Goal: Information Seeking & Learning: Learn about a topic

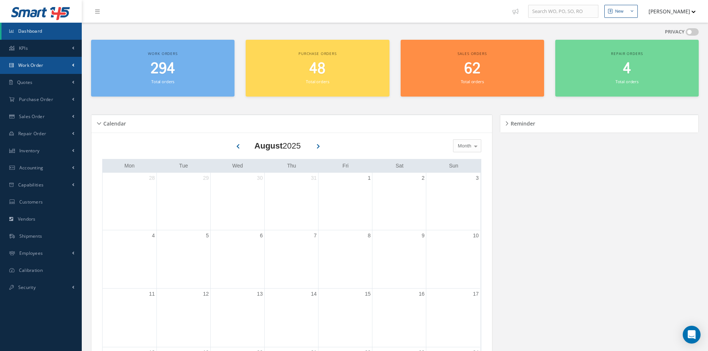
click at [31, 69] on link "Work Order" at bounding box center [41, 65] width 82 height 17
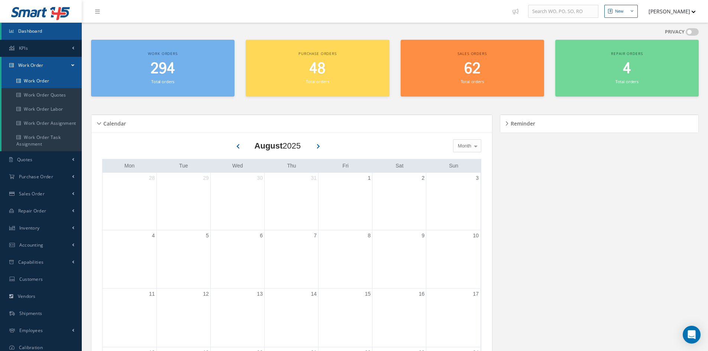
click at [41, 79] on link "Work Order" at bounding box center [41, 81] width 80 height 14
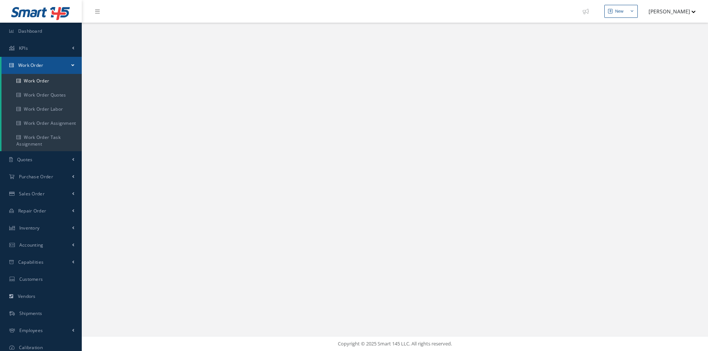
select select "25"
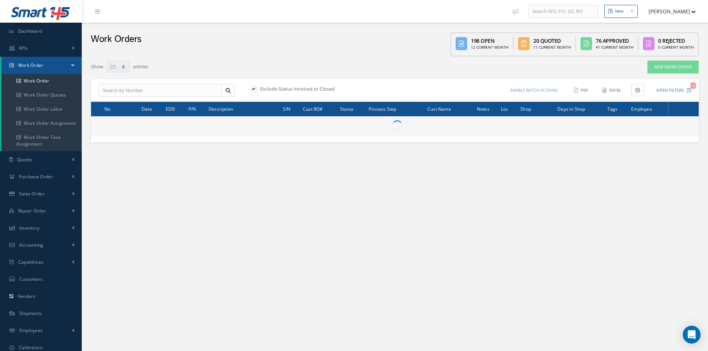
type input "All Work Request"
type input "All Work Performed"
type input "All Status"
type input "WO Part Status"
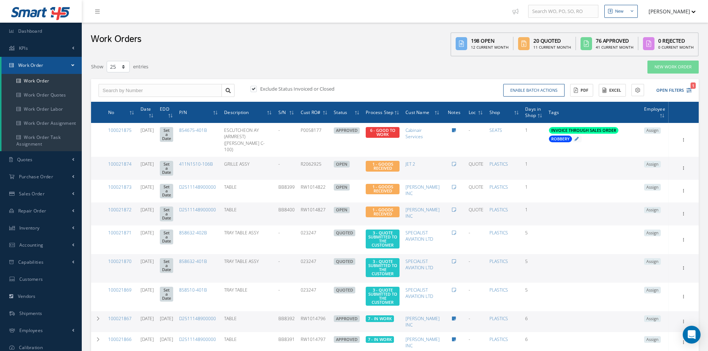
click at [256, 90] on label at bounding box center [257, 88] width 2 height 7
click at [252, 90] on input "checkbox" at bounding box center [252, 89] width 5 height 5
checkbox input "false"
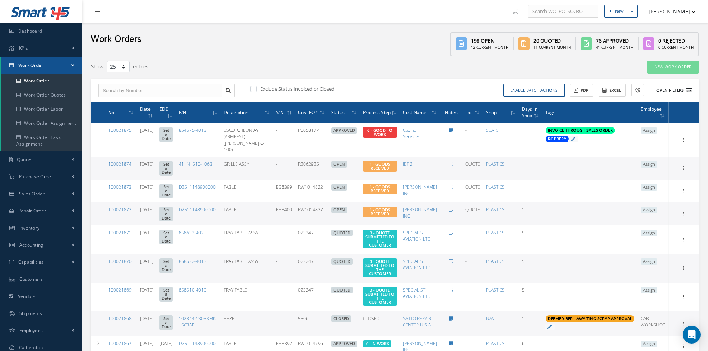
click at [659, 93] on button "Open Filters" at bounding box center [671, 90] width 42 height 12
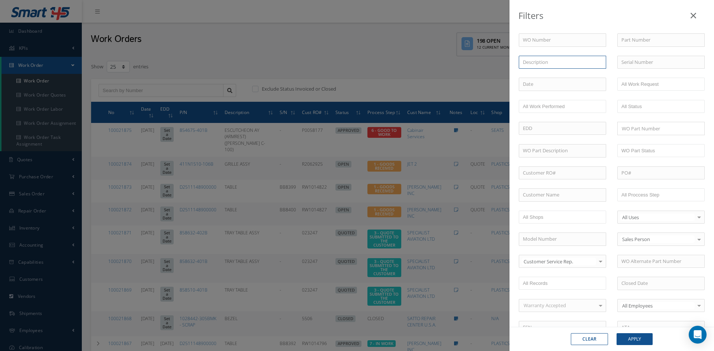
click at [549, 65] on input "text" at bounding box center [561, 62] width 87 height 13
type input "seat"
click at [635, 339] on button "Apply" at bounding box center [634, 339] width 36 height 12
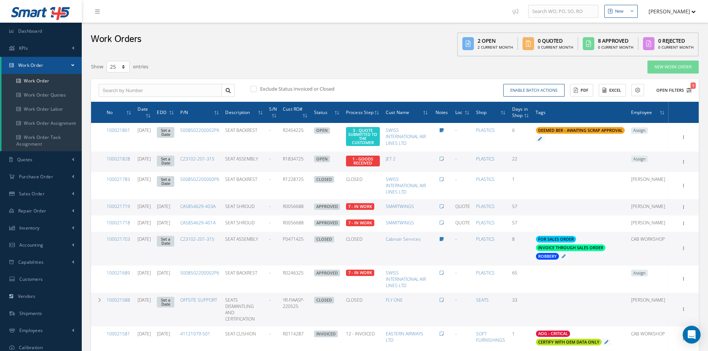
click at [669, 91] on button "Open Filters 1" at bounding box center [671, 90] width 42 height 12
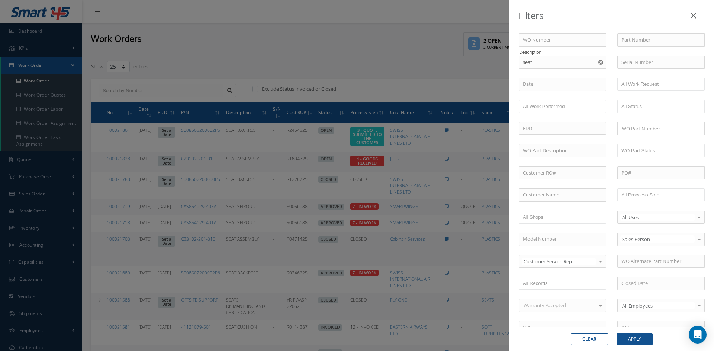
click at [598, 62] on icon "Reset" at bounding box center [600, 62] width 5 height 5
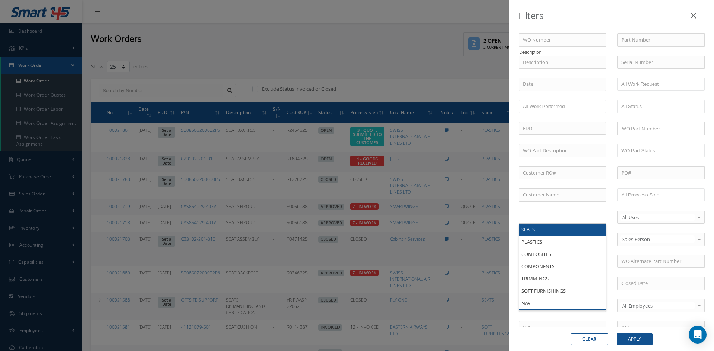
click at [571, 216] on ul at bounding box center [561, 217] width 87 height 13
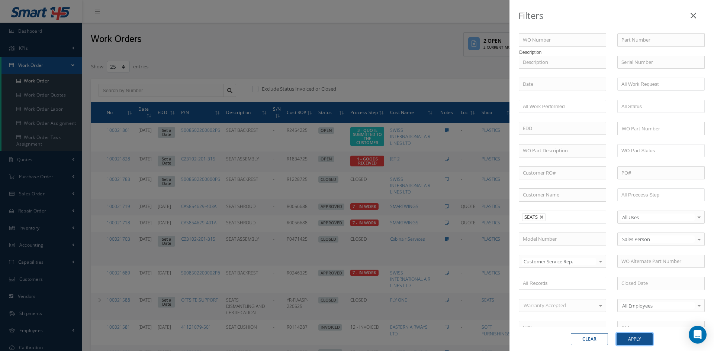
click at [643, 340] on button "Apply" at bounding box center [634, 339] width 36 height 12
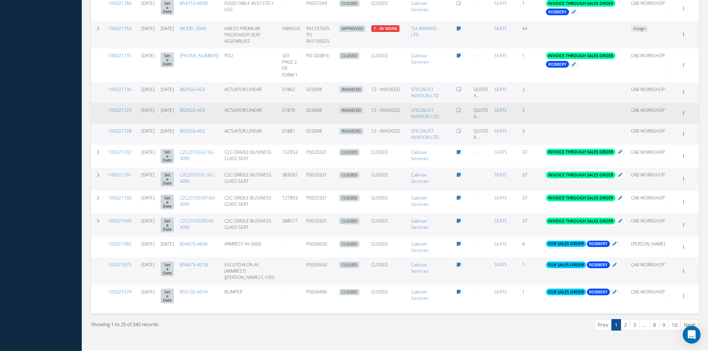
scroll to position [446, 0]
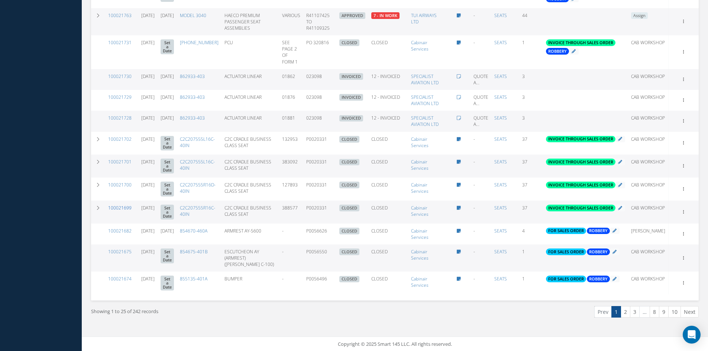
click at [121, 211] on link "100021699" at bounding box center [119, 208] width 23 height 6
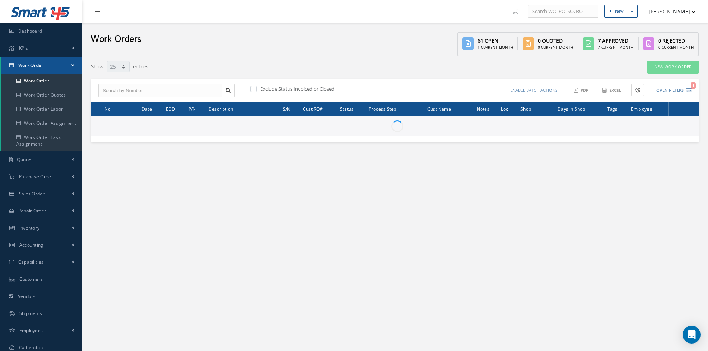
select select "25"
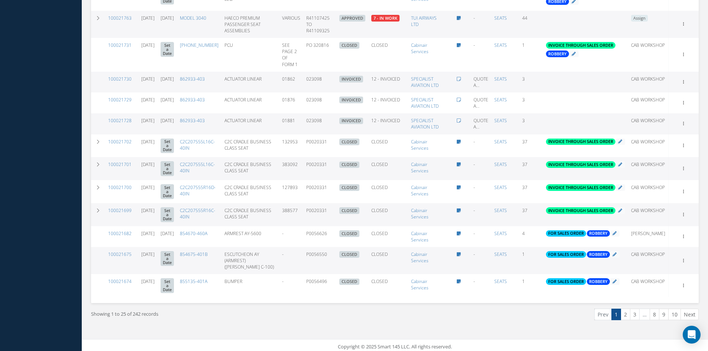
scroll to position [449, 0]
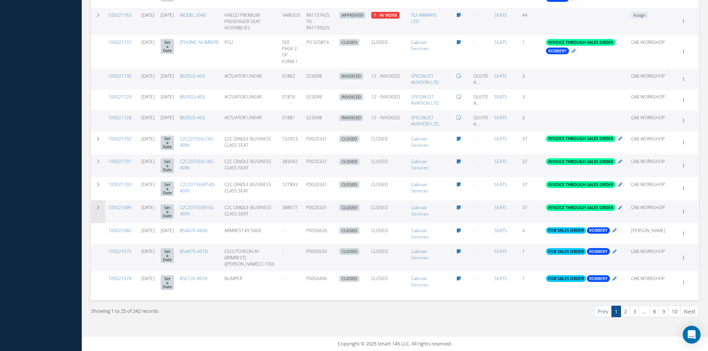
click at [98, 207] on icon at bounding box center [98, 208] width 5 height 4
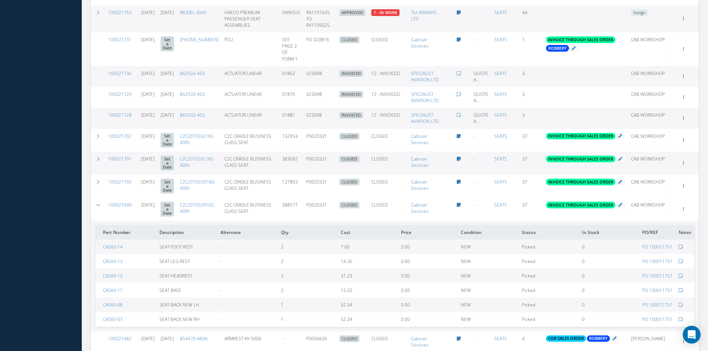
scroll to position [486, 0]
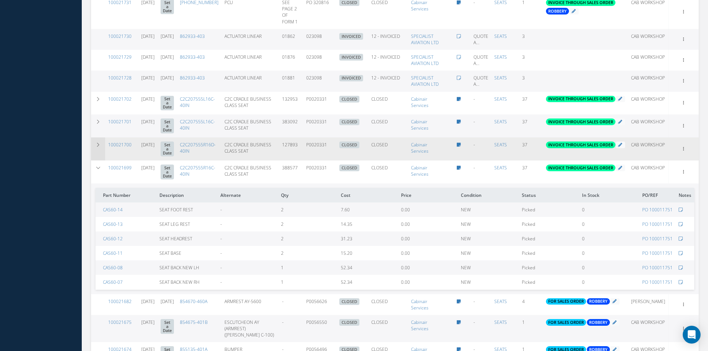
click at [100, 145] on icon at bounding box center [98, 145] width 5 height 4
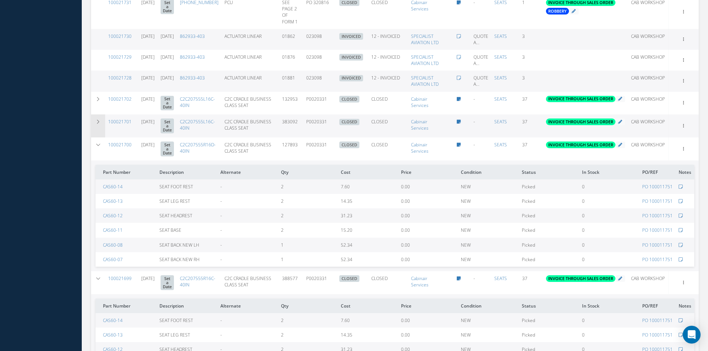
click at [98, 121] on icon at bounding box center [98, 122] width 5 height 4
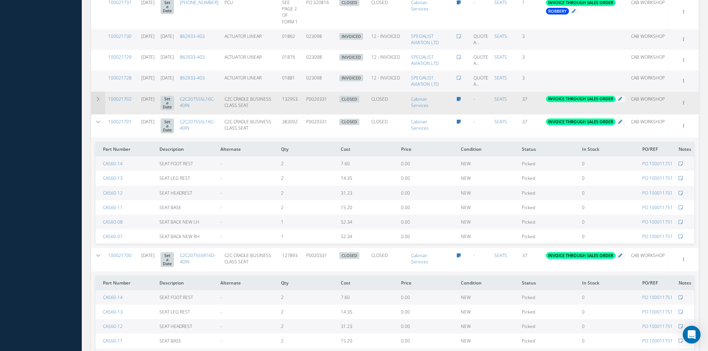
click at [98, 97] on icon at bounding box center [98, 99] width 5 height 4
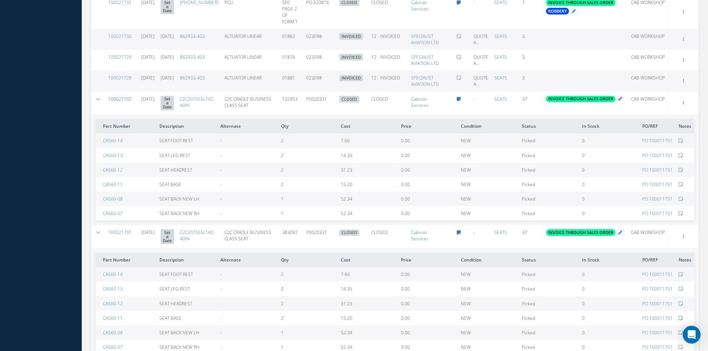
click at [123, 96] on link "100021702" at bounding box center [119, 99] width 23 height 6
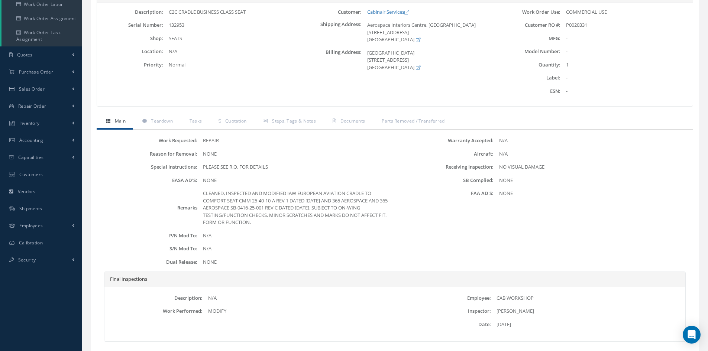
scroll to position [111, 0]
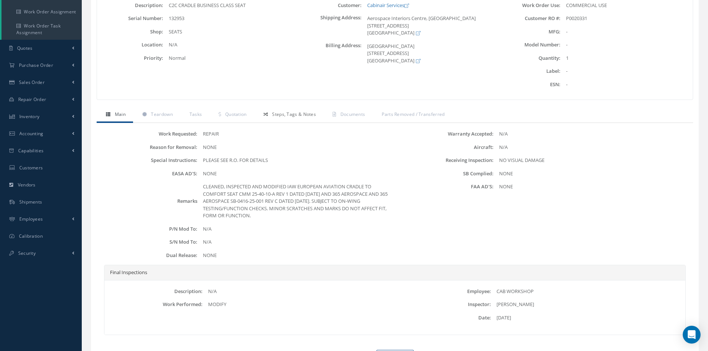
click at [287, 116] on span "Steps, Tags & Notes" at bounding box center [294, 114] width 44 height 6
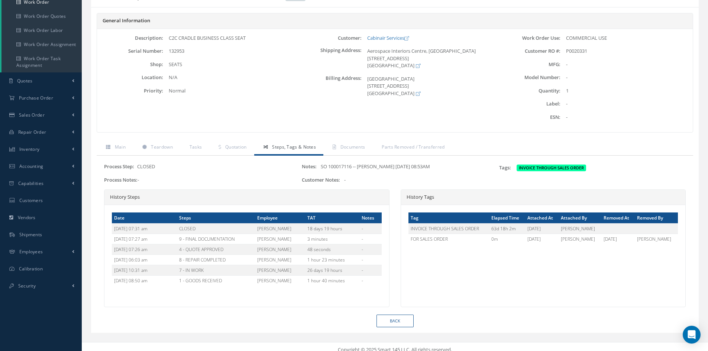
scroll to position [85, 0]
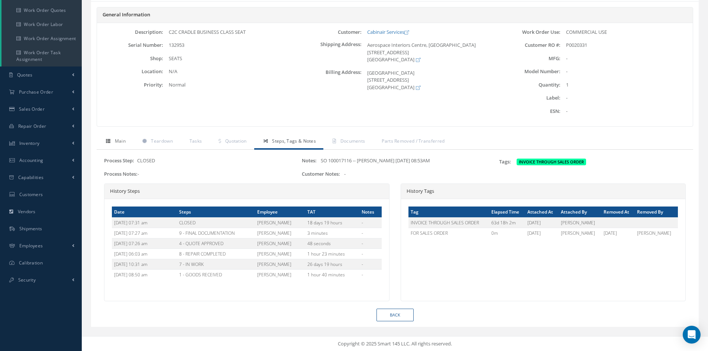
click at [125, 142] on span "Main" at bounding box center [120, 141] width 11 height 6
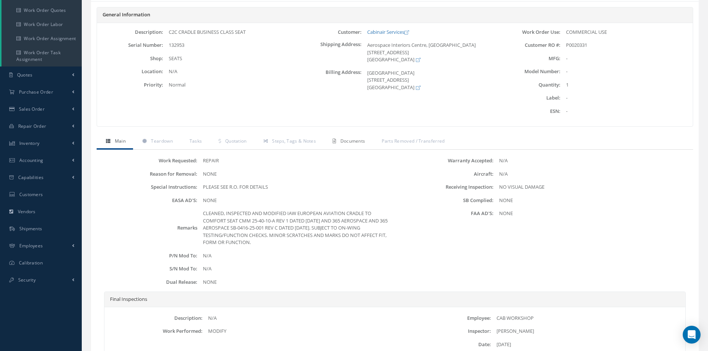
click at [346, 140] on span "Documents" at bounding box center [352, 141] width 25 height 6
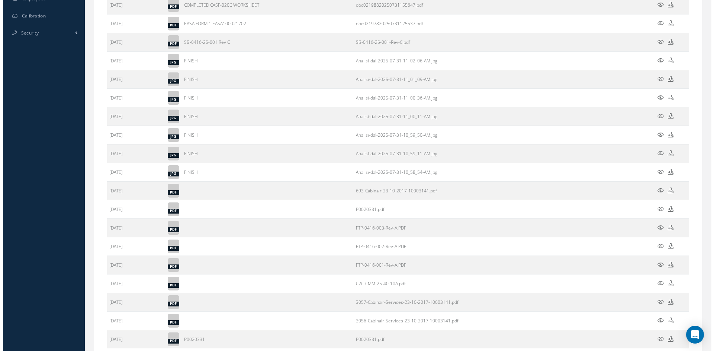
scroll to position [345, 0]
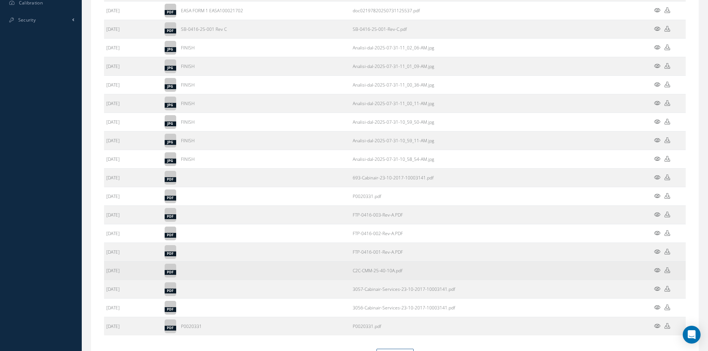
click at [656, 269] on icon at bounding box center [657, 271] width 6 height 6
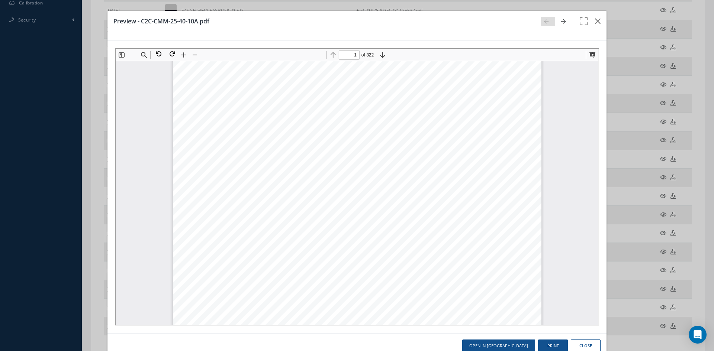
scroll to position [223, 0]
type input "6"
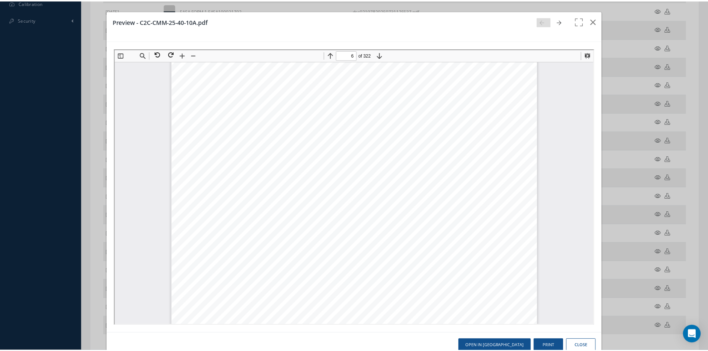
scroll to position [2713, 0]
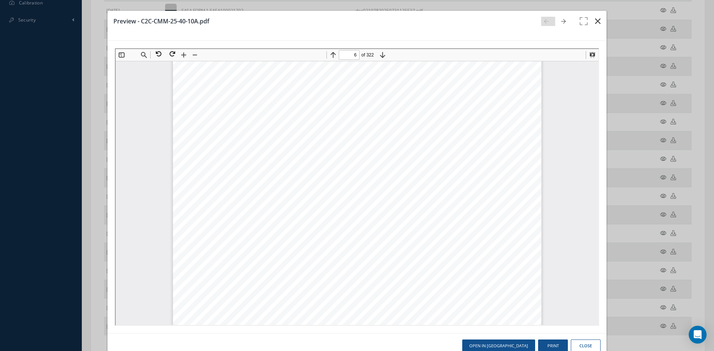
click at [595, 20] on icon "button" at bounding box center [598, 21] width 6 height 9
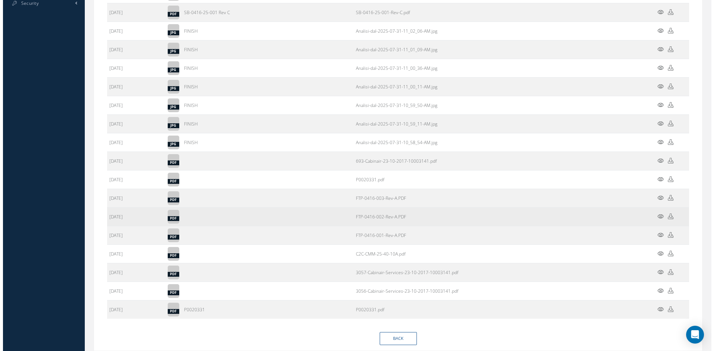
scroll to position [348, 0]
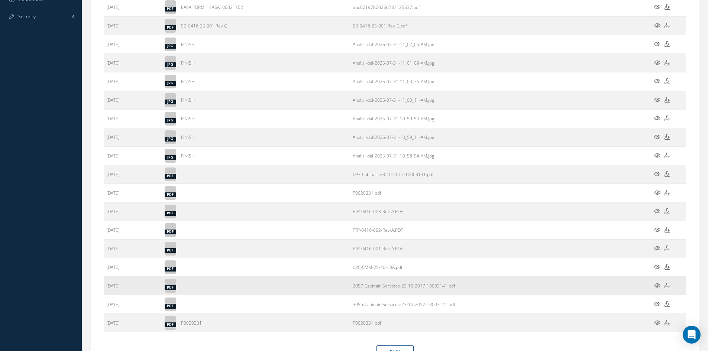
click at [658, 288] on icon at bounding box center [657, 286] width 6 height 6
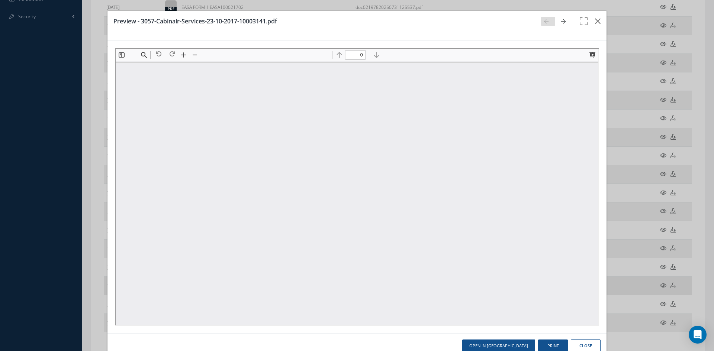
scroll to position [0, 0]
type input "1"
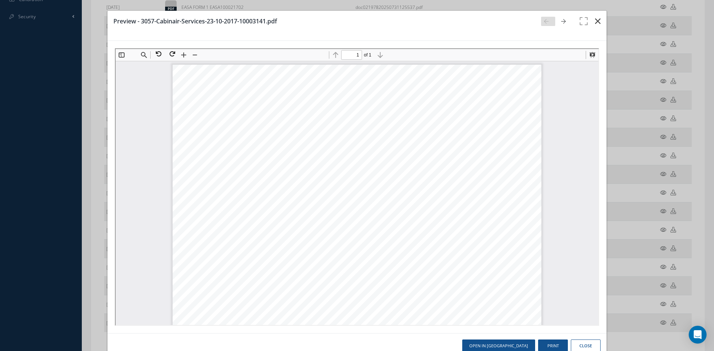
click at [595, 19] on icon "button" at bounding box center [598, 21] width 6 height 9
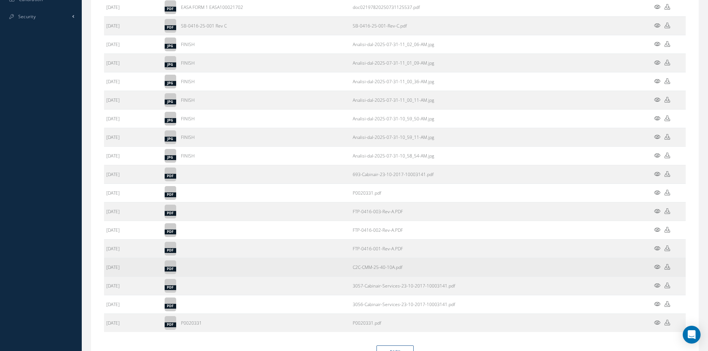
click at [656, 267] on icon at bounding box center [657, 267] width 6 height 6
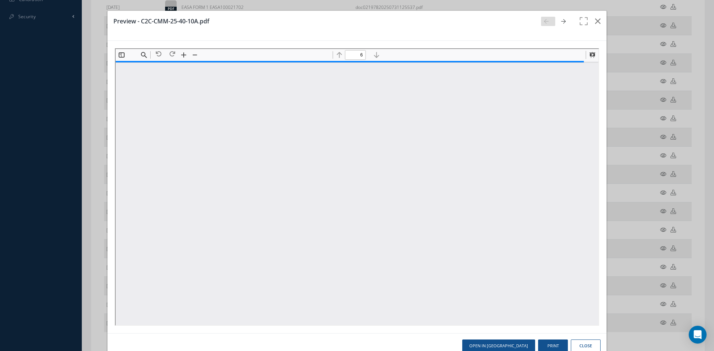
scroll to position [2713, 0]
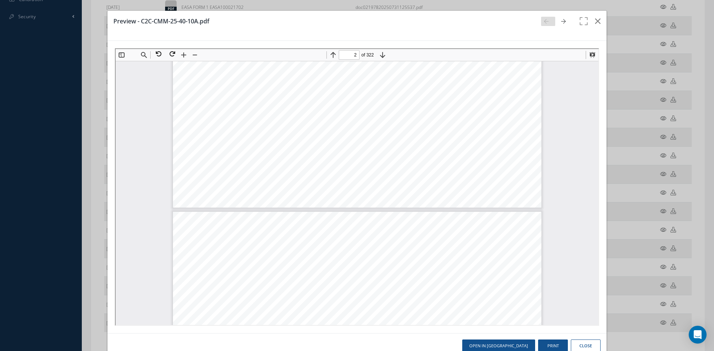
type input "1"
click at [550, 343] on button "Print" at bounding box center [553, 346] width 30 height 13
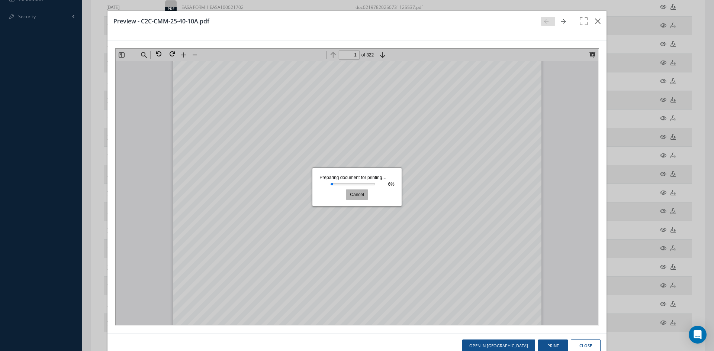
click at [357, 191] on button "Cancel" at bounding box center [356, 194] width 22 height 10
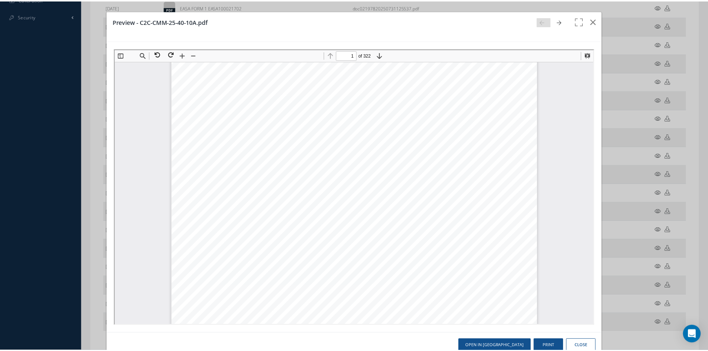
scroll to position [37, 0]
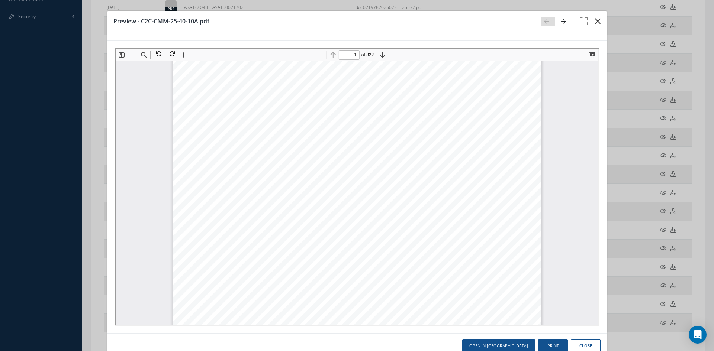
click at [596, 24] on button "button" at bounding box center [597, 21] width 17 height 21
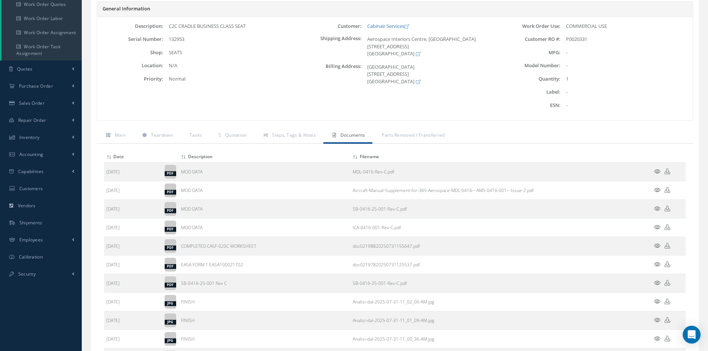
scroll to position [0, 0]
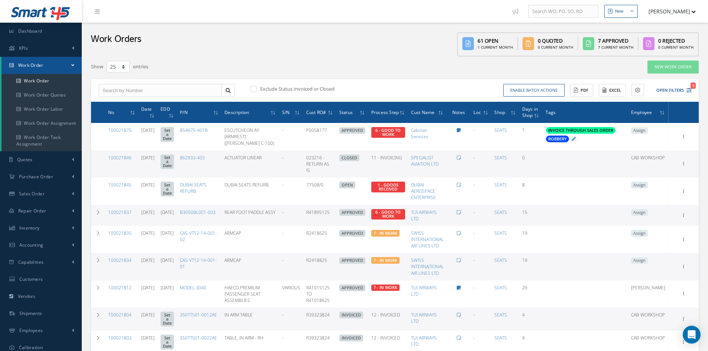
select select "25"
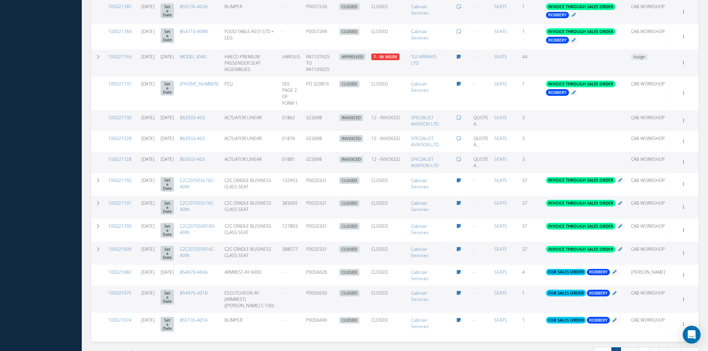
scroll to position [446, 0]
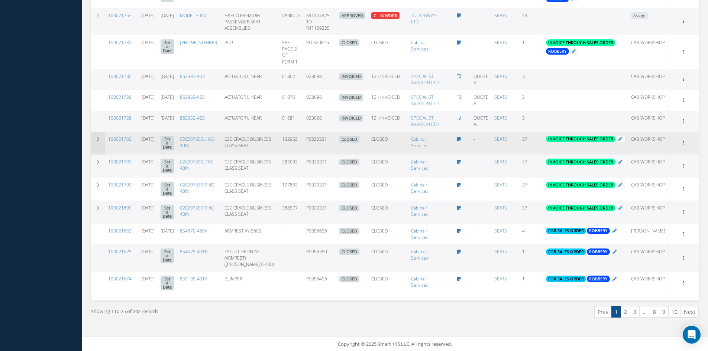
click at [98, 137] on icon at bounding box center [98, 139] width 5 height 4
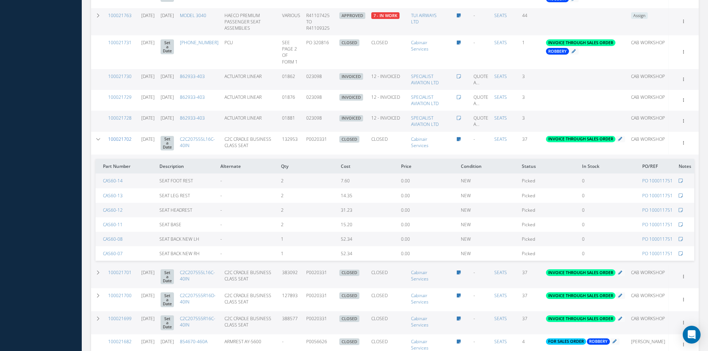
click at [125, 136] on link "100021702" at bounding box center [119, 139] width 23 height 6
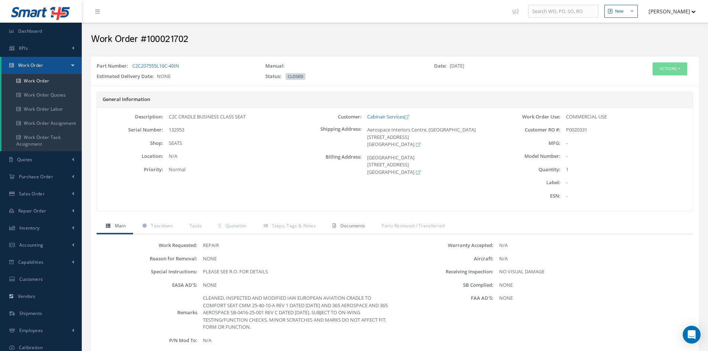
click at [352, 229] on link "Documents" at bounding box center [347, 227] width 49 height 16
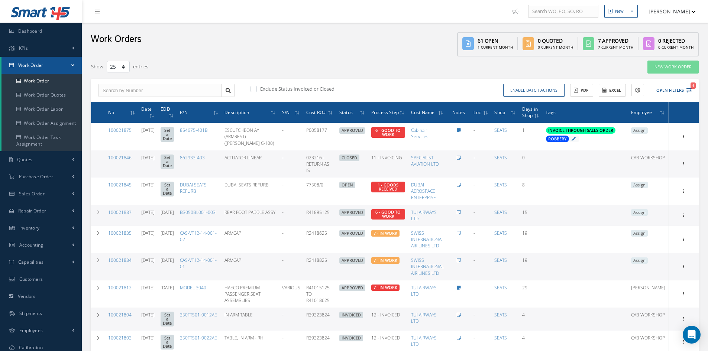
select select "25"
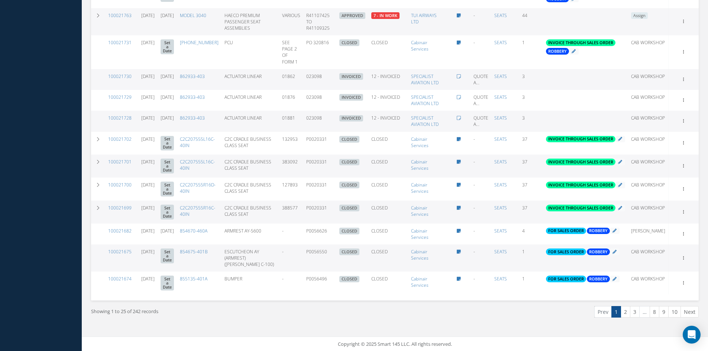
scroll to position [446, 0]
click at [628, 317] on link "2" at bounding box center [626, 312] width 10 height 12
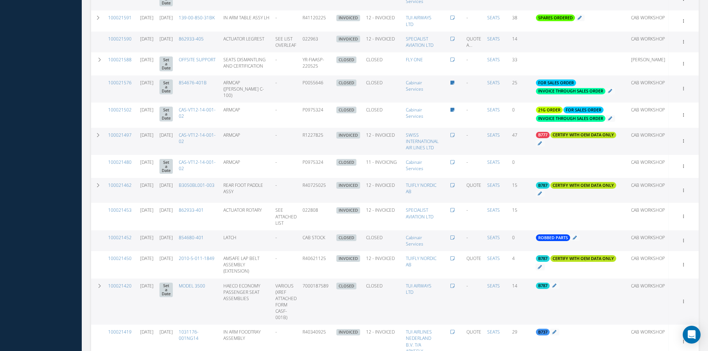
scroll to position [469, 0]
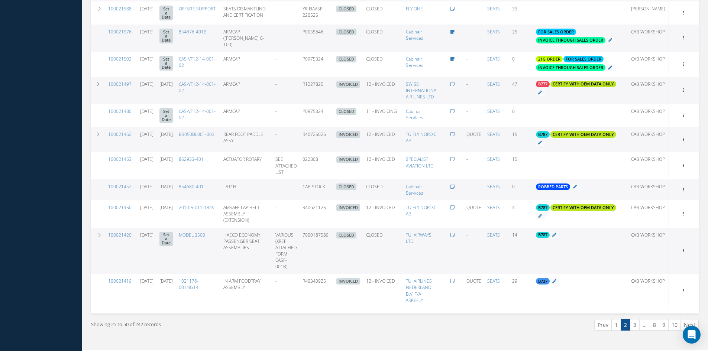
click at [100, 233] on icon at bounding box center [99, 235] width 2 height 4
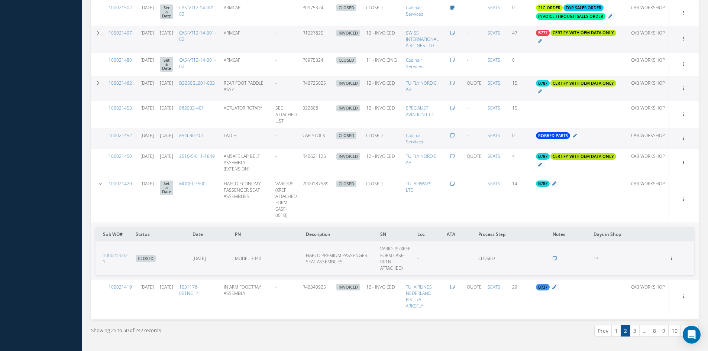
scroll to position [526, 0]
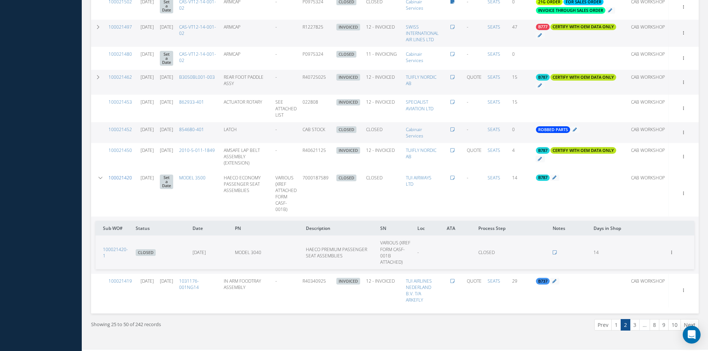
click at [125, 175] on link "100021420" at bounding box center [120, 178] width 23 height 6
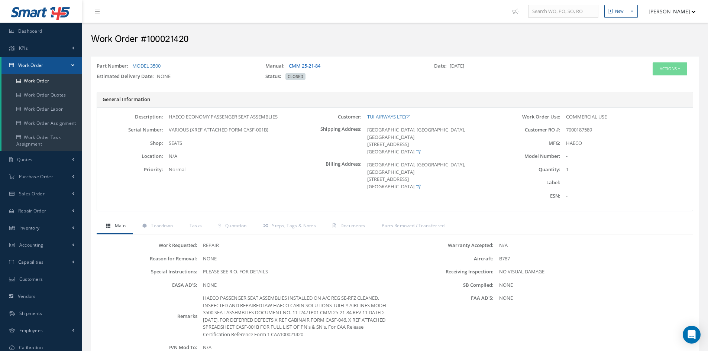
click at [308, 66] on link "CMM 25-21-84" at bounding box center [305, 65] width 32 height 7
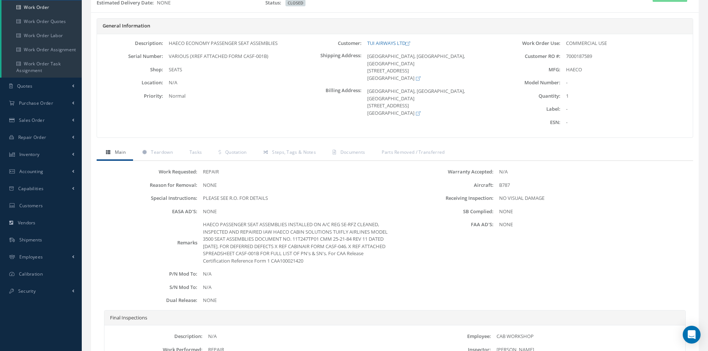
scroll to position [74, 0]
click at [351, 151] on span "Documents" at bounding box center [352, 151] width 25 height 6
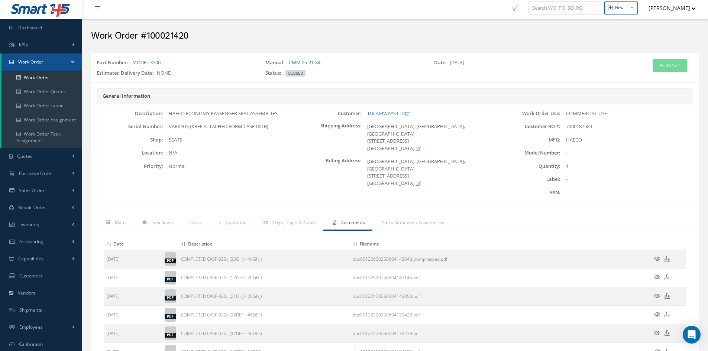
scroll to position [0, 0]
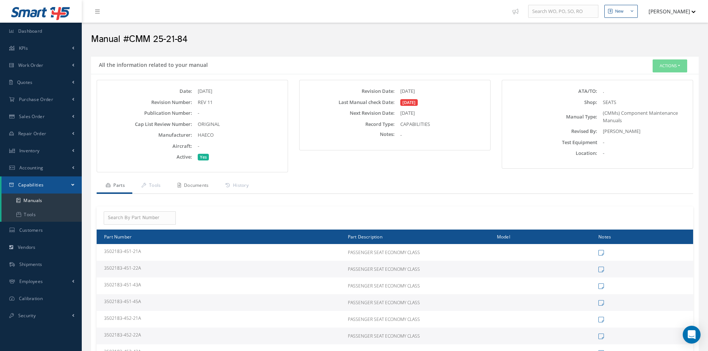
click at [207, 186] on link "Documents" at bounding box center [192, 186] width 48 height 16
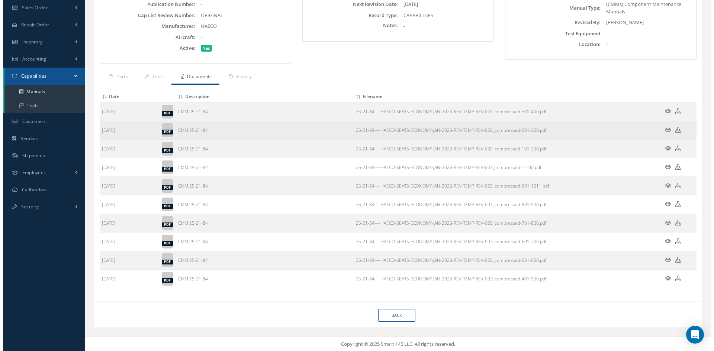
scroll to position [109, 0]
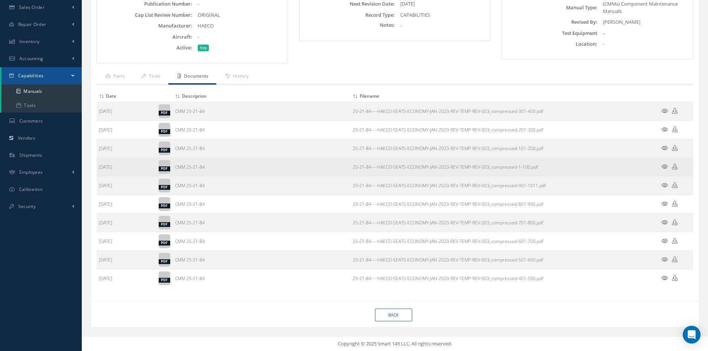
click at [665, 167] on icon at bounding box center [665, 167] width 6 height 6
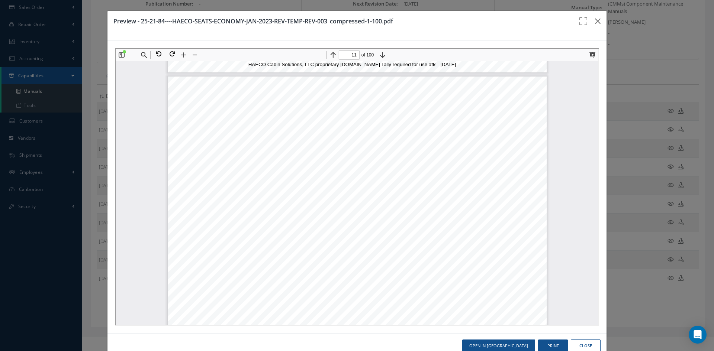
scroll to position [4929, 0]
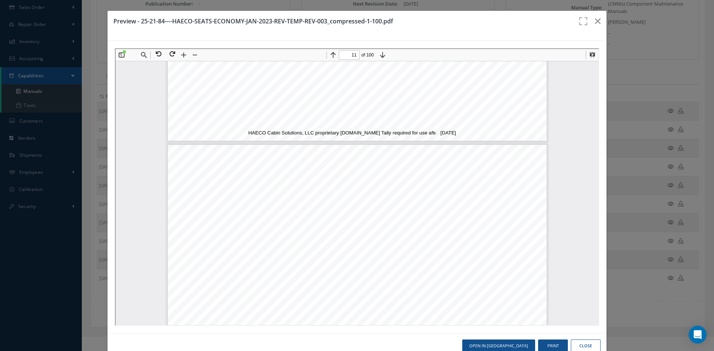
type input "10"
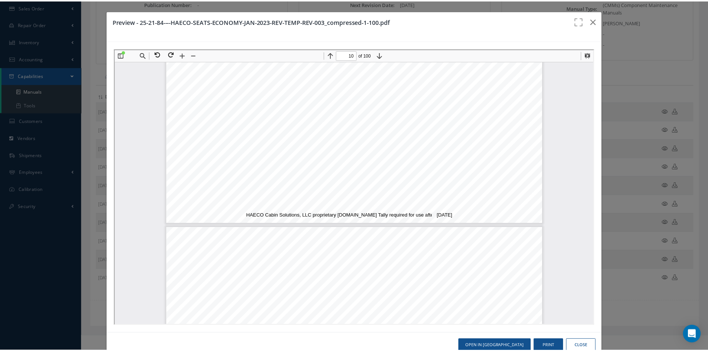
scroll to position [4632, 0]
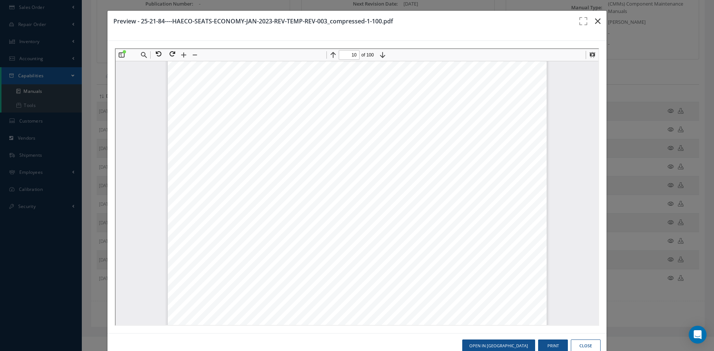
click at [595, 21] on icon "button" at bounding box center [598, 21] width 6 height 9
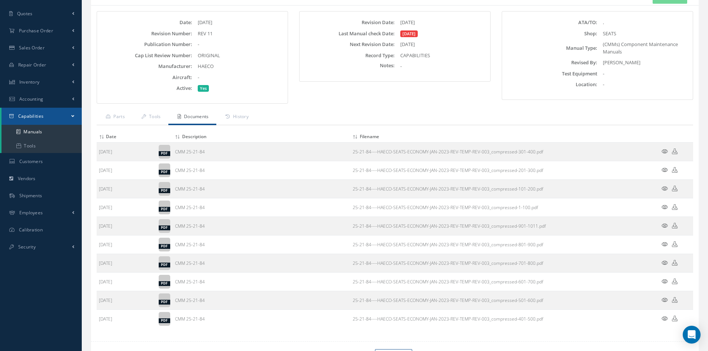
scroll to position [0, 0]
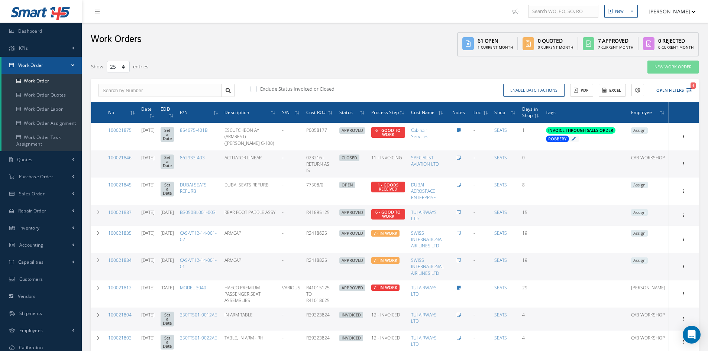
select select "25"
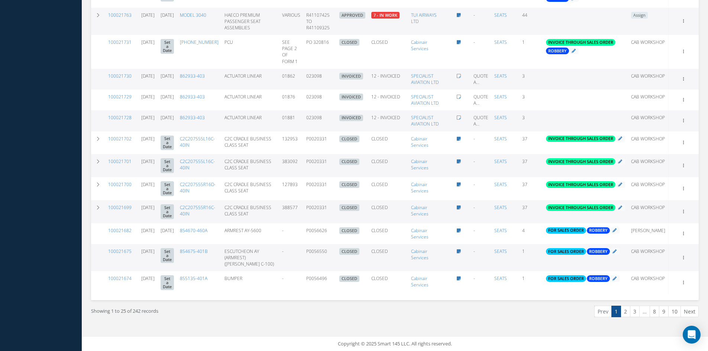
scroll to position [449, 0]
click at [624, 313] on link "2" at bounding box center [626, 312] width 10 height 12
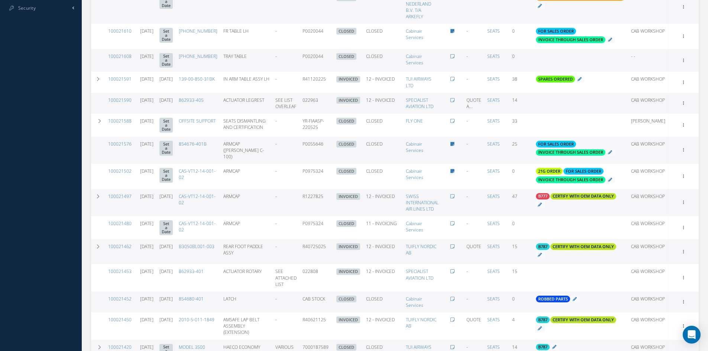
scroll to position [468, 0]
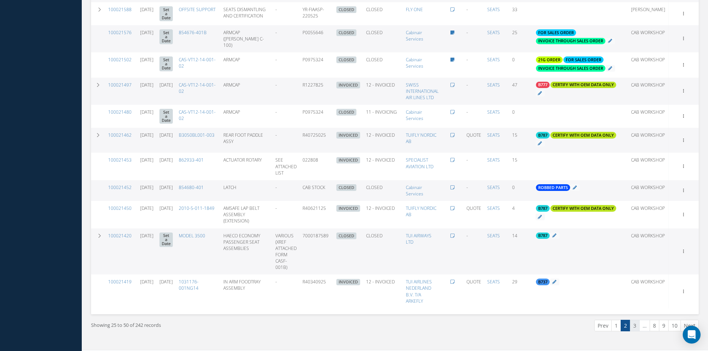
click at [633, 320] on link "3" at bounding box center [635, 326] width 10 height 12
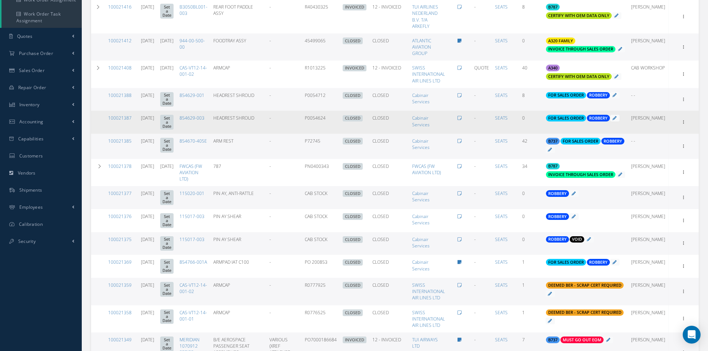
scroll to position [134, 0]
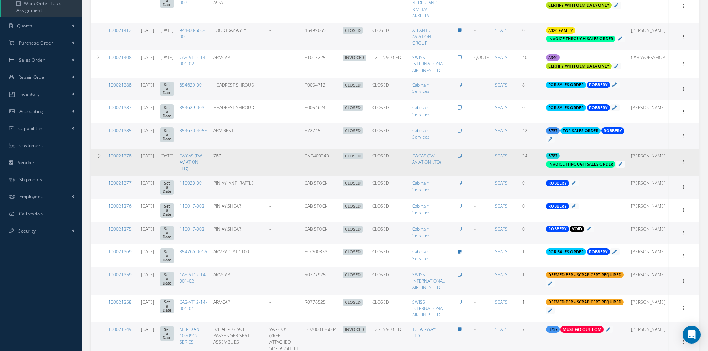
click at [100, 158] on icon at bounding box center [99, 156] width 2 height 4
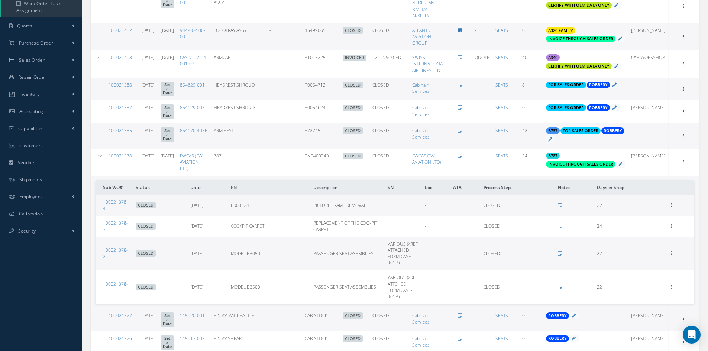
click at [100, 158] on icon at bounding box center [100, 156] width 4 height 4
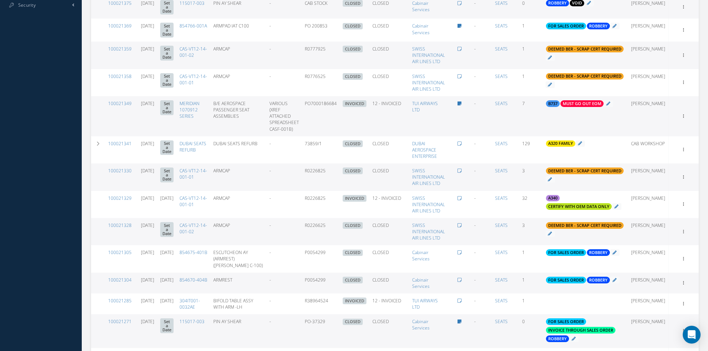
scroll to position [394, 0]
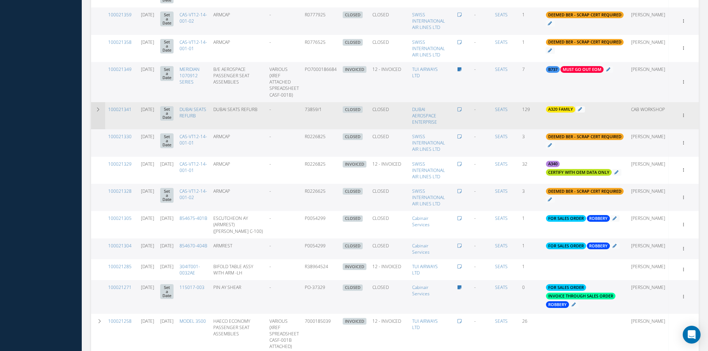
click at [99, 110] on icon at bounding box center [98, 109] width 5 height 4
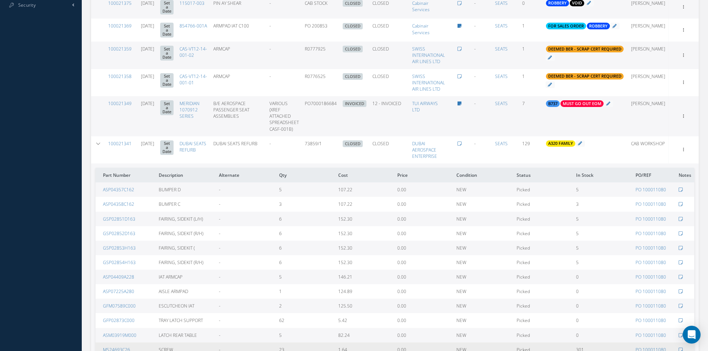
scroll to position [357, 0]
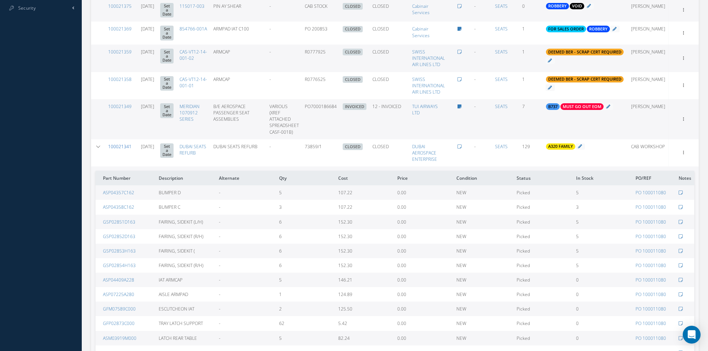
click at [125, 147] on link "100021341" at bounding box center [119, 146] width 23 height 6
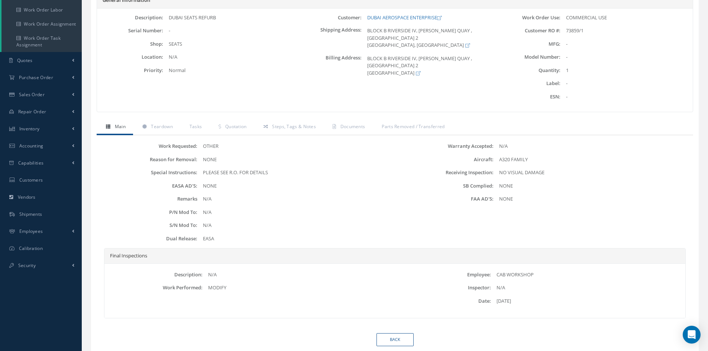
scroll to position [111, 0]
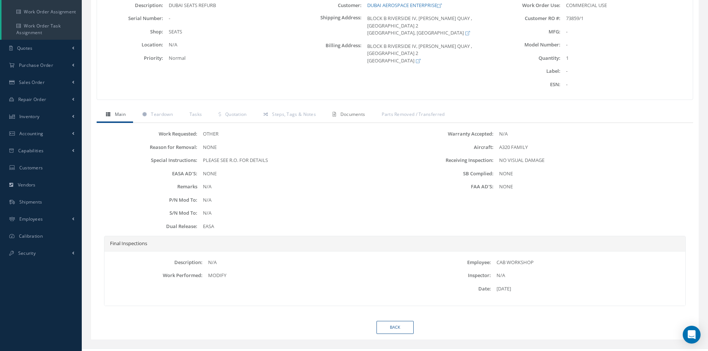
click at [355, 115] on span "Documents" at bounding box center [352, 114] width 25 height 6
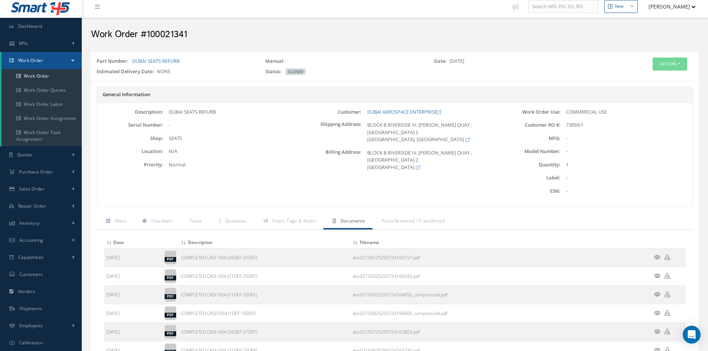
scroll to position [0, 0]
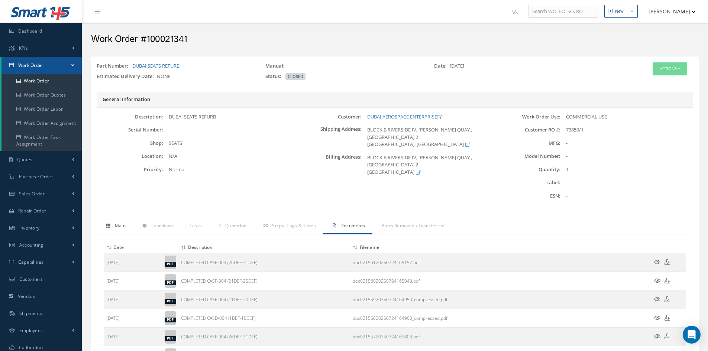
click at [120, 225] on span "Main" at bounding box center [120, 226] width 11 height 6
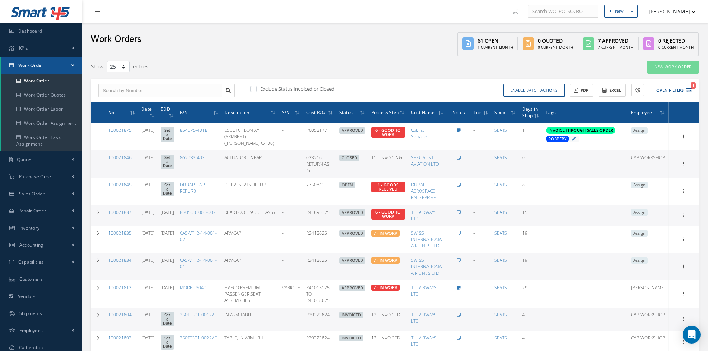
select select "25"
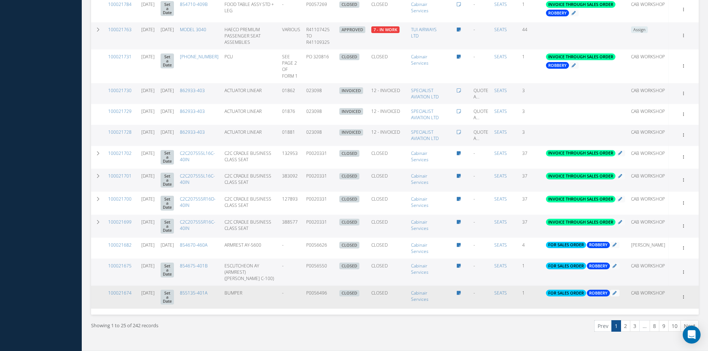
scroll to position [449, 0]
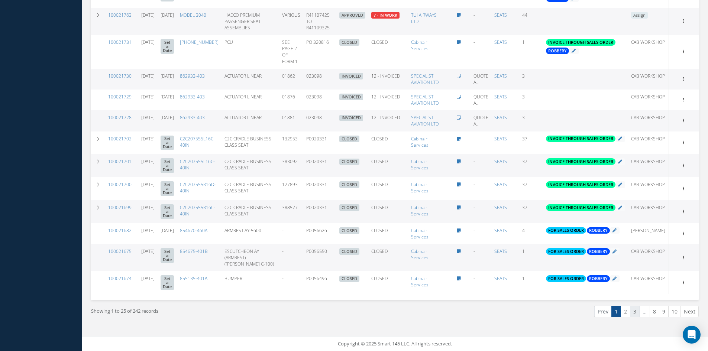
click at [636, 316] on link "3" at bounding box center [635, 312] width 10 height 12
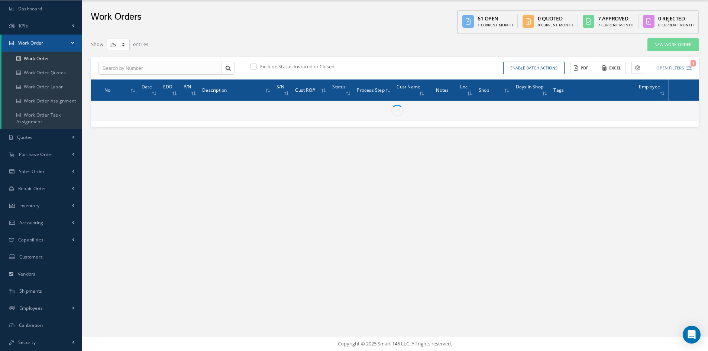
scroll to position [22, 0]
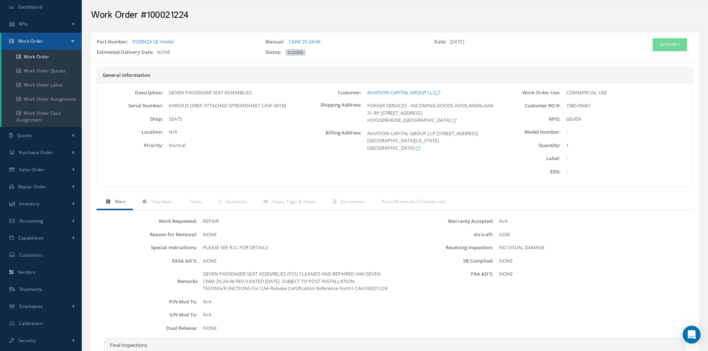
scroll to position [37, 0]
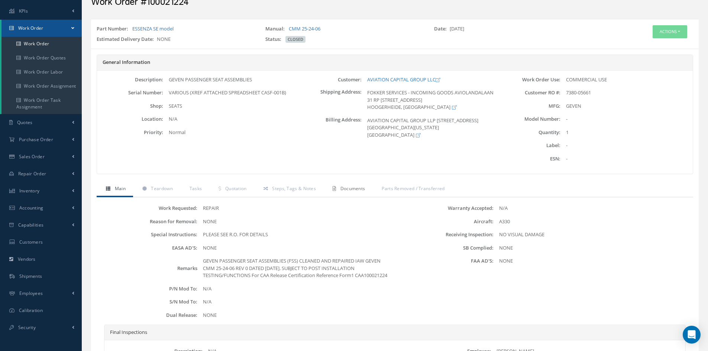
click at [354, 192] on link "Documents" at bounding box center [347, 190] width 49 height 16
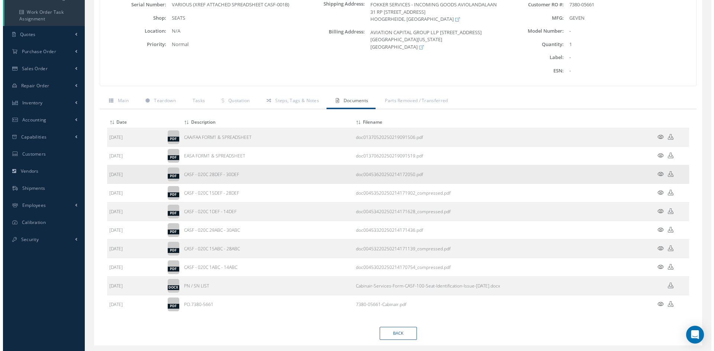
scroll to position [144, 0]
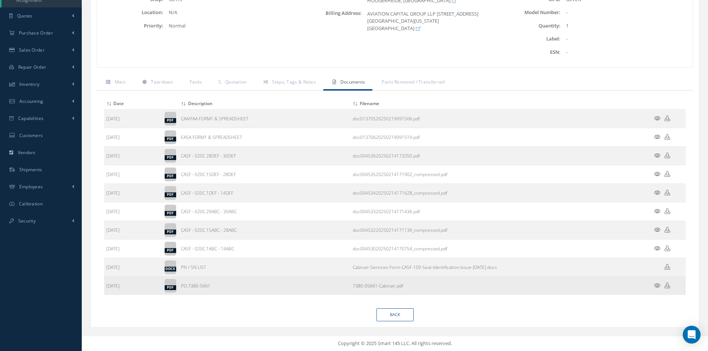
click at [658, 285] on icon at bounding box center [657, 286] width 6 height 6
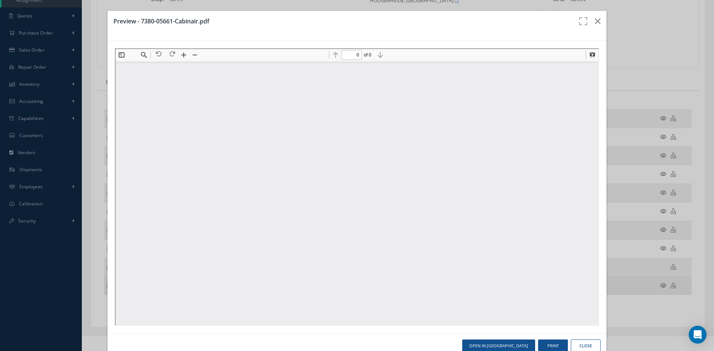
scroll to position [0, 0]
type input "1"
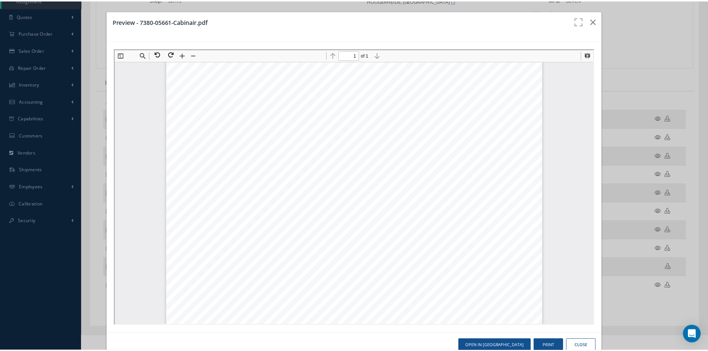
scroll to position [41, 0]
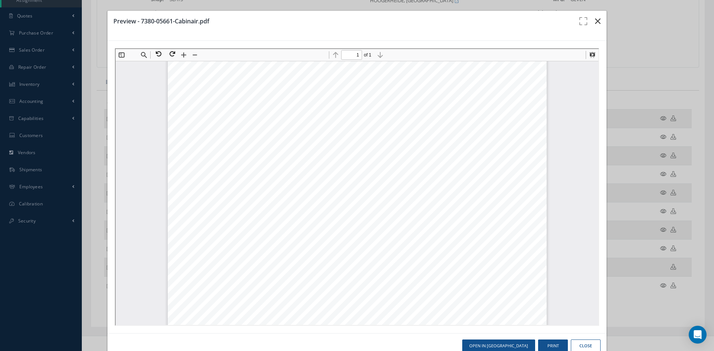
click at [595, 20] on icon "button" at bounding box center [598, 21] width 6 height 9
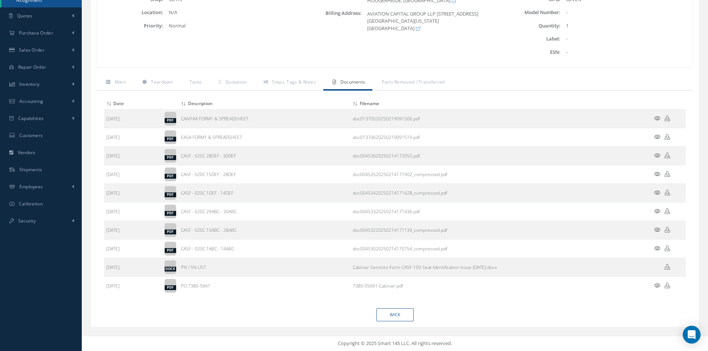
scroll to position [0, 0]
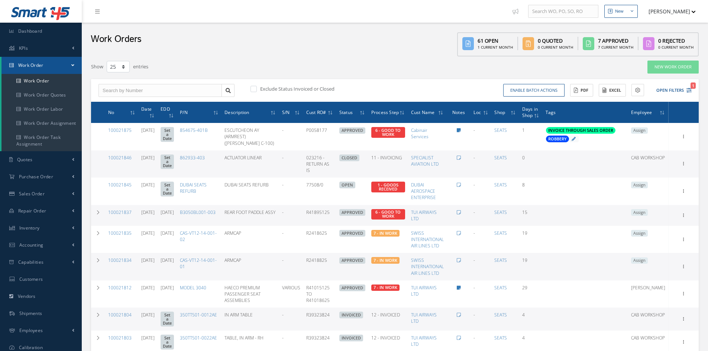
select select "25"
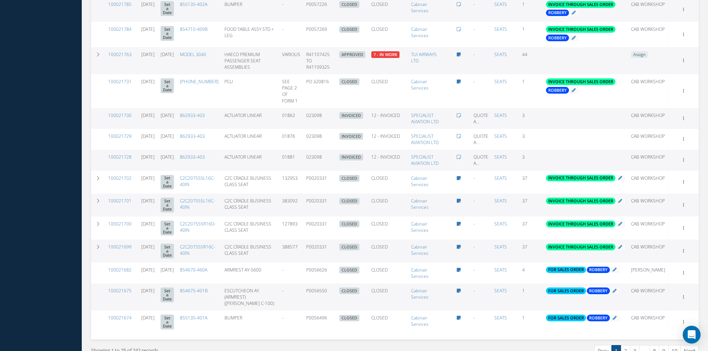
scroll to position [449, 0]
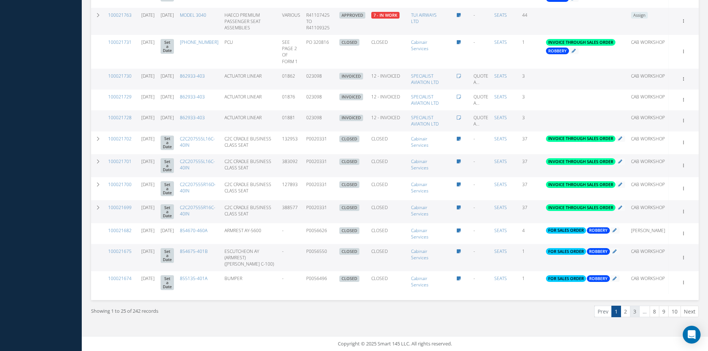
click at [638, 311] on link "3" at bounding box center [635, 312] width 10 height 12
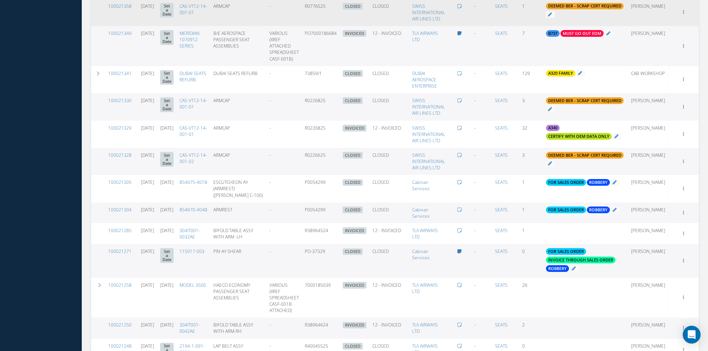
scroll to position [497, 0]
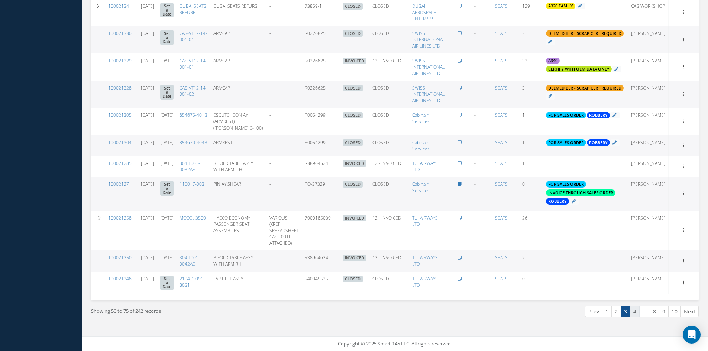
click at [632, 310] on link "4" at bounding box center [635, 312] width 10 height 12
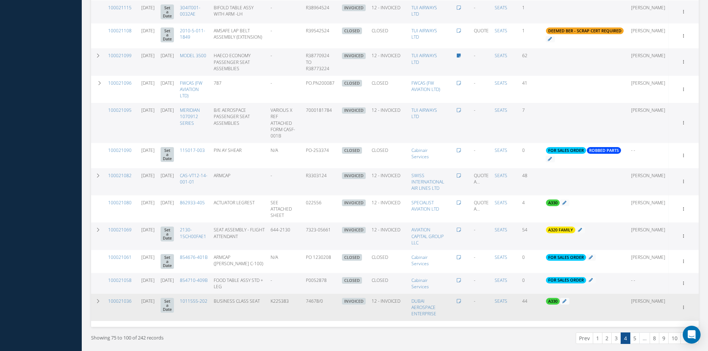
scroll to position [476, 0]
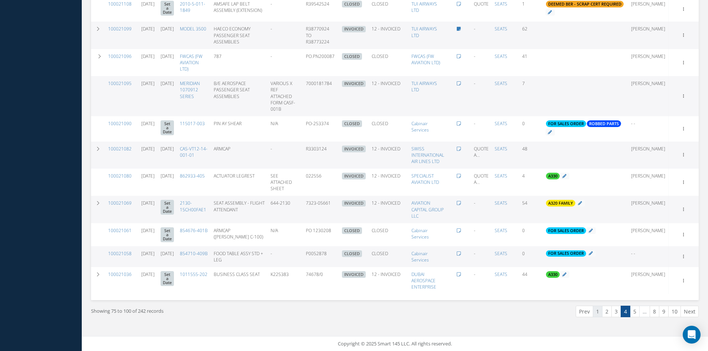
click at [599, 314] on link "1" at bounding box center [598, 312] width 10 height 12
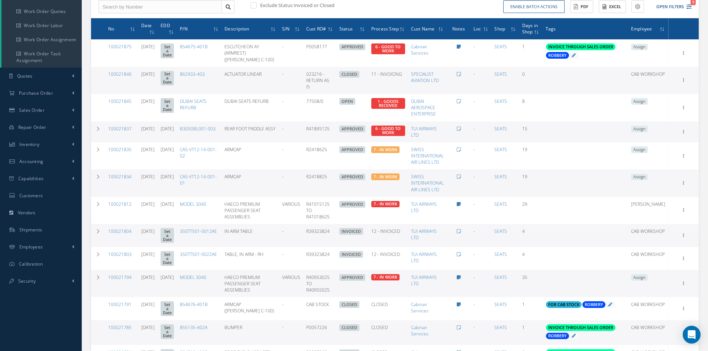
scroll to position [97, 0]
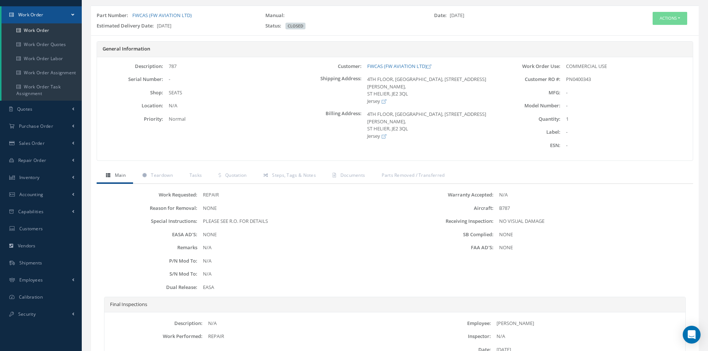
scroll to position [50, 0]
click at [357, 177] on span "Documents" at bounding box center [352, 176] width 25 height 6
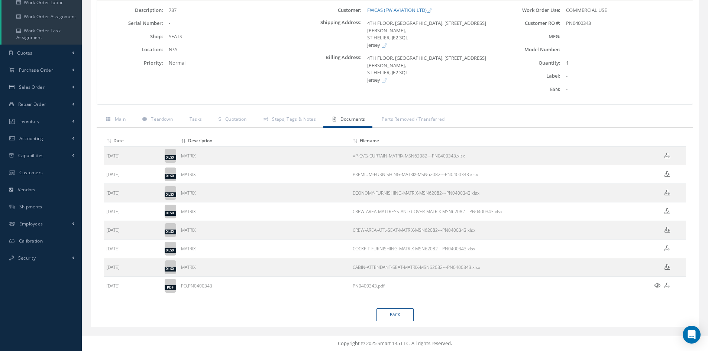
scroll to position [0, 0]
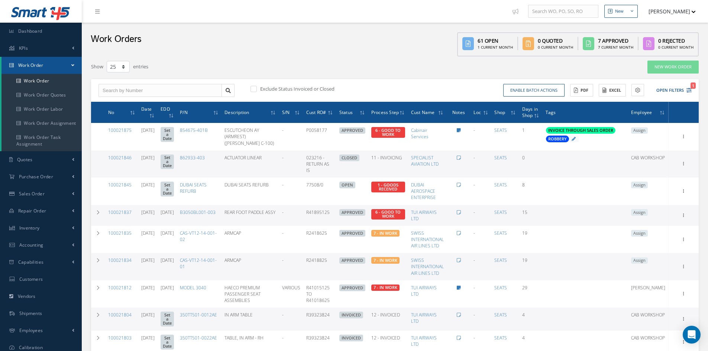
select select "25"
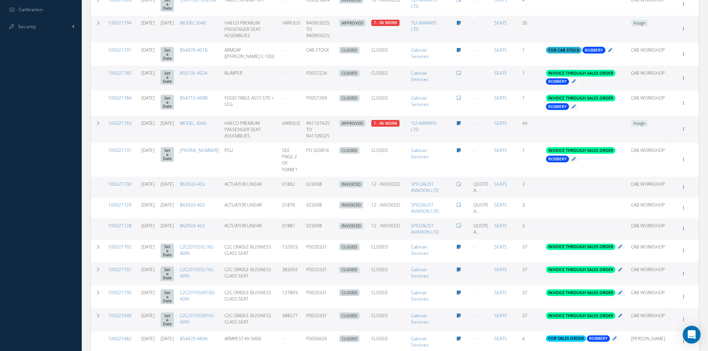
scroll to position [449, 0]
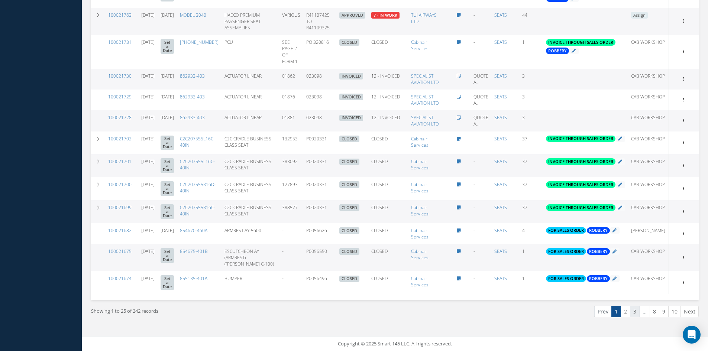
click at [636, 311] on link "3" at bounding box center [635, 312] width 10 height 12
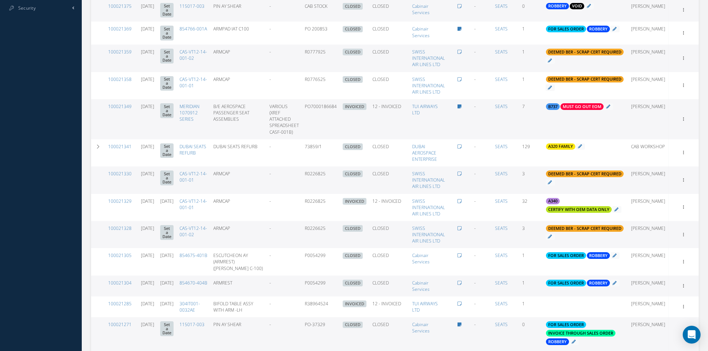
scroll to position [394, 0]
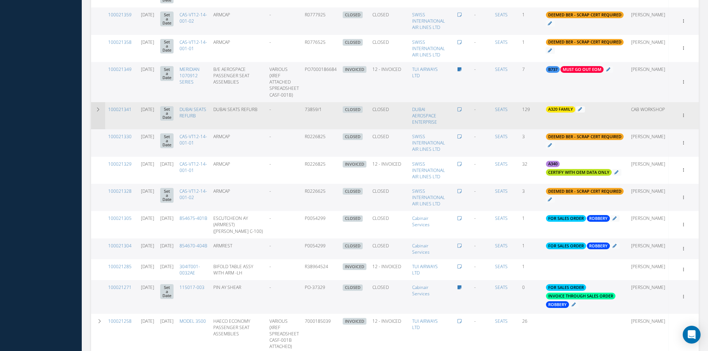
click at [99, 110] on icon at bounding box center [98, 109] width 5 height 4
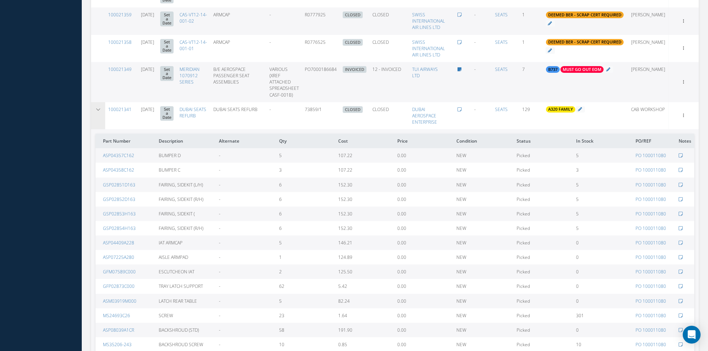
click at [100, 112] on icon at bounding box center [98, 109] width 5 height 4
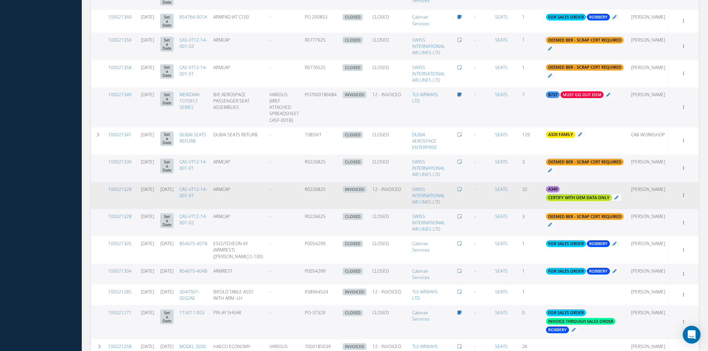
scroll to position [349, 0]
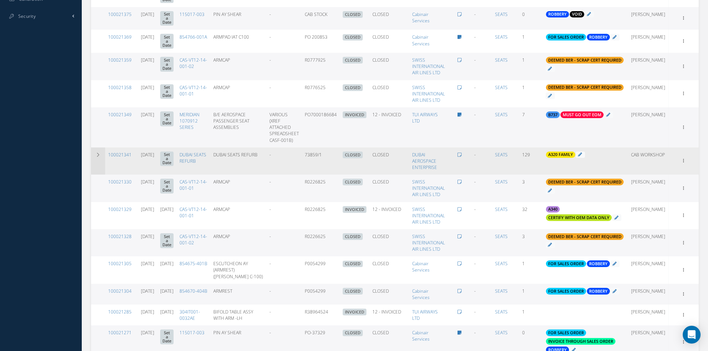
click at [99, 157] on icon at bounding box center [98, 155] width 5 height 4
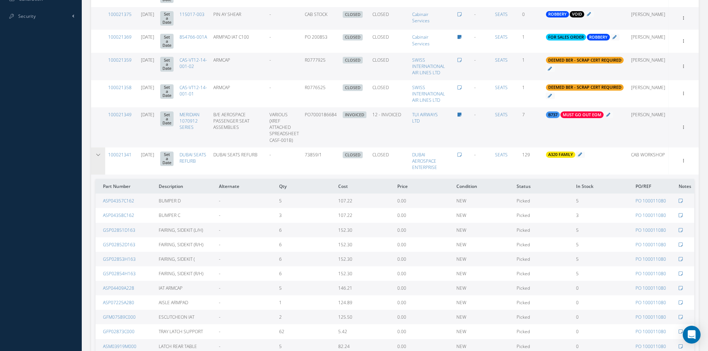
click at [101, 158] on td at bounding box center [98, 161] width 14 height 27
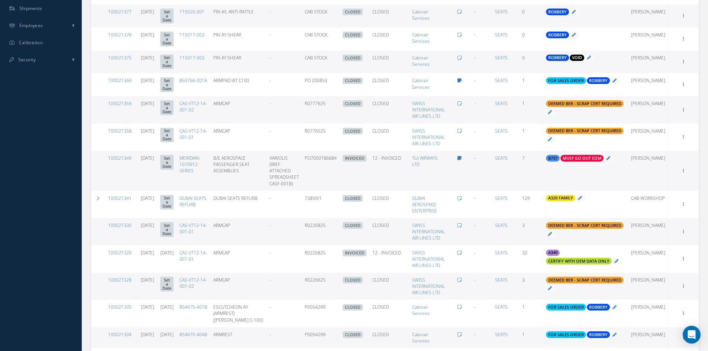
scroll to position [311, 0]
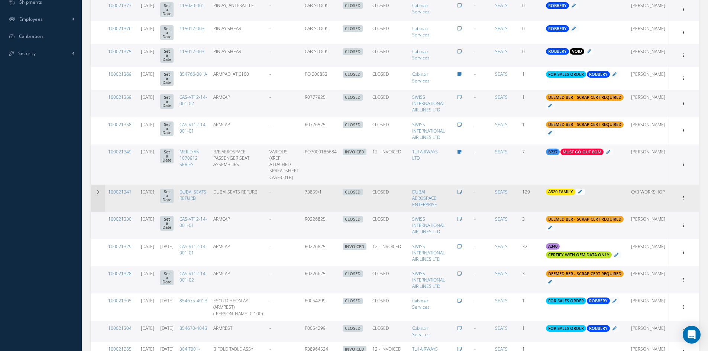
click at [98, 196] on td at bounding box center [98, 198] width 14 height 27
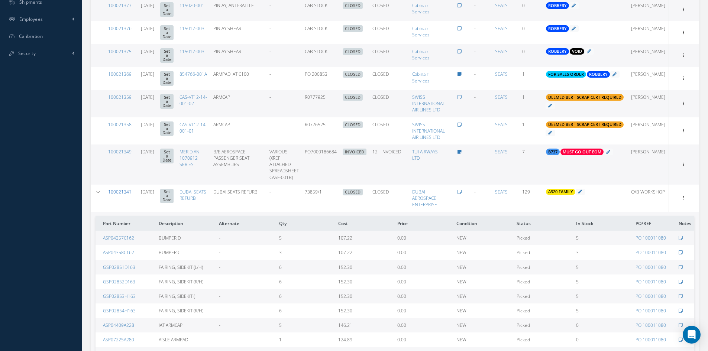
click at [126, 192] on link "100021341" at bounding box center [119, 192] width 23 height 6
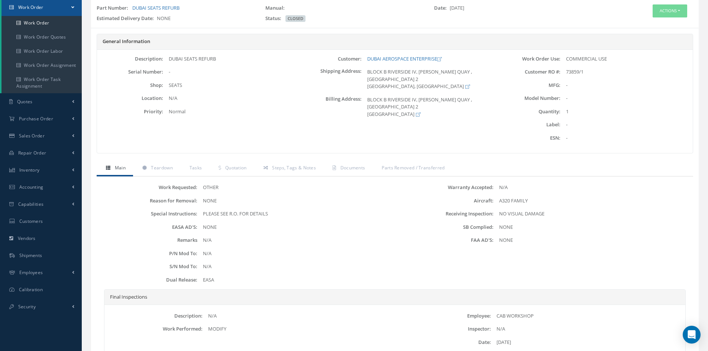
scroll to position [74, 0]
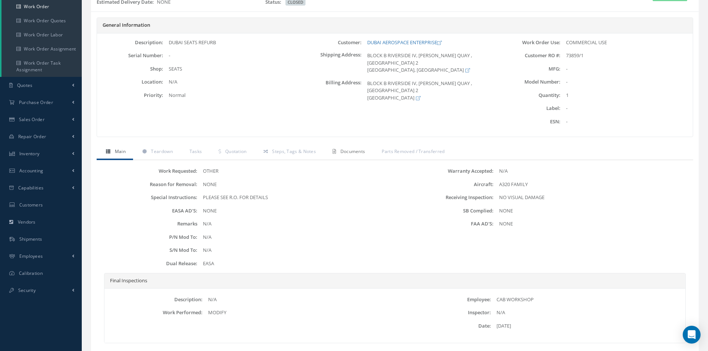
click at [349, 152] on span "Documents" at bounding box center [352, 151] width 25 height 6
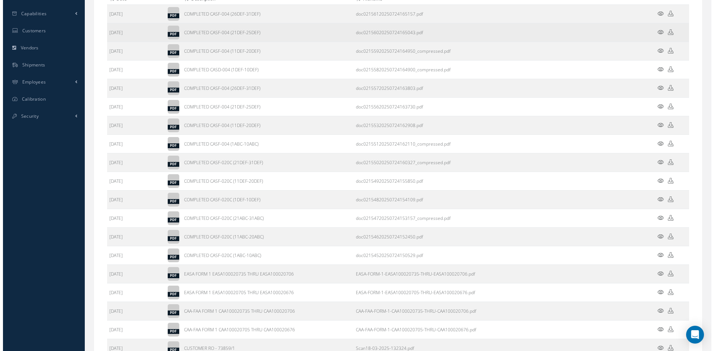
scroll to position [200, 0]
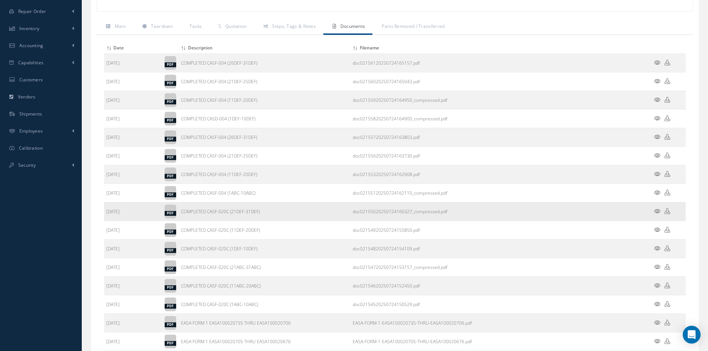
click at [660, 212] on icon at bounding box center [657, 211] width 6 height 6
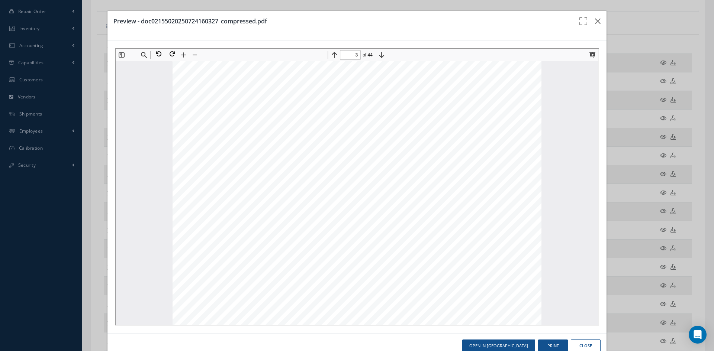
scroll to position [1267, 0]
type input "1"
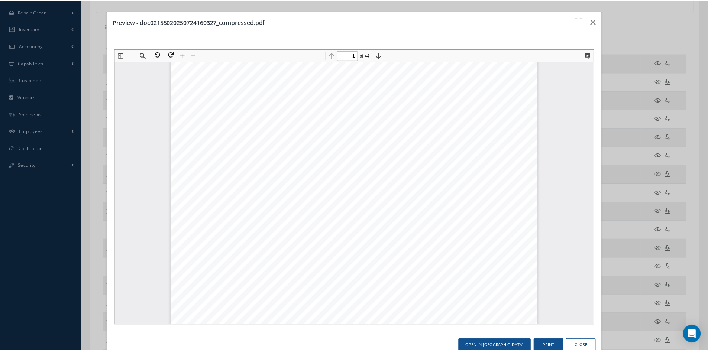
scroll to position [0, 0]
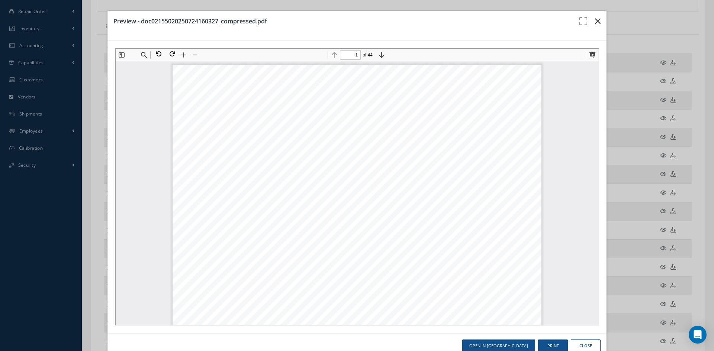
click at [595, 22] on icon "button" at bounding box center [598, 21] width 6 height 9
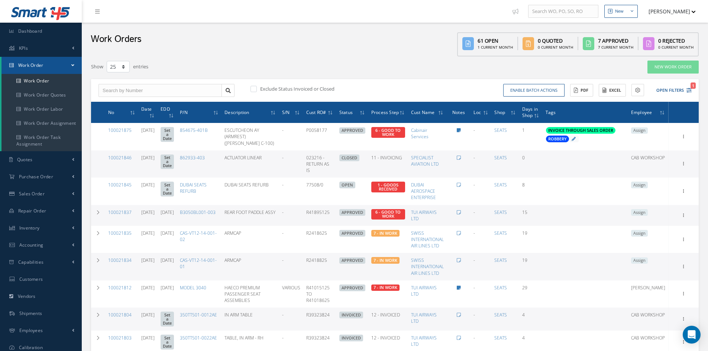
select select "25"
click at [670, 90] on button "Open Filters 1" at bounding box center [671, 90] width 42 height 12
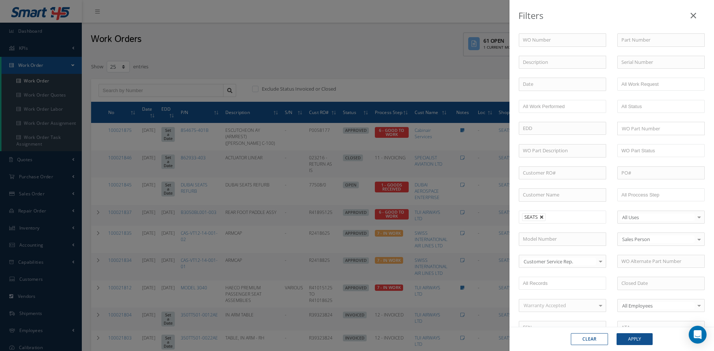
click at [541, 217] on link at bounding box center [541, 217] width 4 height 4
type input "All Shops"
click at [627, 341] on button "Apply" at bounding box center [634, 339] width 36 height 12
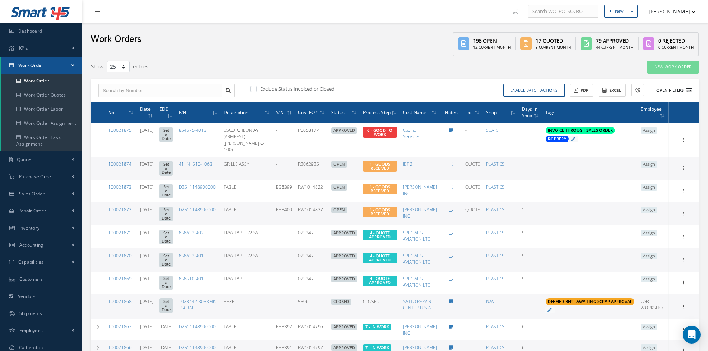
click at [667, 89] on button "Open Filters" at bounding box center [671, 90] width 42 height 12
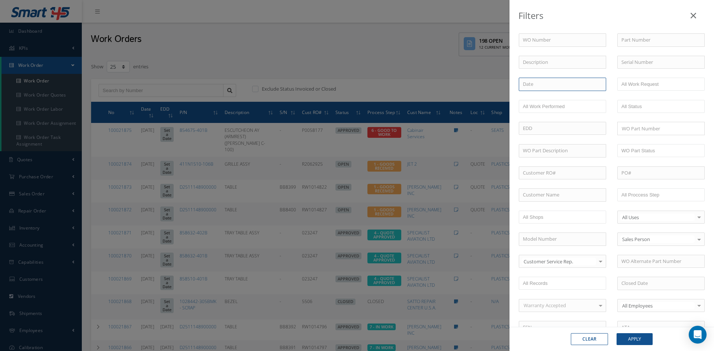
click at [548, 85] on input at bounding box center [561, 84] width 87 height 13
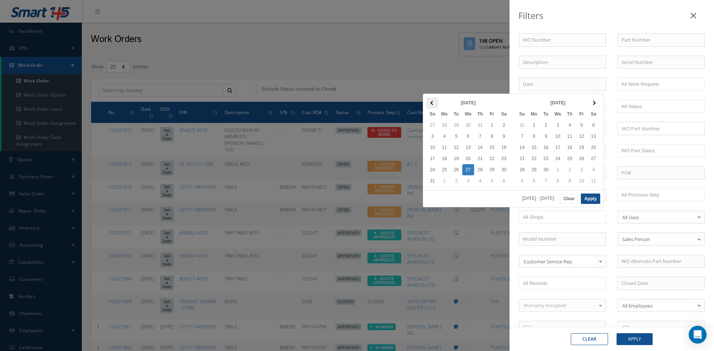
click at [433, 101] on th at bounding box center [432, 102] width 12 height 11
click at [432, 100] on th at bounding box center [432, 102] width 12 height 11
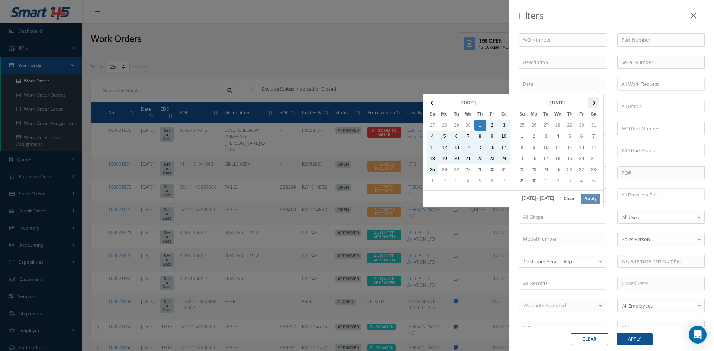
click at [596, 103] on th at bounding box center [593, 102] width 12 height 11
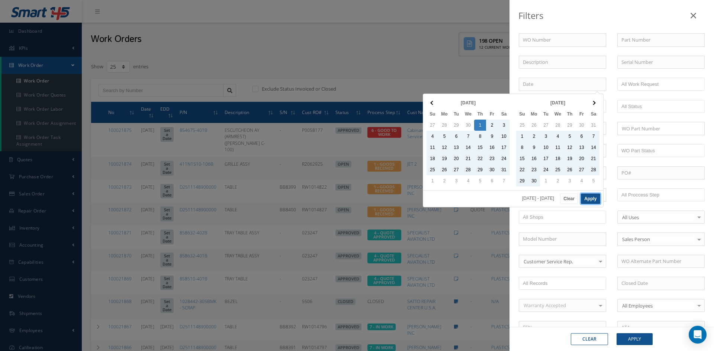
click at [589, 198] on button "Apply" at bounding box center [590, 199] width 19 height 10
type input "05/01/2025 - 07/31/2025"
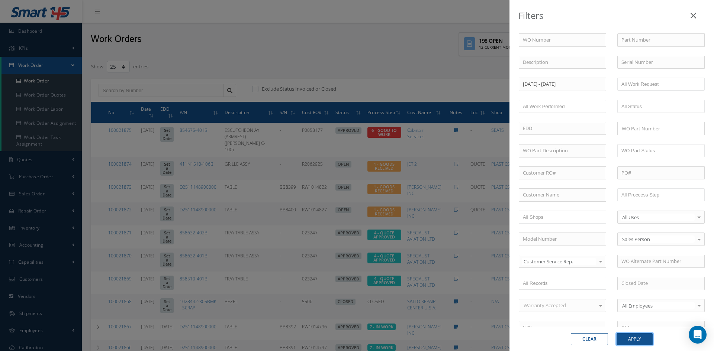
click at [640, 338] on button "Apply" at bounding box center [634, 339] width 36 height 12
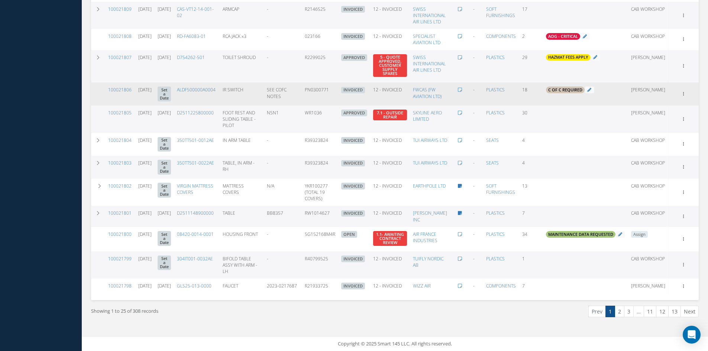
scroll to position [452, 0]
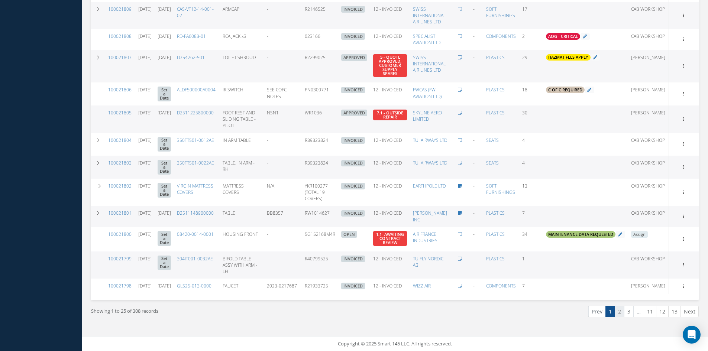
click at [620, 310] on link "2" at bounding box center [620, 312] width 10 height 12
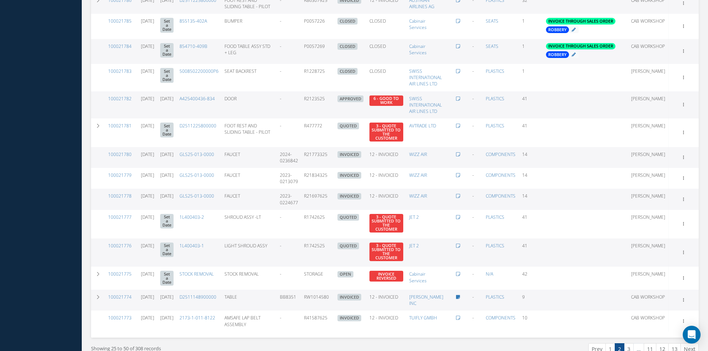
scroll to position [429, 0]
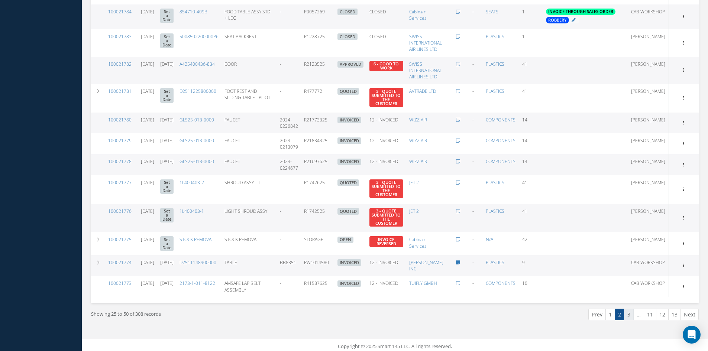
click at [628, 314] on link "3" at bounding box center [629, 315] width 10 height 12
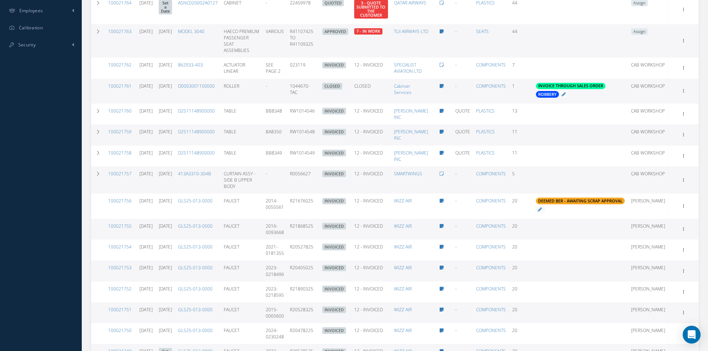
scroll to position [357, 0]
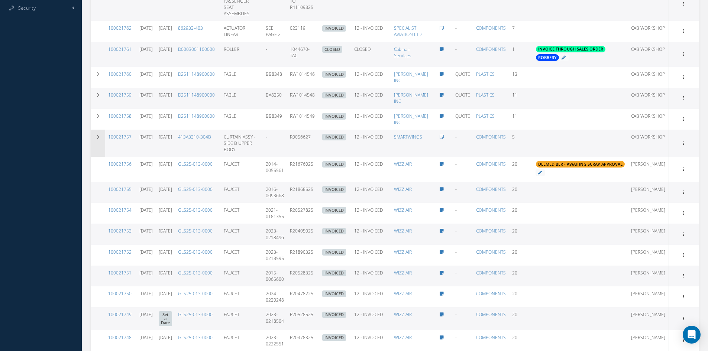
click at [99, 139] on icon at bounding box center [98, 137] width 5 height 4
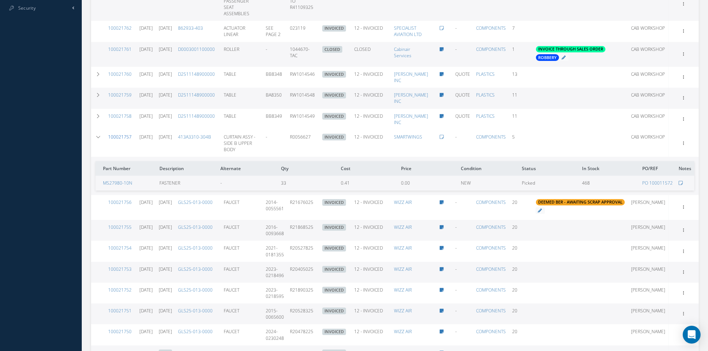
click at [119, 140] on link "100021757" at bounding box center [119, 137] width 23 height 6
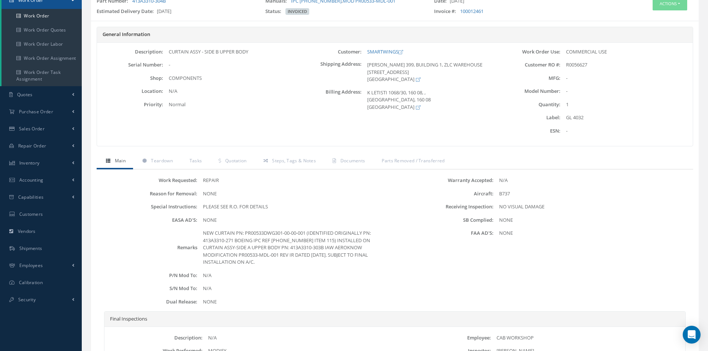
scroll to position [74, 0]
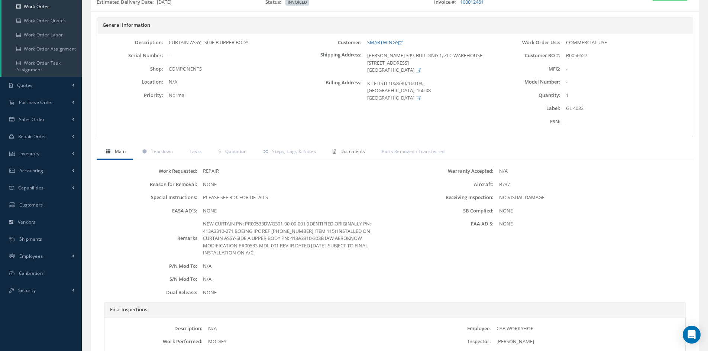
click at [350, 153] on span "Documents" at bounding box center [352, 151] width 25 height 6
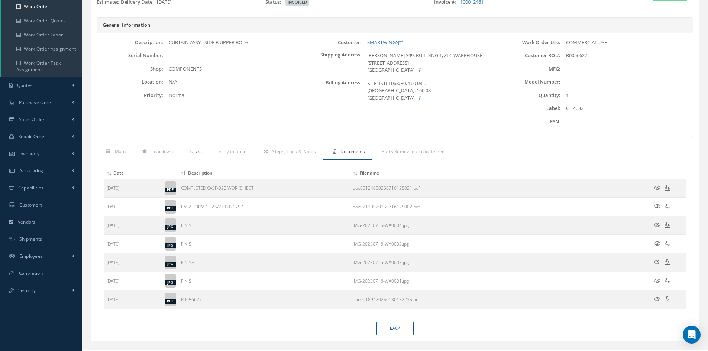
click at [193, 152] on span "Tasks" at bounding box center [196, 151] width 13 height 6
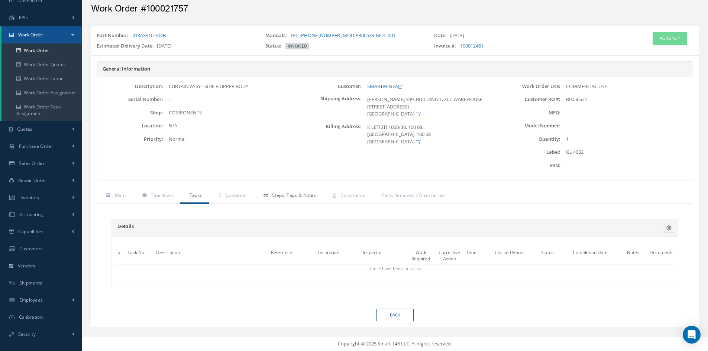
click at [286, 196] on span "Steps, Tags & Notes" at bounding box center [294, 195] width 44 height 6
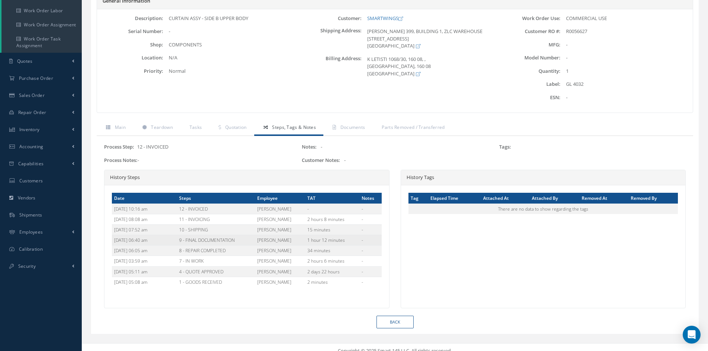
scroll to position [106, 0]
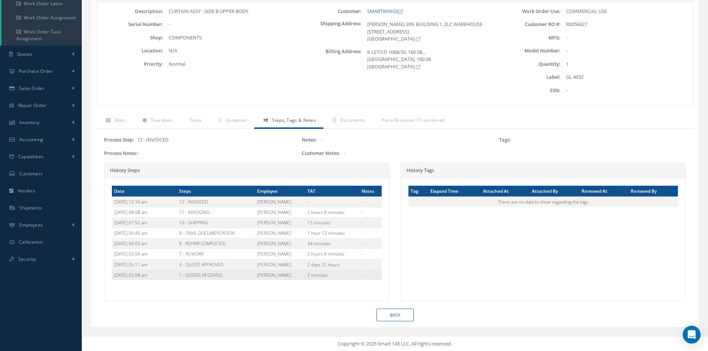
click at [236, 276] on td "1 - GOODS RECEIVED" at bounding box center [216, 275] width 78 height 10
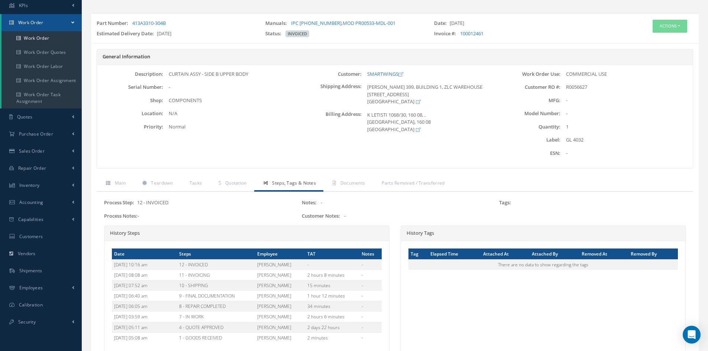
scroll to position [31, 0]
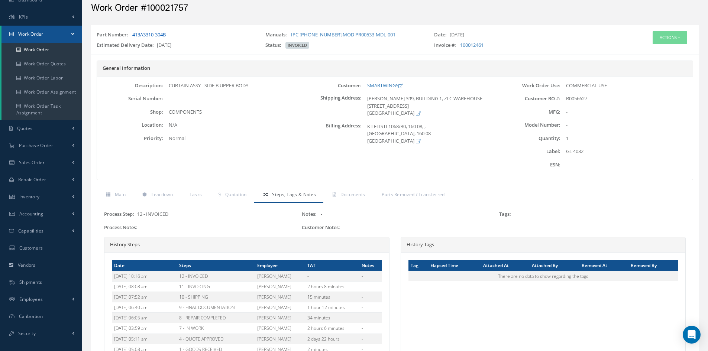
click at [156, 33] on link "413A3310-304B" at bounding box center [148, 34] width 33 height 7
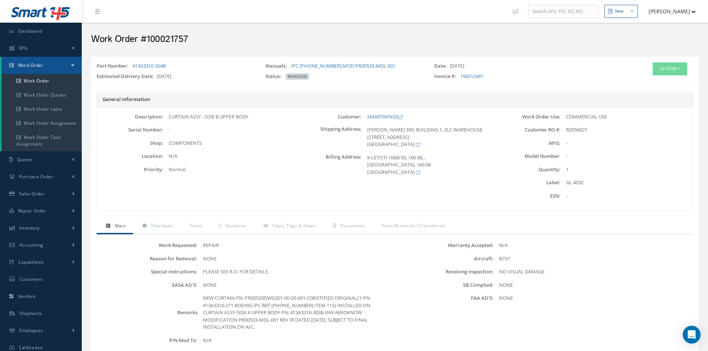
scroll to position [31, 0]
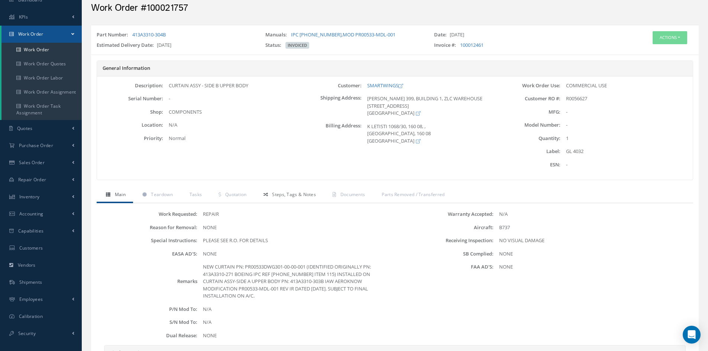
click at [281, 195] on span "Steps, Tags & Notes" at bounding box center [294, 194] width 44 height 6
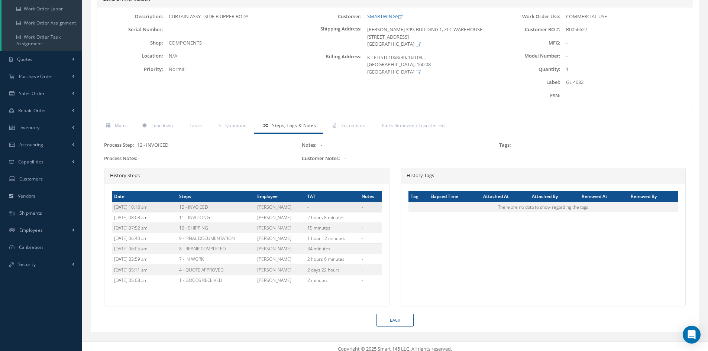
scroll to position [106, 0]
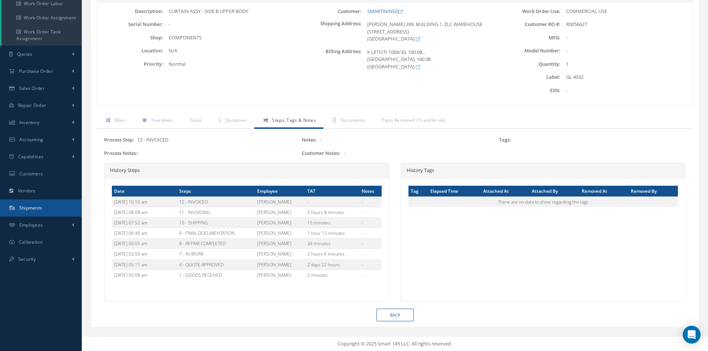
click at [37, 209] on span "Shipments" at bounding box center [30, 208] width 23 height 6
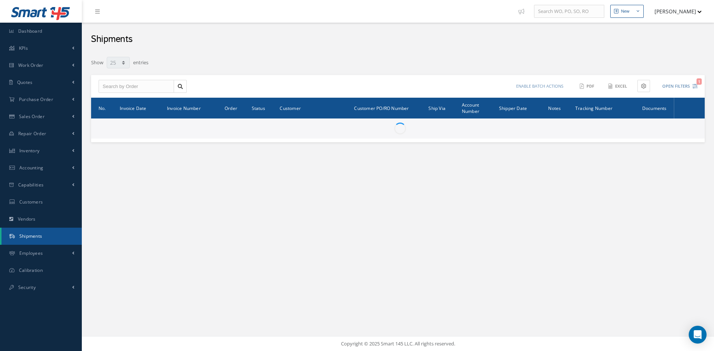
select select "25"
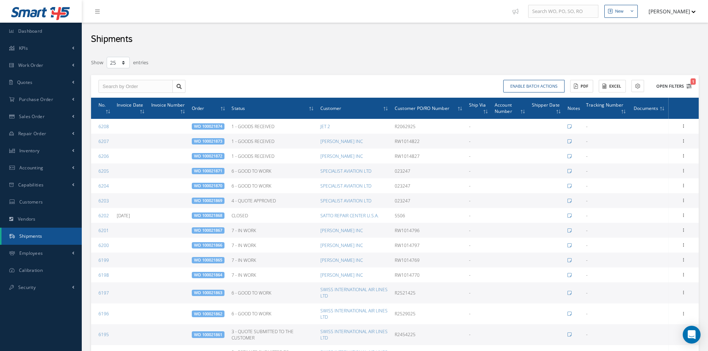
click at [670, 87] on button "Open Filters 1" at bounding box center [671, 86] width 42 height 12
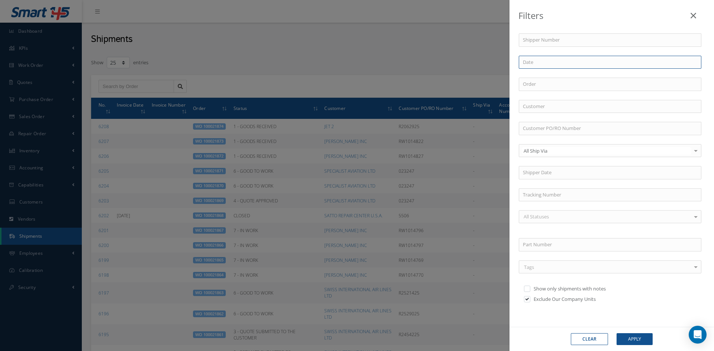
click at [551, 62] on input at bounding box center [609, 62] width 182 height 13
click at [523, 80] on th at bounding box center [525, 80] width 12 height 11
click at [687, 82] on th at bounding box center [686, 80] width 12 height 11
click at [680, 176] on button "Apply" at bounding box center [682, 176] width 19 height 10
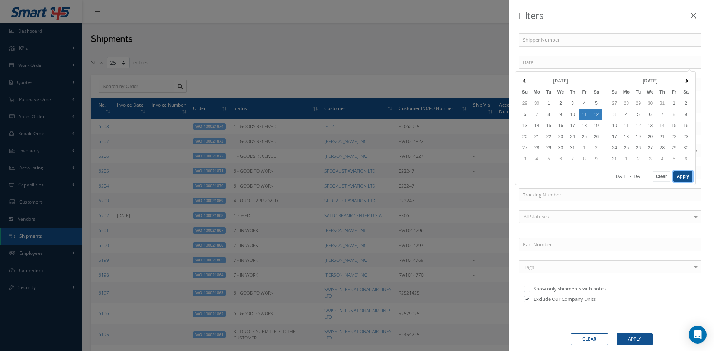
type input "07/11/2025 - 07/12/2025"
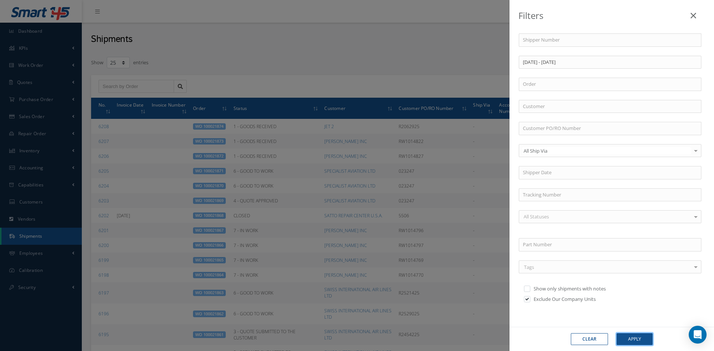
click at [640, 340] on button "Apply" at bounding box center [634, 339] width 36 height 12
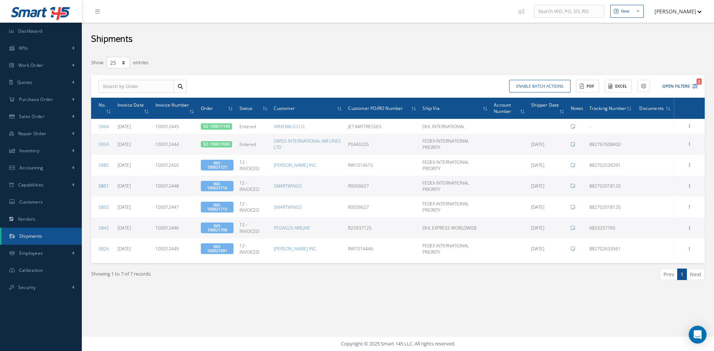
click at [103, 188] on link "5851" at bounding box center [103, 186] width 10 height 6
type input "07/14/2025"
type input "882702018120"
type input "100012448"
type input "07/11/2025"
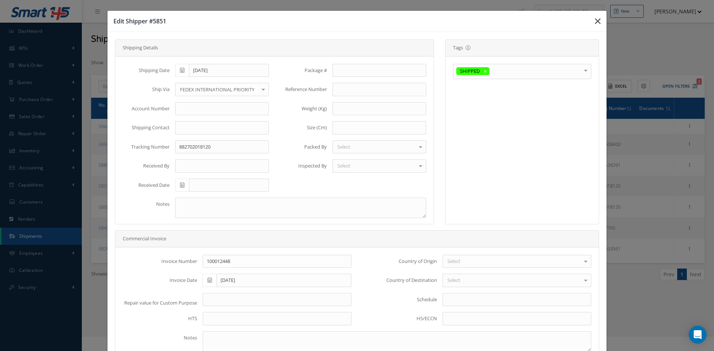
click at [0, 0] on icon "button" at bounding box center [0, 0] width 0 height 0
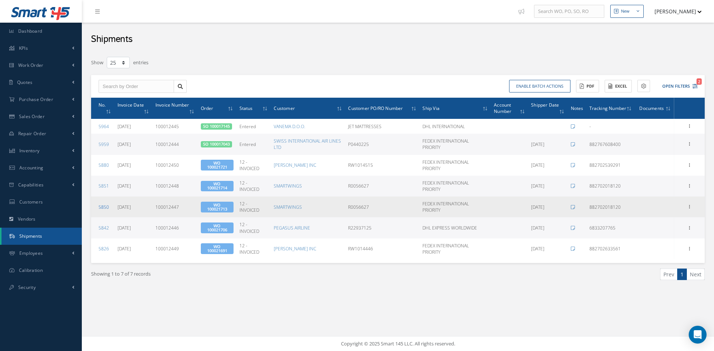
click at [106, 208] on link "5850" at bounding box center [103, 207] width 10 height 6
type input "[DATE]"
type input "882702018120"
type input "100012447"
type input "07/11/2025"
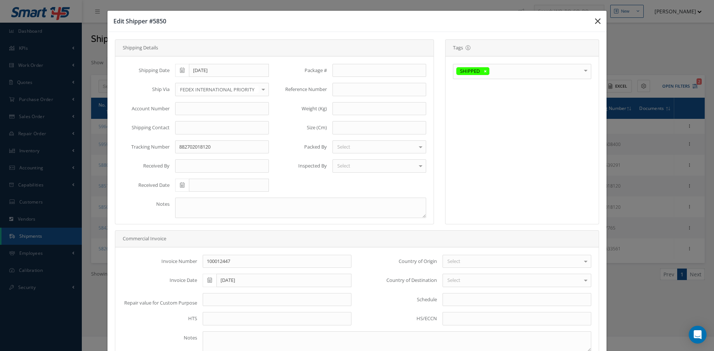
click at [0, 0] on icon "button" at bounding box center [0, 0] width 0 height 0
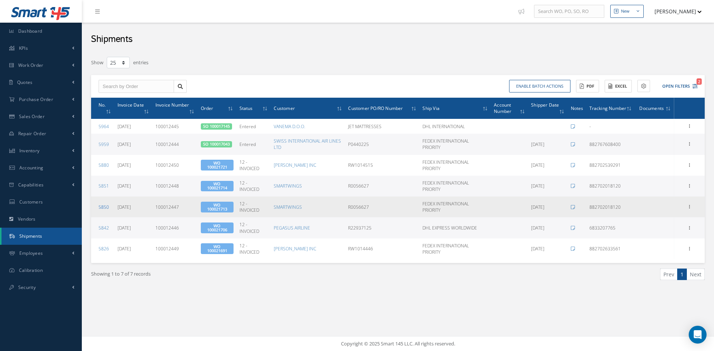
click at [101, 209] on link "5850" at bounding box center [103, 207] width 10 height 6
type input "07/14/2025"
type input "882702018120"
type input "100012447"
type input "07/11/2025"
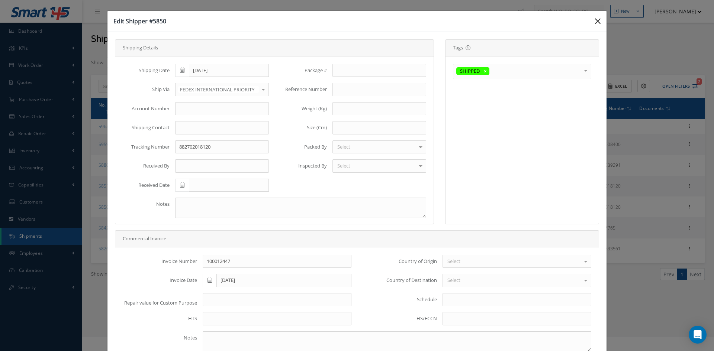
click at [0, 0] on icon "button" at bounding box center [0, 0] width 0 height 0
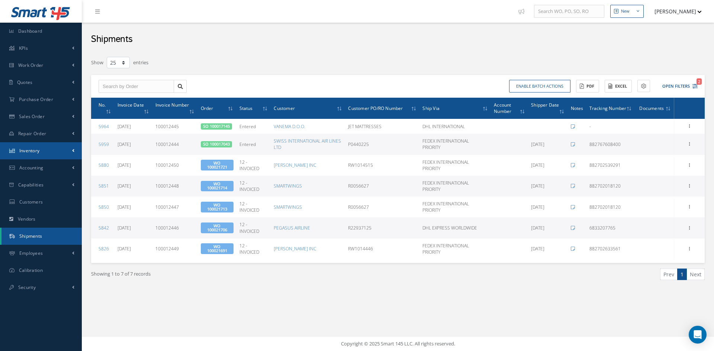
click at [39, 152] on span "Inventory" at bounding box center [29, 151] width 20 height 6
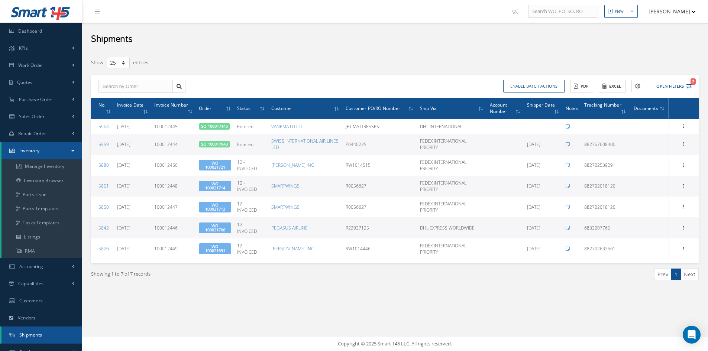
click at [32, 152] on span "Inventory" at bounding box center [29, 151] width 20 height 6
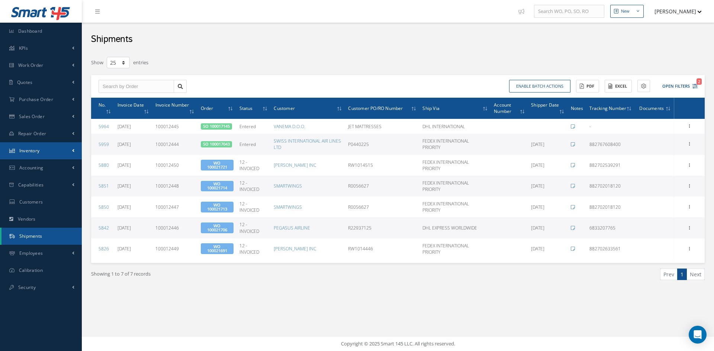
click at [32, 153] on span "Inventory" at bounding box center [29, 151] width 20 height 6
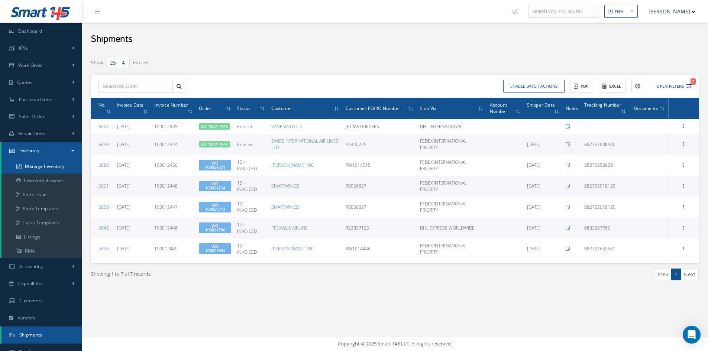
click at [38, 165] on link "Manage Inventory" at bounding box center [41, 166] width 80 height 14
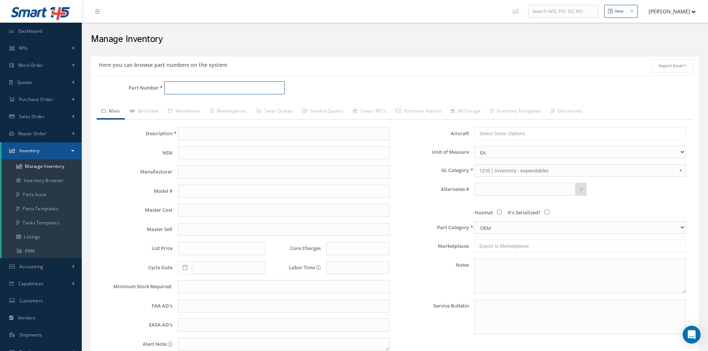
click at [202, 88] on input "Part Number" at bounding box center [224, 87] width 120 height 13
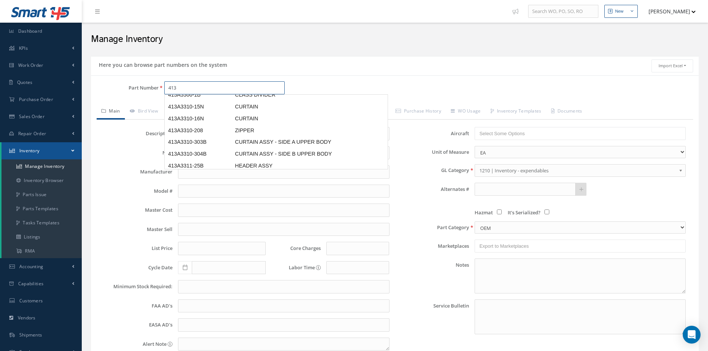
scroll to position [61, 0]
click at [194, 151] on span "413A3310-304B" at bounding box center [199, 153] width 67 height 8
type input "413A3310-304B"
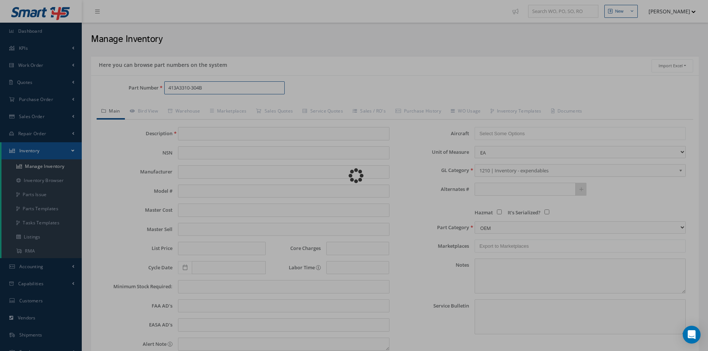
type input "CURTAIN ASSY - SIDE B UPPER BODY"
type input "0.00"
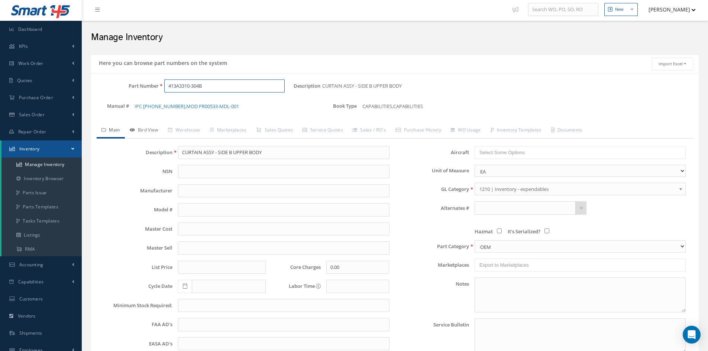
scroll to position [0, 0]
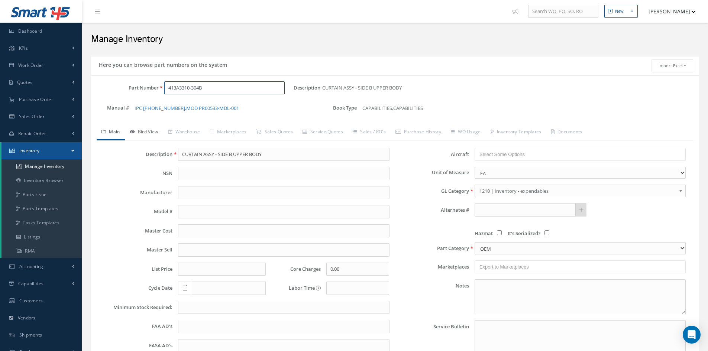
type input "413A3310-304B"
click at [153, 128] on link "Bird View" at bounding box center [144, 133] width 38 height 16
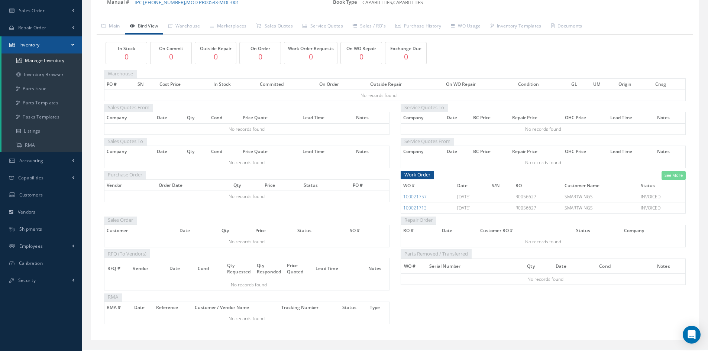
scroll to position [111, 0]
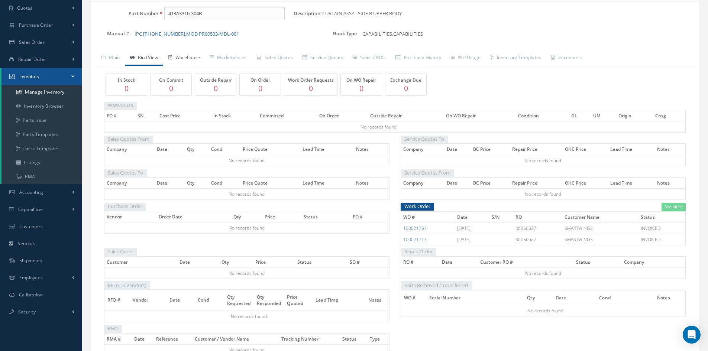
click at [196, 55] on link "Warehouse" at bounding box center [184, 59] width 42 height 16
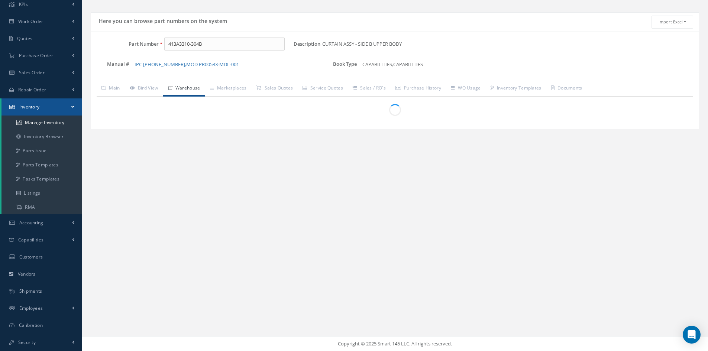
scroll to position [44, 0]
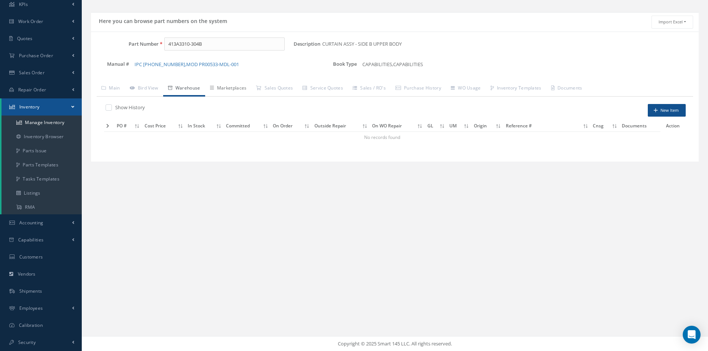
click at [241, 87] on link "Marketplaces" at bounding box center [228, 89] width 46 height 16
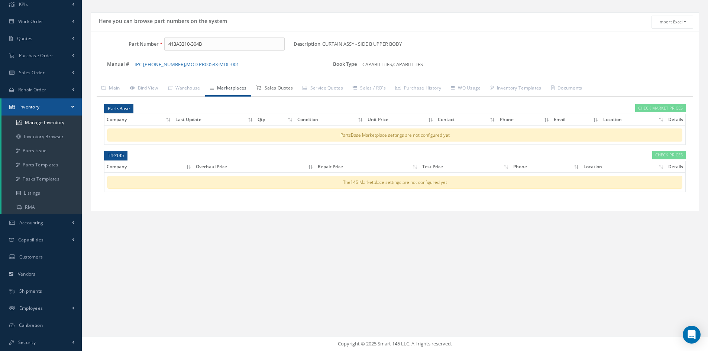
click at [282, 91] on link "Sales Quotes" at bounding box center [274, 89] width 46 height 16
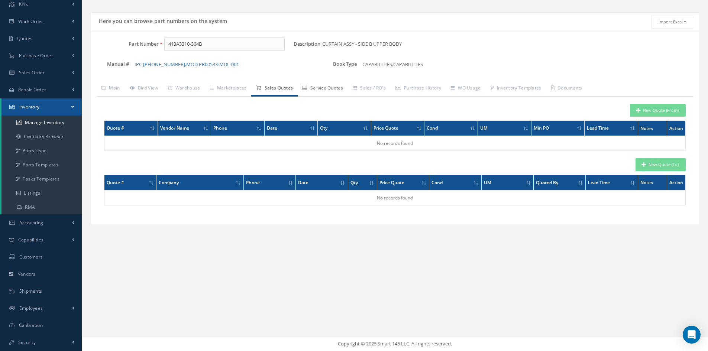
click at [334, 89] on link "Service Quotes" at bounding box center [323, 89] width 50 height 16
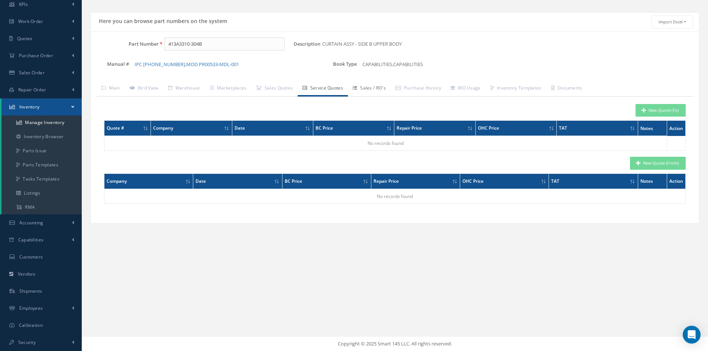
click at [372, 90] on link "Sales / RO's" at bounding box center [369, 89] width 43 height 16
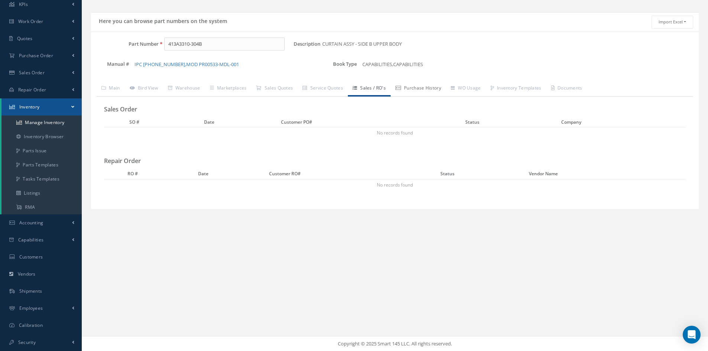
click at [421, 89] on link "Purchase History" at bounding box center [418, 89] width 55 height 16
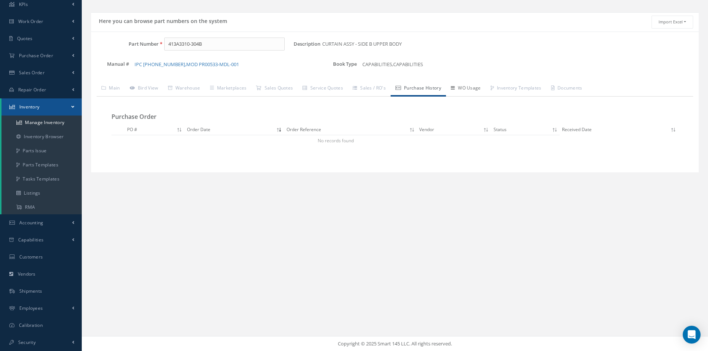
click at [477, 90] on link "WO Usage" at bounding box center [466, 89] width 40 height 16
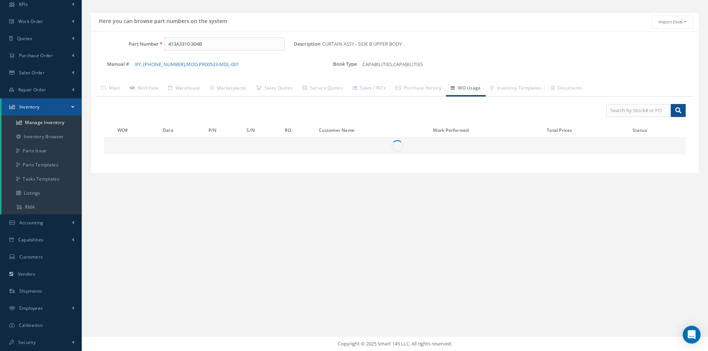
scroll to position [0, 0]
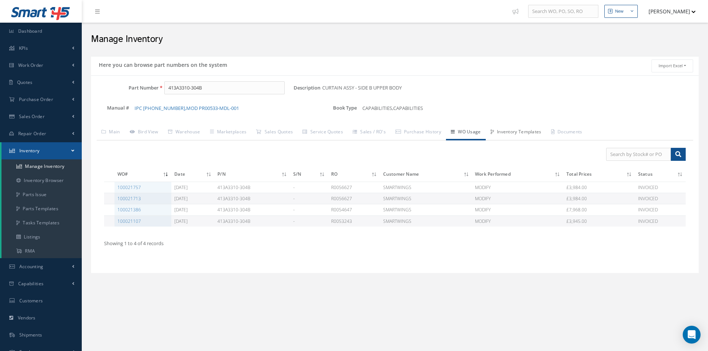
click at [525, 135] on link "Inventory Templates" at bounding box center [516, 133] width 61 height 16
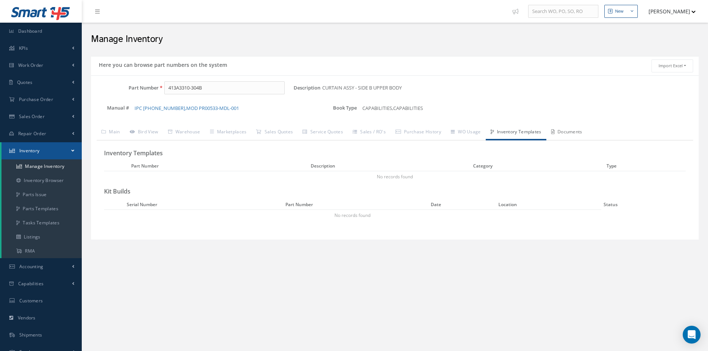
click at [586, 135] on link "Documents" at bounding box center [566, 133] width 41 height 16
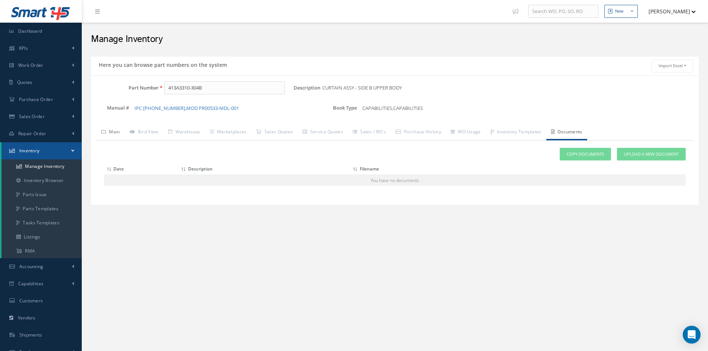
click at [115, 132] on link "Main" at bounding box center [111, 133] width 28 height 16
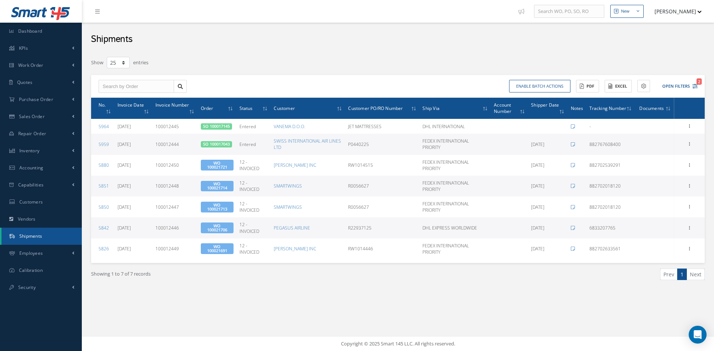
select select "25"
click at [25, 219] on span "Vendors" at bounding box center [27, 219] width 18 height 6
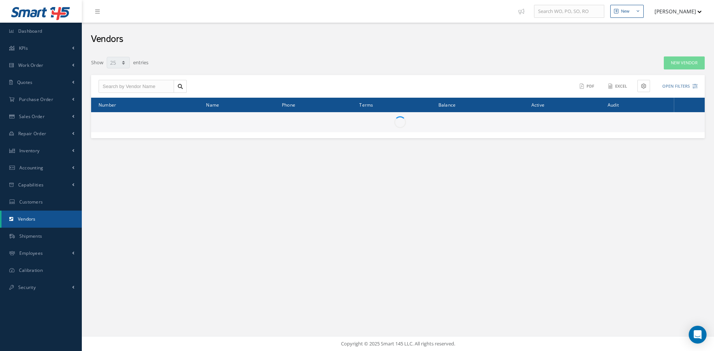
select select "25"
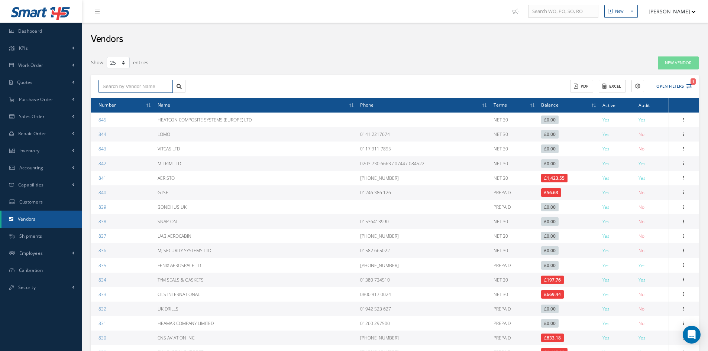
click at [131, 88] on input "text" at bounding box center [135, 86] width 74 height 13
click at [131, 96] on div "SMARTWINGS" at bounding box center [136, 99] width 66 height 7
type input "SMARTWINGS"
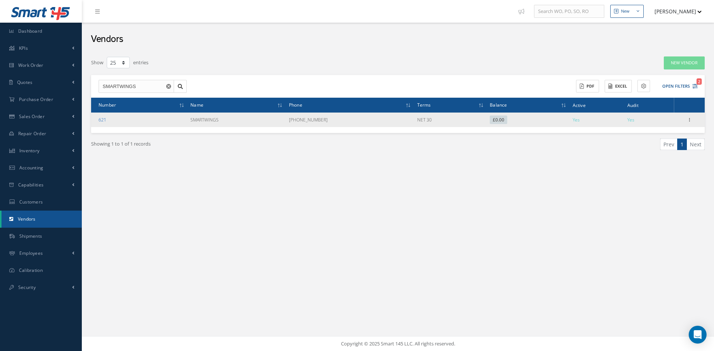
click at [104, 120] on link "621" at bounding box center [102, 120] width 8 height 6
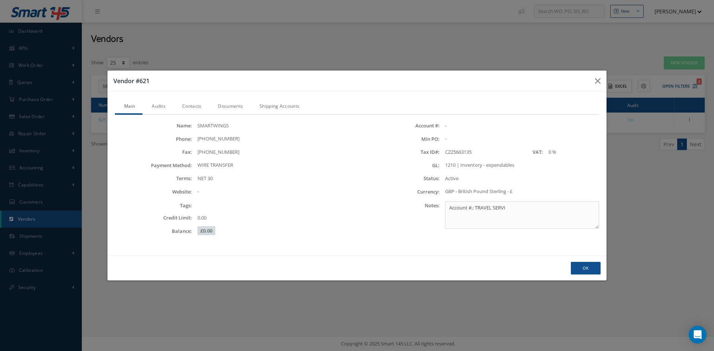
click at [161, 107] on link "Audits" at bounding box center [157, 107] width 30 height 16
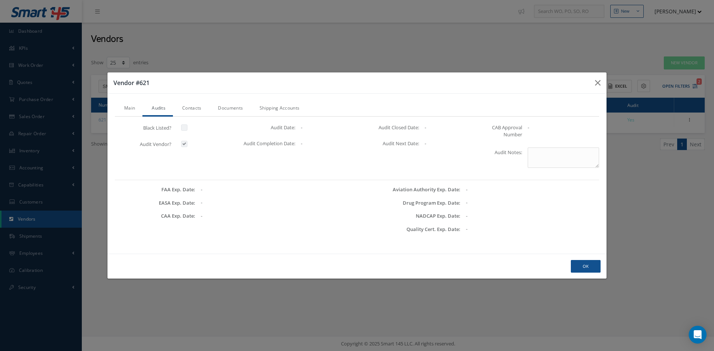
click at [191, 110] on link "Contacts" at bounding box center [191, 109] width 36 height 16
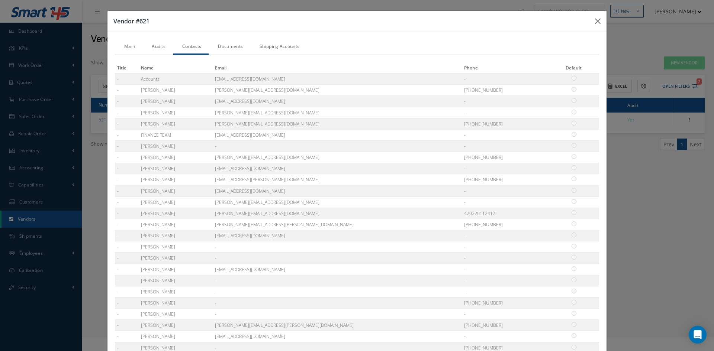
click at [226, 47] on link "Documents" at bounding box center [229, 47] width 42 height 16
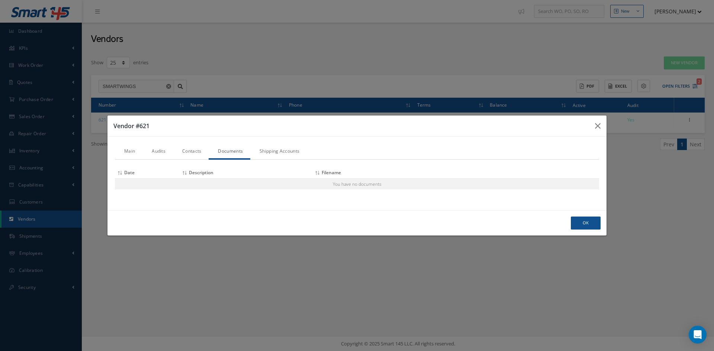
click at [279, 152] on link "Shipping Accounts" at bounding box center [278, 152] width 56 height 16
click at [600, 127] on icon "button" at bounding box center [598, 126] width 6 height 9
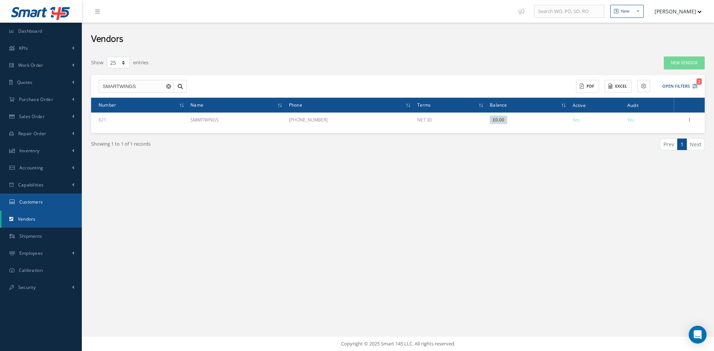
click at [36, 205] on span "Customers" at bounding box center [31, 202] width 24 height 6
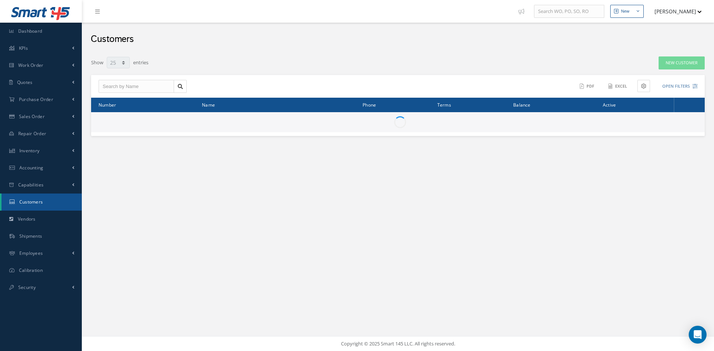
select select "25"
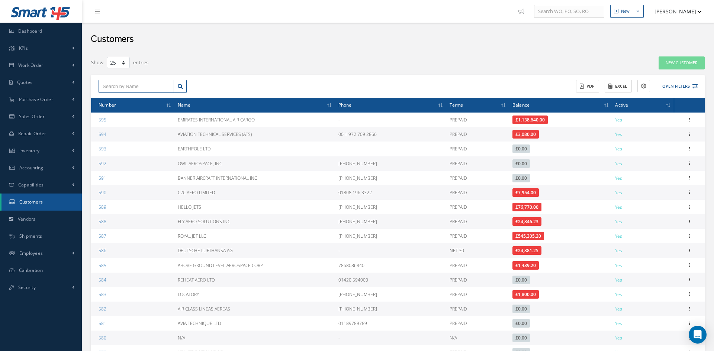
click at [126, 85] on input "text" at bounding box center [135, 86] width 75 height 13
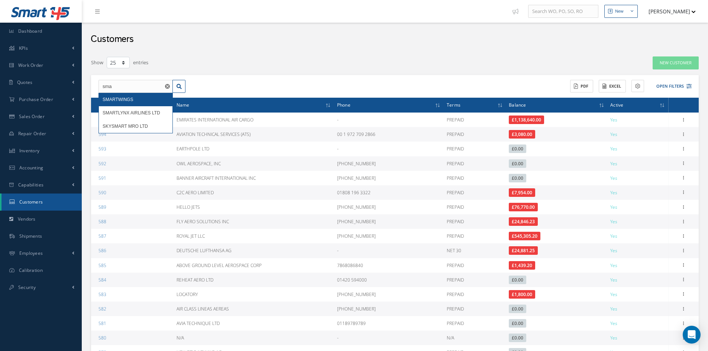
click at [128, 101] on span "SMARTWINGS" at bounding box center [118, 99] width 30 height 5
type input "SMARTWINGS"
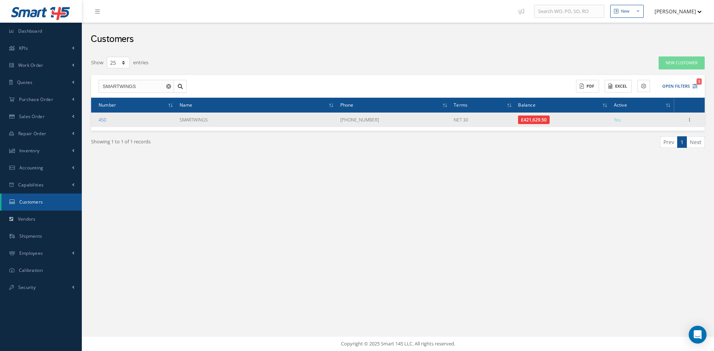
click at [106, 120] on link "450" at bounding box center [102, 120] width 8 height 6
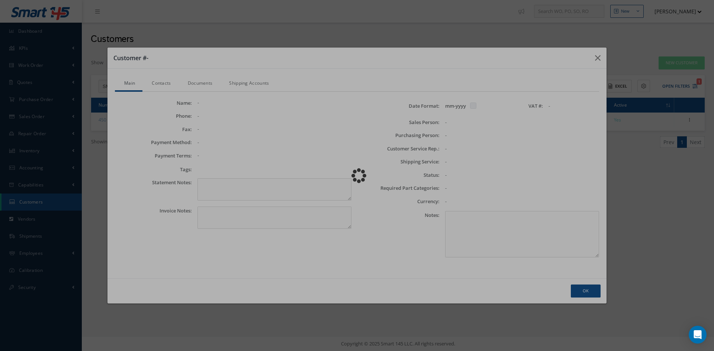
checkbox input "false"
type textarea "Account #.: TRAVEL SERVI"
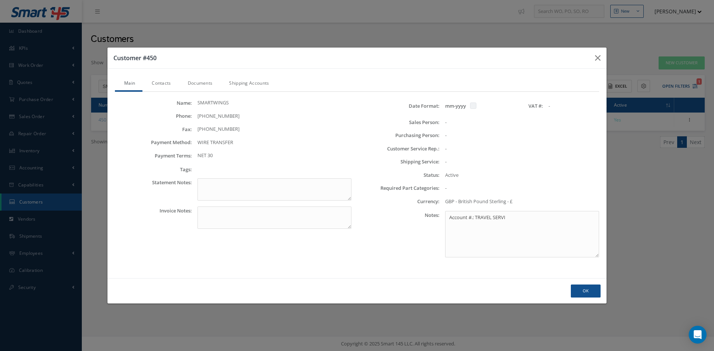
click at [164, 83] on link "Contacts" at bounding box center [160, 84] width 36 height 16
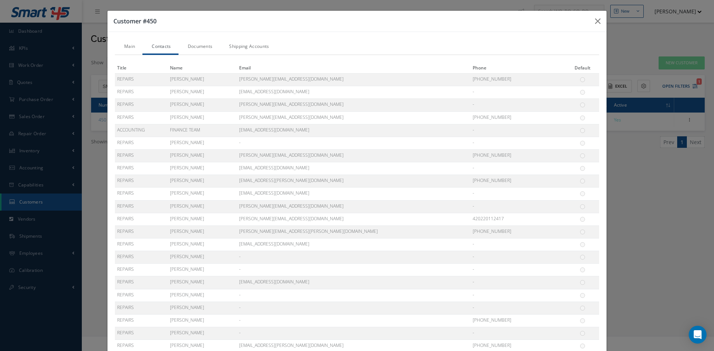
click at [194, 46] on link "Documents" at bounding box center [199, 47] width 42 height 16
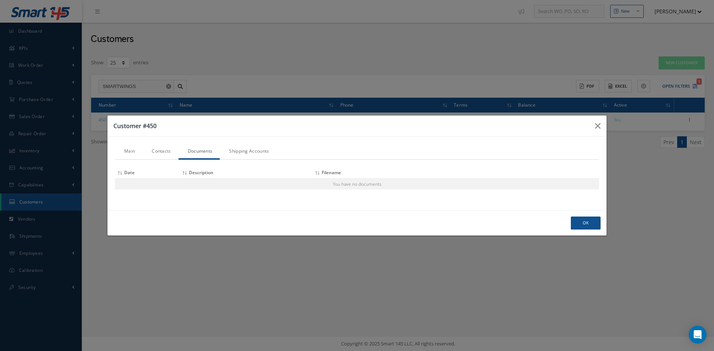
click at [241, 148] on link "Shipping Accounts" at bounding box center [248, 152] width 56 height 16
click at [600, 127] on icon "button" at bounding box center [598, 126] width 6 height 9
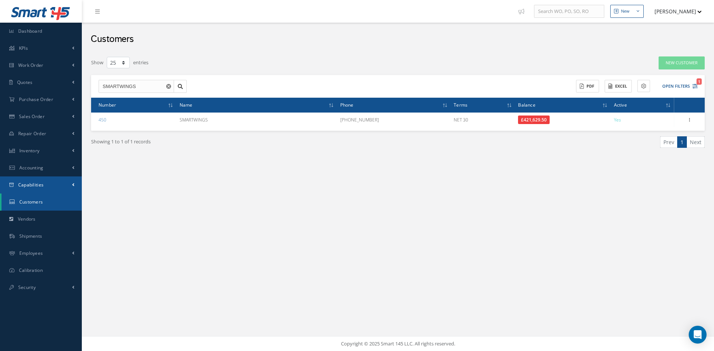
click at [44, 186] on link "Capabilities" at bounding box center [41, 185] width 82 height 17
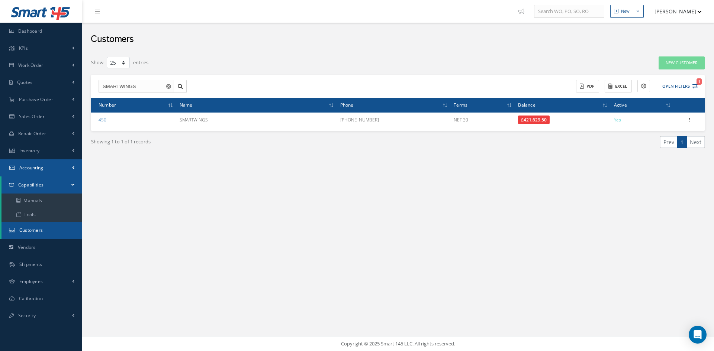
click at [40, 170] on span "Accounting" at bounding box center [31, 168] width 24 height 6
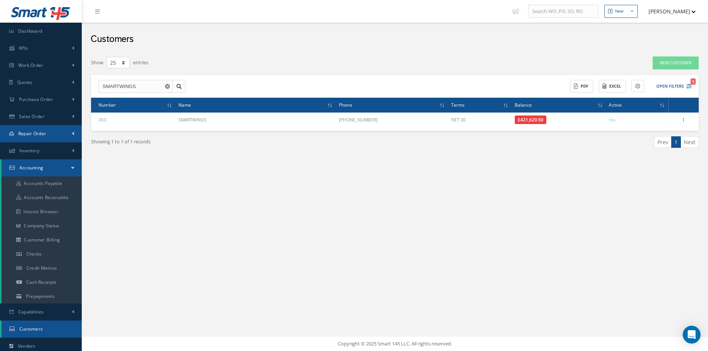
click at [55, 133] on link "Repair Order" at bounding box center [41, 133] width 82 height 17
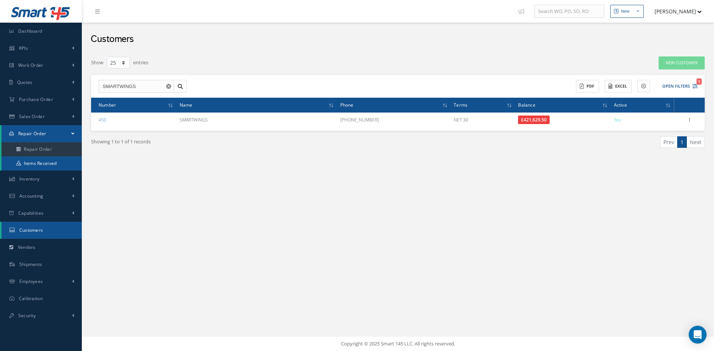
click at [39, 162] on link "Items Received" at bounding box center [41, 163] width 80 height 14
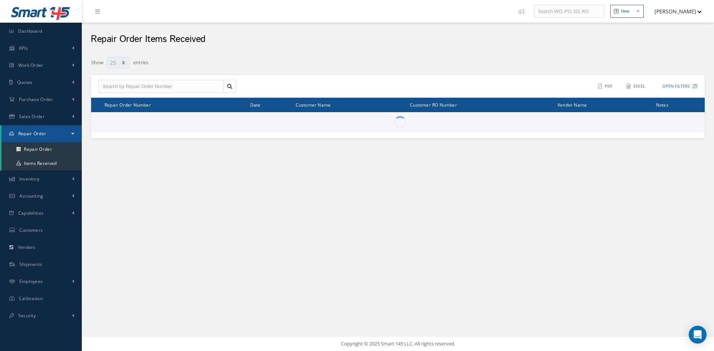
select select "25"
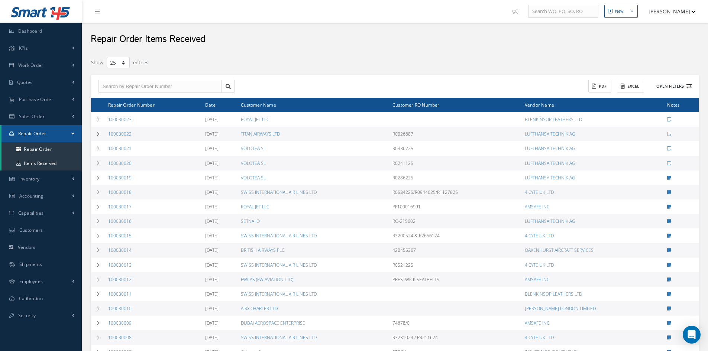
click at [672, 85] on button "Open Filters" at bounding box center [671, 86] width 42 height 12
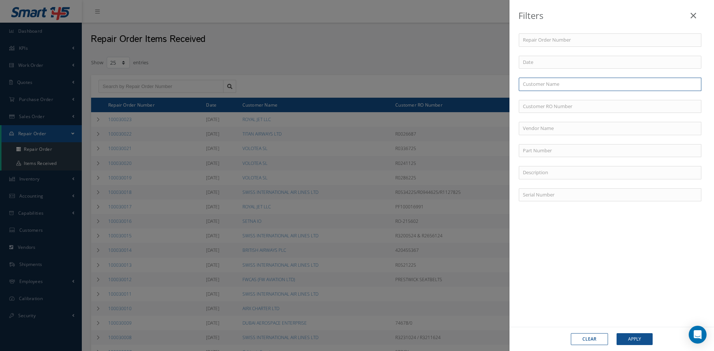
click at [568, 87] on input "text" at bounding box center [609, 84] width 182 height 13
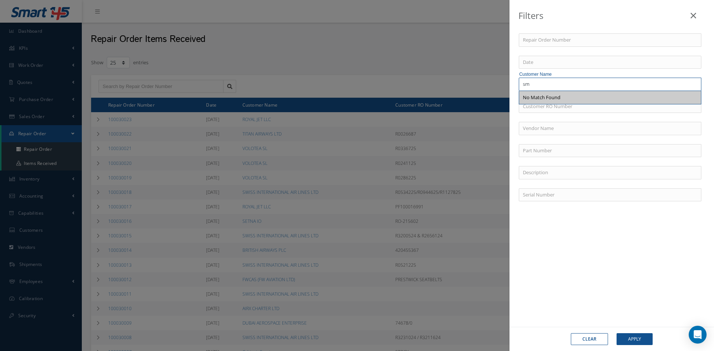
type input "s"
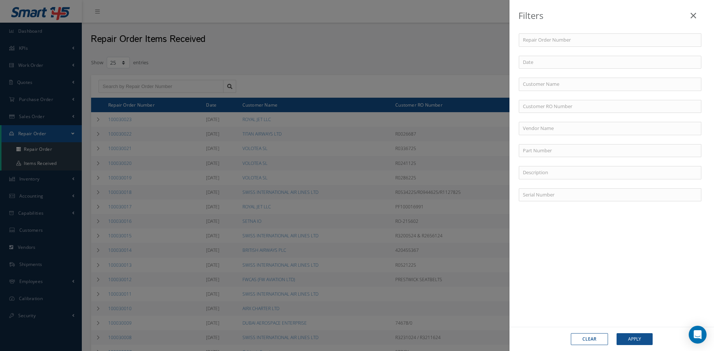
click at [695, 16] on icon at bounding box center [693, 15] width 6 height 9
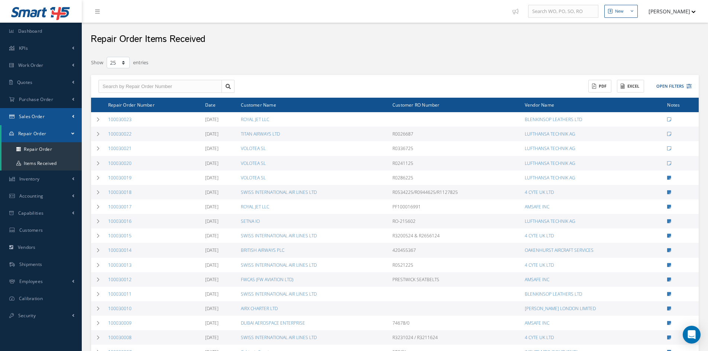
click at [35, 118] on span "Sales Order" at bounding box center [32, 116] width 26 height 6
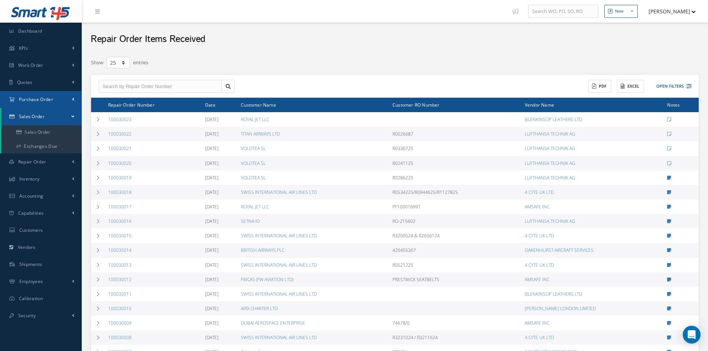
click at [40, 103] on link "Purchase Order" at bounding box center [41, 99] width 82 height 17
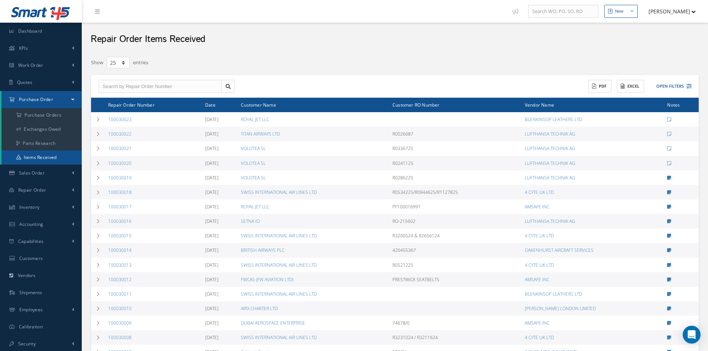
click at [43, 156] on link "Items Received" at bounding box center [41, 158] width 80 height 14
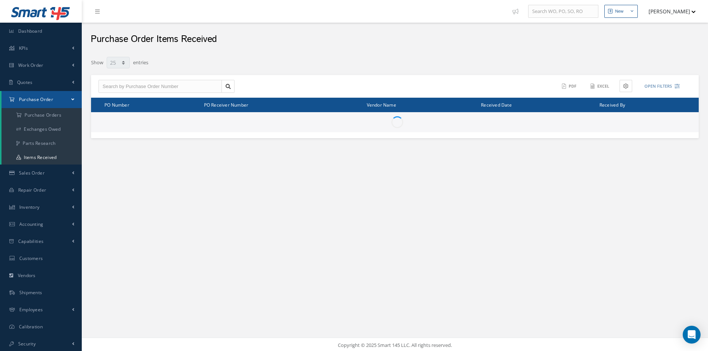
select select "25"
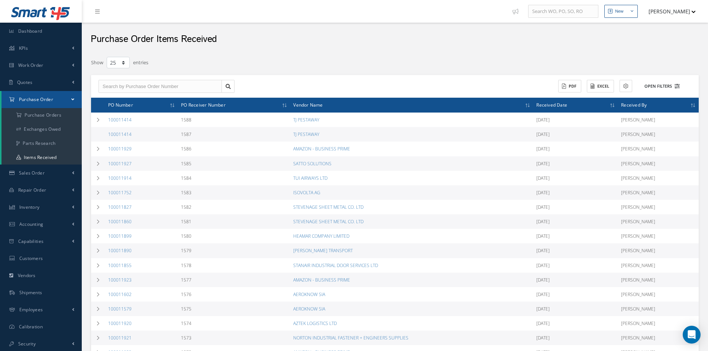
click at [671, 84] on button "Open Filters" at bounding box center [659, 86] width 42 height 12
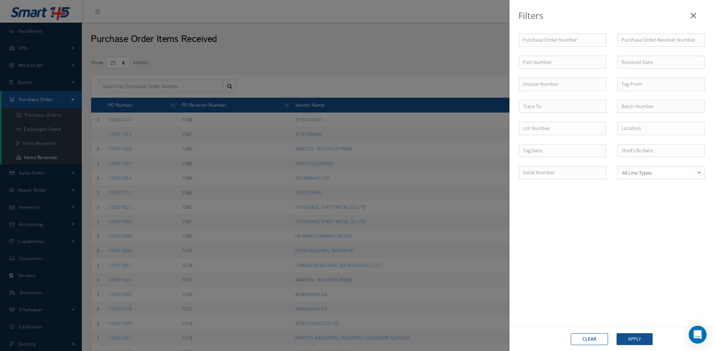
click at [695, 13] on icon at bounding box center [693, 15] width 6 height 9
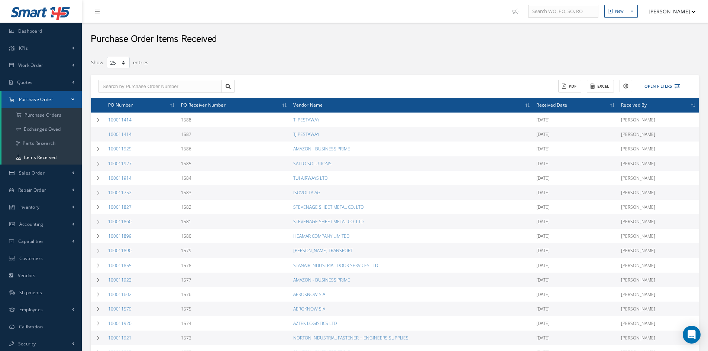
click at [317, 106] on span "Vendor Name" at bounding box center [307, 104] width 29 height 7
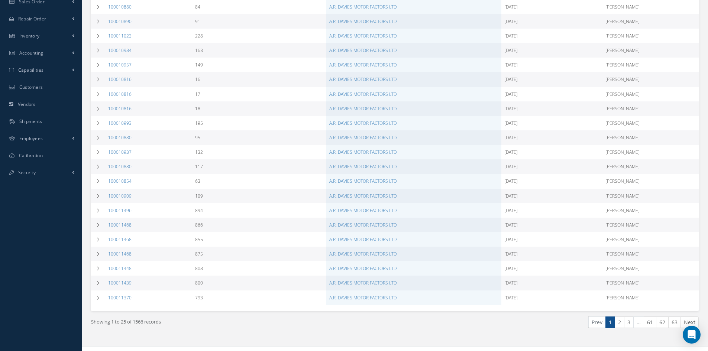
scroll to position [182, 0]
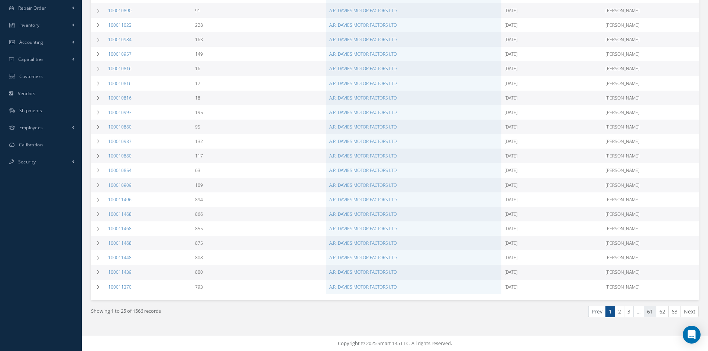
click at [650, 313] on link "61" at bounding box center [650, 312] width 13 height 12
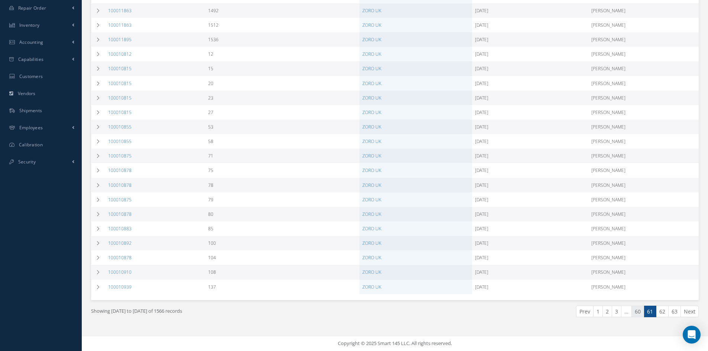
click at [636, 311] on link "60" at bounding box center [637, 312] width 13 height 12
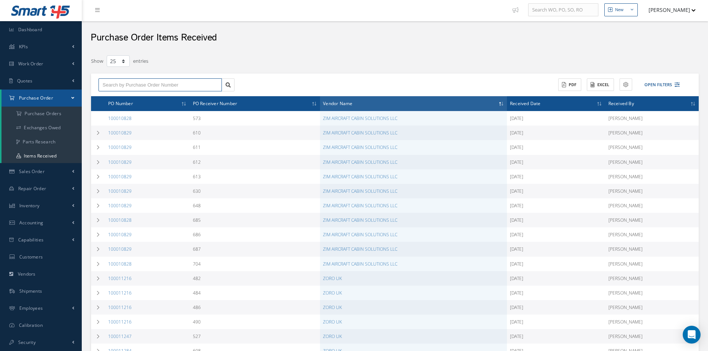
click at [154, 85] on input "text" at bounding box center [159, 84] width 123 height 13
type input "s"
type input "sm"
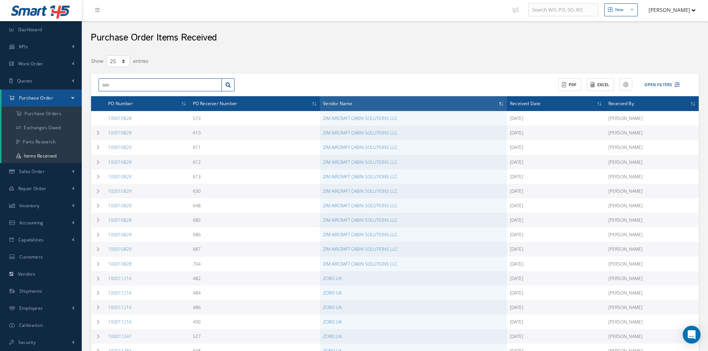
type input "sma"
click at [662, 86] on button "Open Filters" at bounding box center [659, 85] width 42 height 12
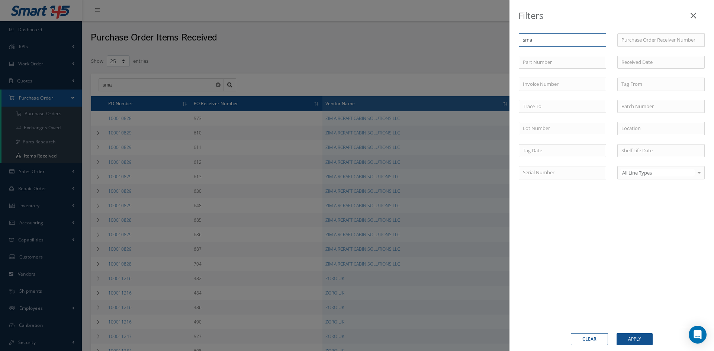
click at [572, 39] on input "sma" at bounding box center [561, 39] width 87 height 13
click at [600, 41] on input "sma" at bounding box center [561, 39] width 87 height 13
click at [591, 67] on input "text" at bounding box center [561, 62] width 87 height 13
click at [602, 40] on use "Reset" at bounding box center [600, 40] width 5 height 5
click at [692, 14] on icon at bounding box center [693, 15] width 6 height 9
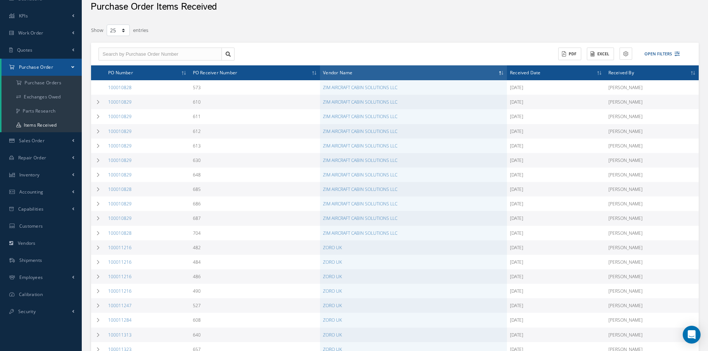
scroll to position [182, 0]
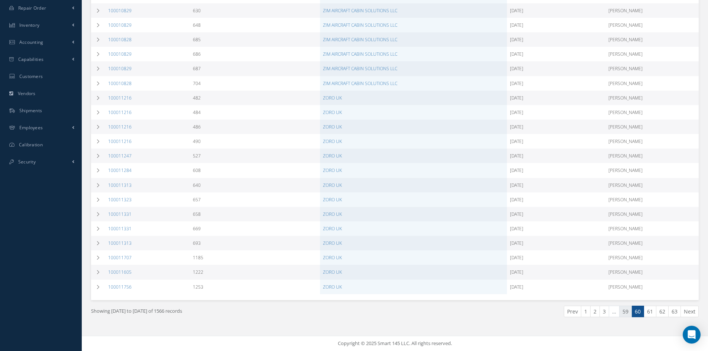
click at [624, 310] on link "59" at bounding box center [625, 312] width 13 height 12
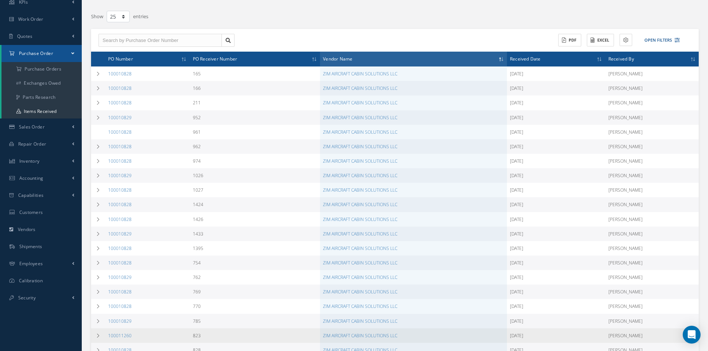
scroll to position [150, 0]
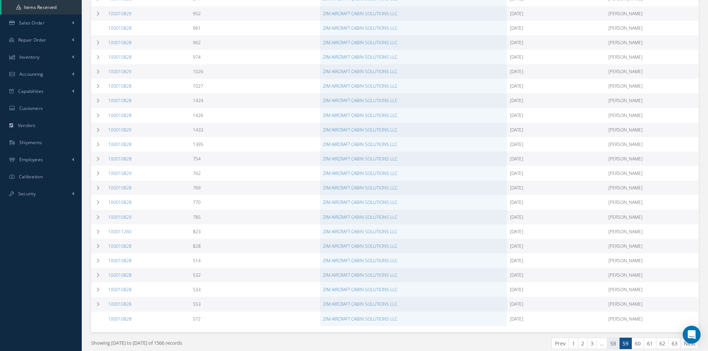
click at [617, 347] on link "58" at bounding box center [613, 344] width 13 height 12
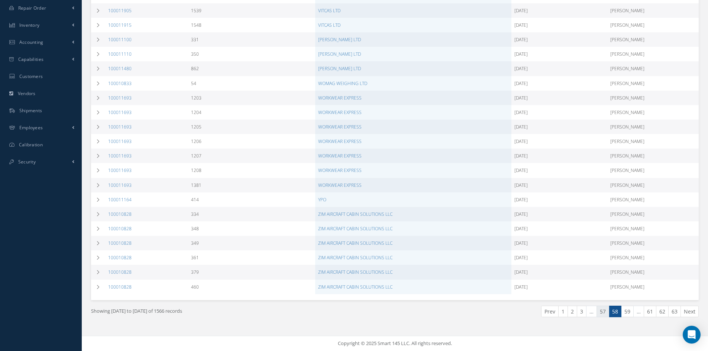
click at [602, 310] on link "57" at bounding box center [602, 312] width 13 height 12
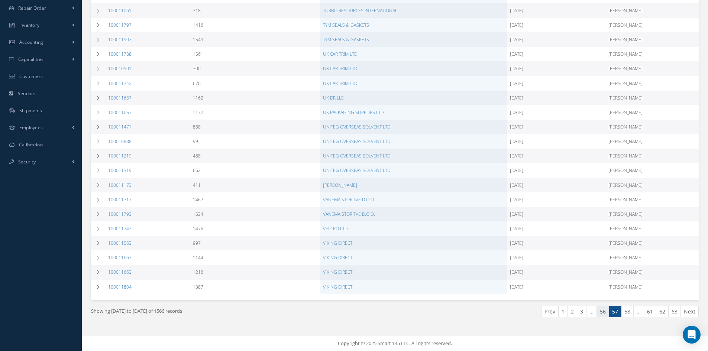
click at [606, 311] on link "56" at bounding box center [602, 312] width 13 height 12
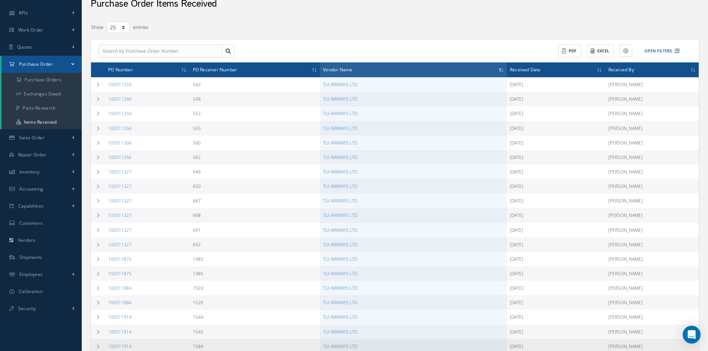
scroll to position [182, 0]
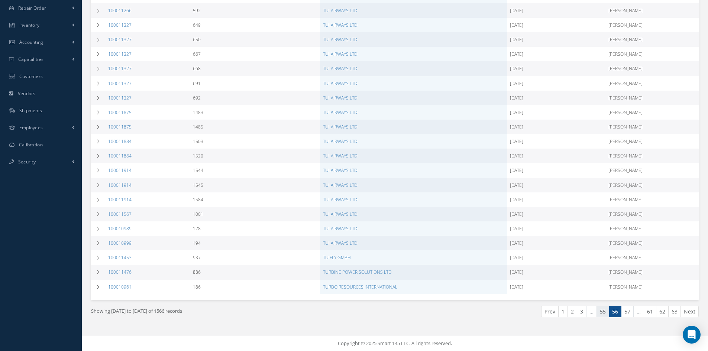
click at [598, 310] on link "55" at bounding box center [602, 312] width 13 height 12
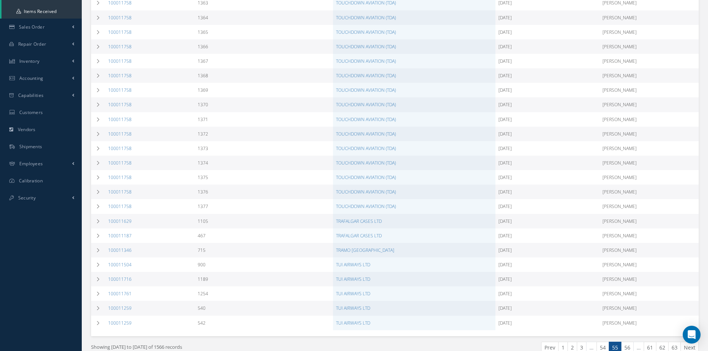
scroll to position [150, 0]
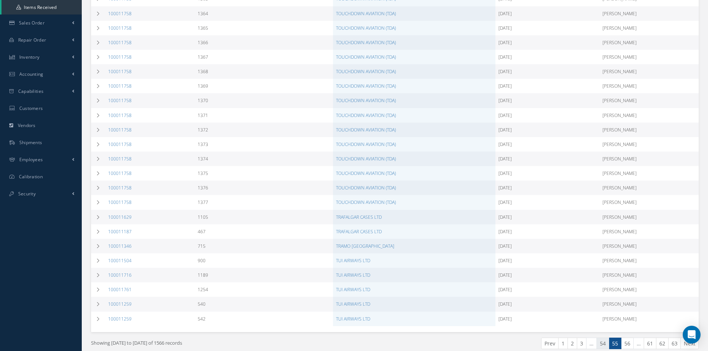
click at [601, 345] on link "54" at bounding box center [602, 344] width 13 height 12
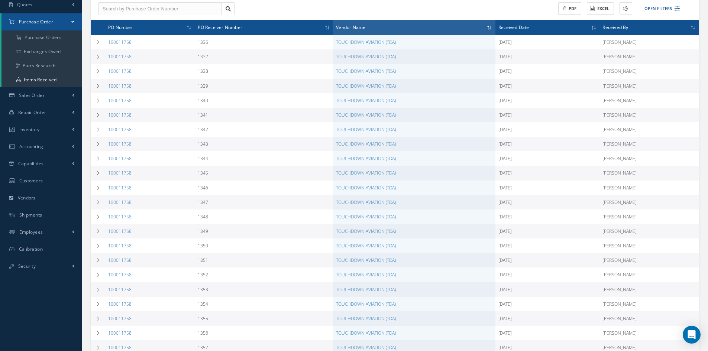
scroll to position [182, 0]
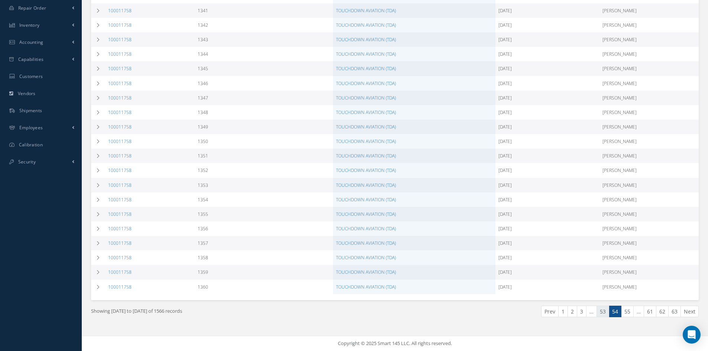
click at [603, 316] on link "53" at bounding box center [602, 312] width 13 height 12
click at [601, 312] on link "52" at bounding box center [602, 312] width 13 height 12
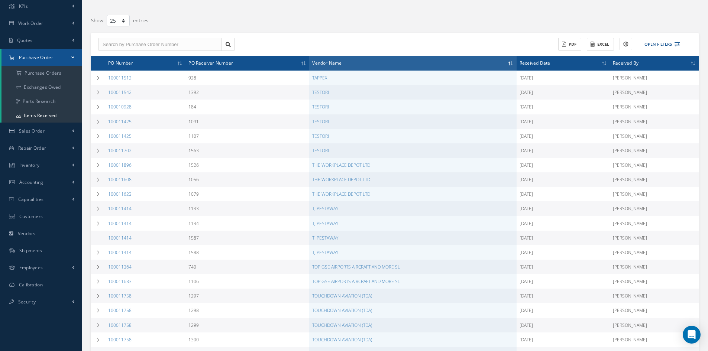
scroll to position [150, 0]
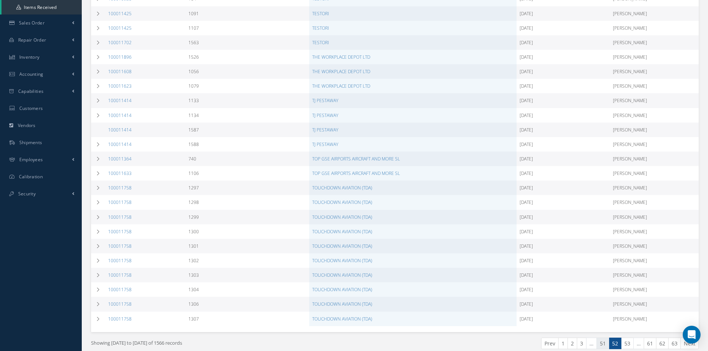
click at [602, 343] on link "51" at bounding box center [602, 344] width 13 height 12
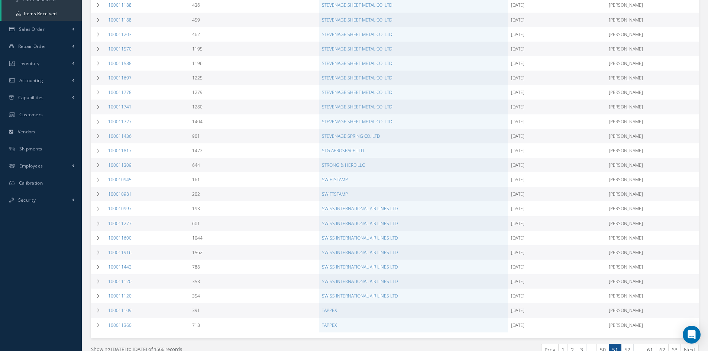
scroll to position [182, 0]
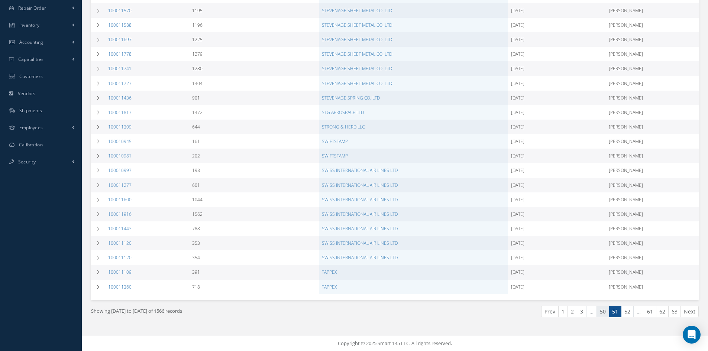
click at [602, 316] on link "50" at bounding box center [602, 312] width 13 height 12
click at [605, 313] on link "49" at bounding box center [602, 312] width 13 height 12
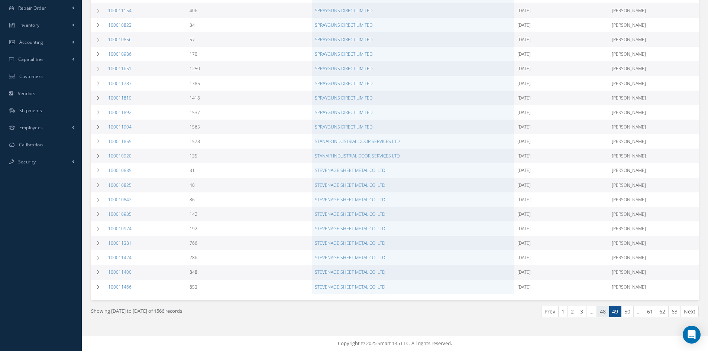
click at [605, 313] on link "48" at bounding box center [602, 312] width 13 height 12
click at [601, 310] on link "47" at bounding box center [602, 312] width 13 height 12
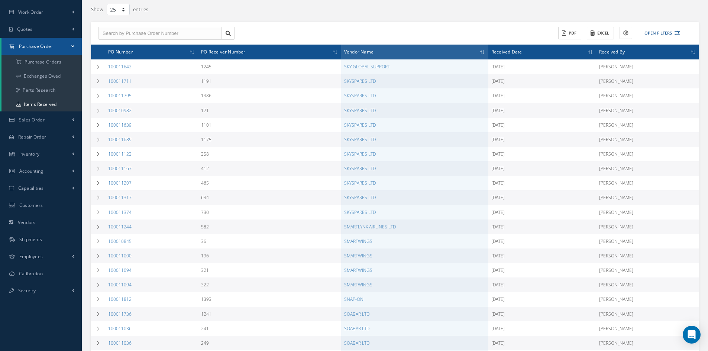
scroll to position [113, 0]
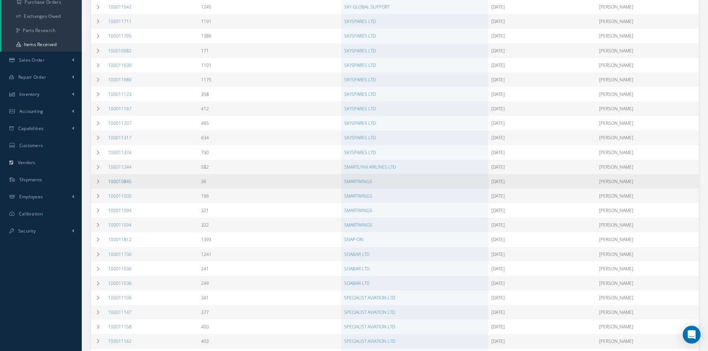
click at [121, 183] on link "100010845" at bounding box center [119, 181] width 23 height 6
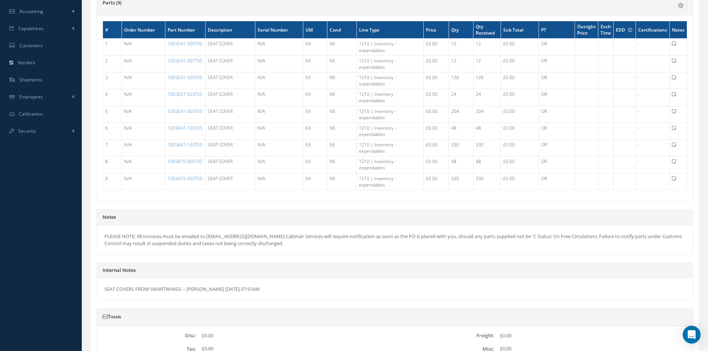
scroll to position [72, 0]
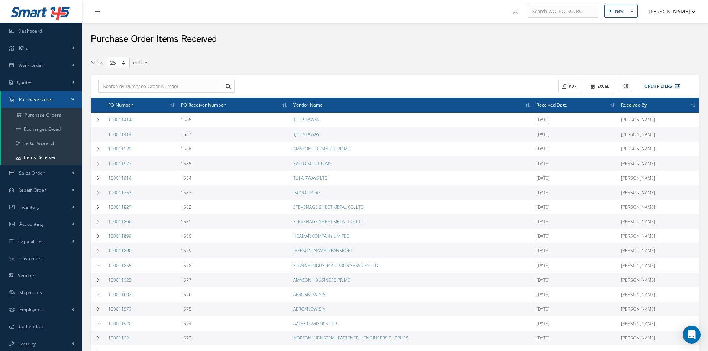
select select "25"
click at [627, 86] on icon at bounding box center [625, 86] width 5 height 5
click at [598, 85] on button "Excel" at bounding box center [600, 86] width 27 height 13
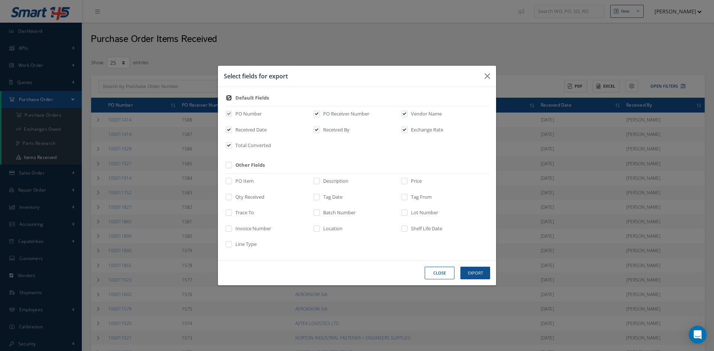
click at [230, 98] on input "checkbox" at bounding box center [229, 100] width 5 height 9
checkbox input "false"
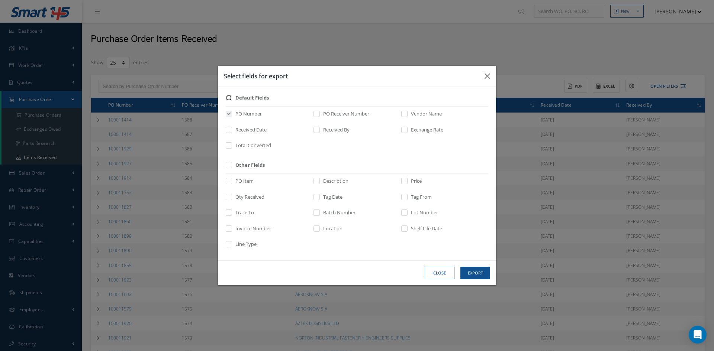
checkbox input "false"
click at [404, 115] on input "checkbox" at bounding box center [404, 116] width 5 height 9
checkbox input "true"
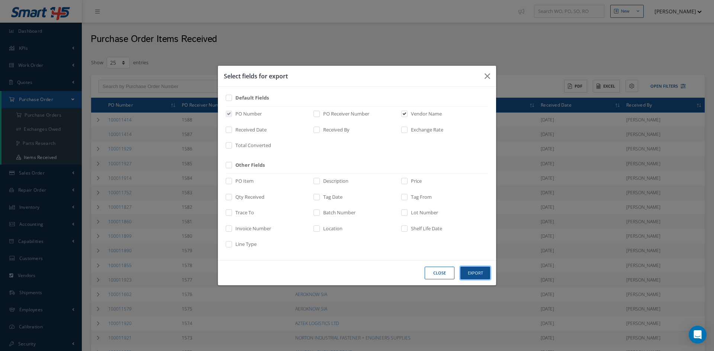
click at [0, 0] on button "Export" at bounding box center [0, 0] width 0 height 0
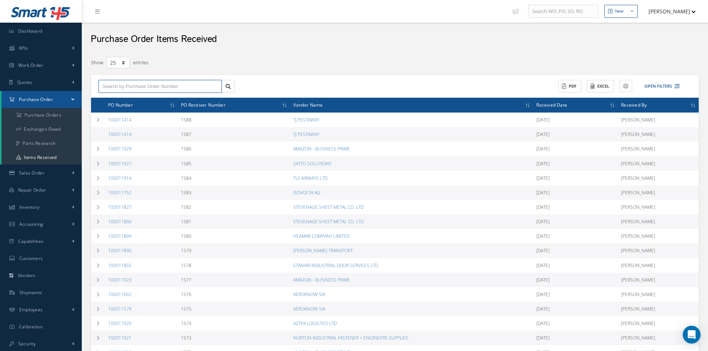
click at [131, 87] on input "text" at bounding box center [159, 86] width 123 height 13
type input "100011094"
click at [123, 98] on span "100011094" at bounding box center [114, 99] width 22 height 5
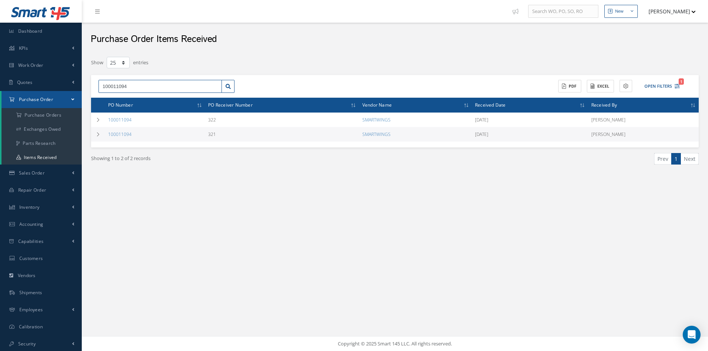
drag, startPoint x: 139, startPoint y: 87, endPoint x: 118, endPoint y: 87, distance: 21.2
click at [118, 87] on input "100011094" at bounding box center [159, 86] width 123 height 13
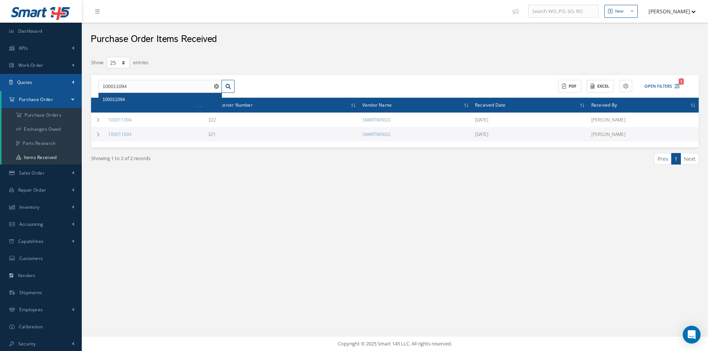
click at [46, 85] on link "Quotes" at bounding box center [41, 82] width 82 height 17
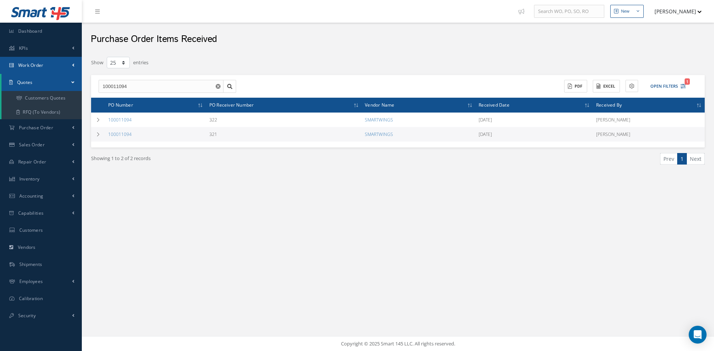
click at [37, 65] on span "Work Order" at bounding box center [30, 65] width 25 height 6
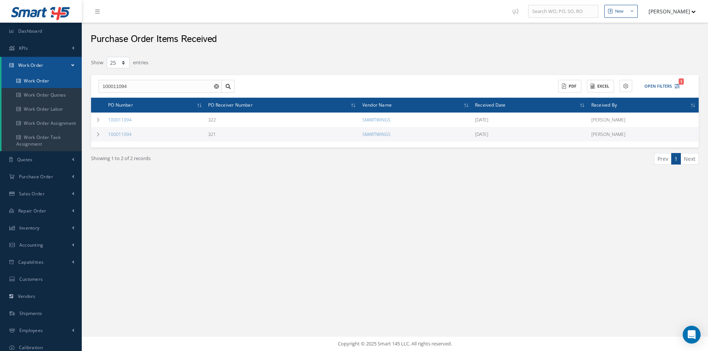
click at [41, 79] on link "Work Order" at bounding box center [41, 81] width 80 height 14
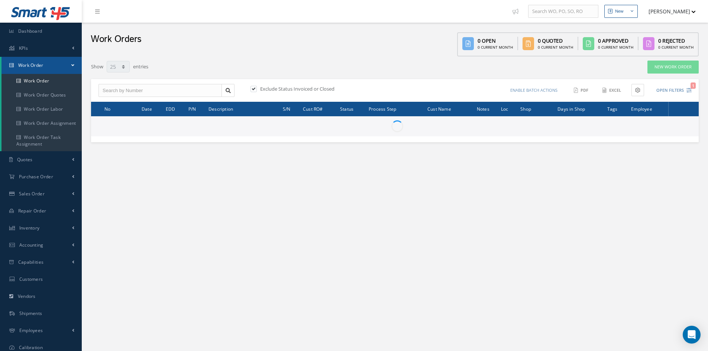
select select "25"
click at [146, 91] on input "text" at bounding box center [159, 90] width 123 height 13
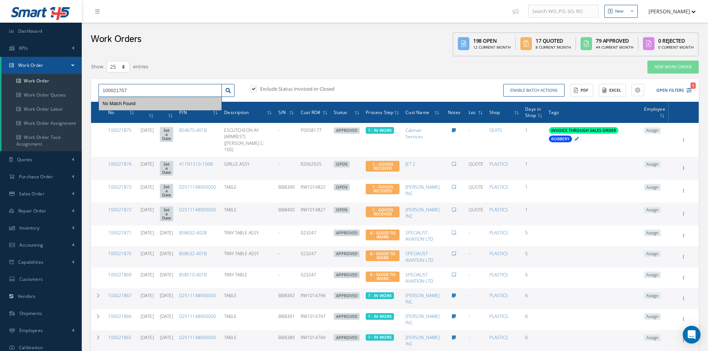
type input "100021757"
click at [256, 88] on label at bounding box center [257, 88] width 2 height 7
click at [255, 88] on input "checkbox" at bounding box center [252, 89] width 5 height 5
checkbox input "false"
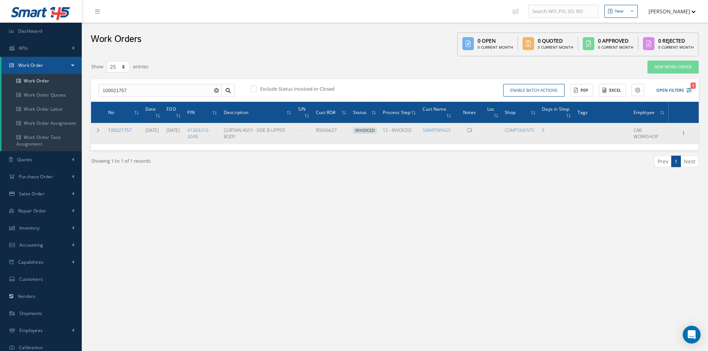
click at [128, 132] on link "100021757" at bounding box center [119, 130] width 23 height 6
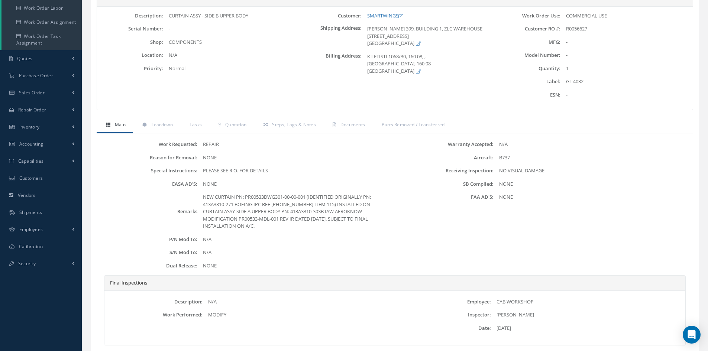
scroll to position [111, 0]
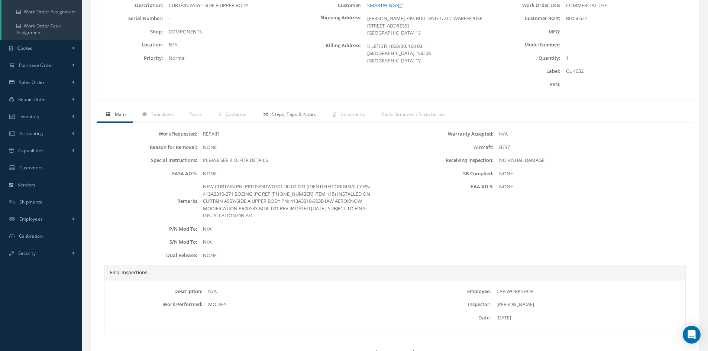
click at [303, 114] on span "Steps, Tags & Notes" at bounding box center [294, 114] width 44 height 6
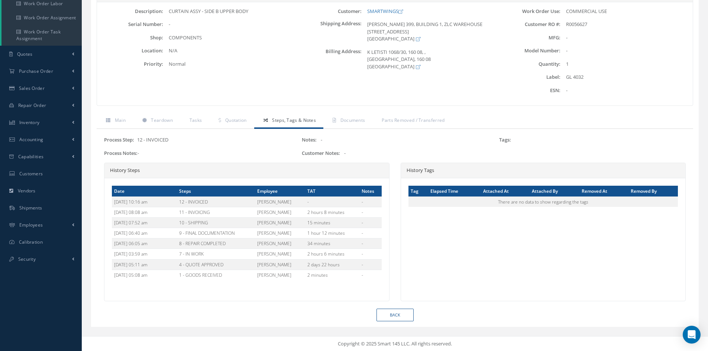
scroll to position [106, 0]
click at [361, 120] on span "Documents" at bounding box center [352, 120] width 25 height 6
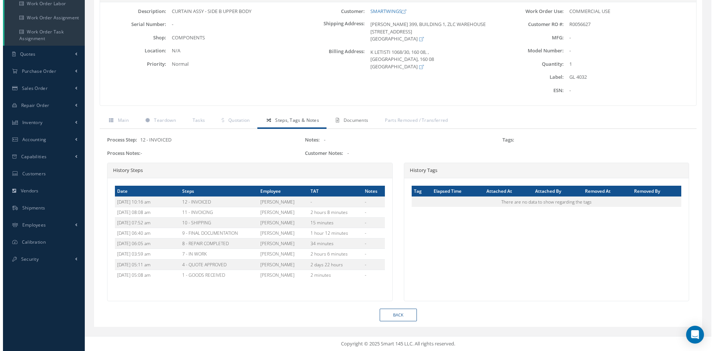
scroll to position [88, 0]
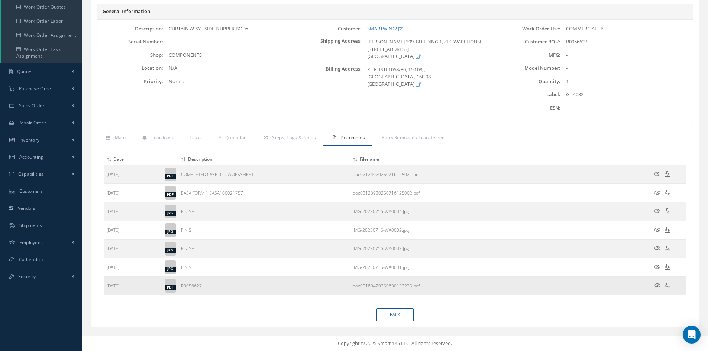
click at [659, 286] on icon at bounding box center [657, 286] width 6 height 6
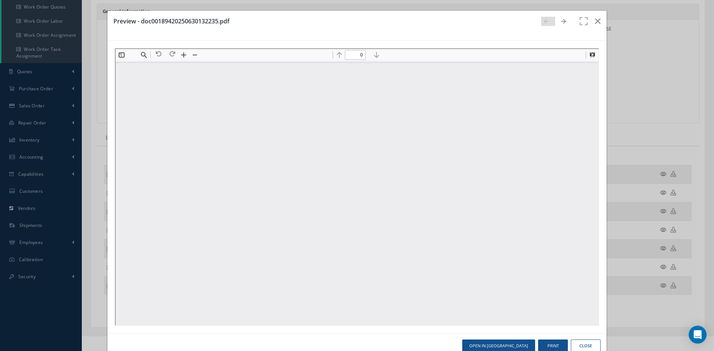
scroll to position [0, 0]
type input "1"
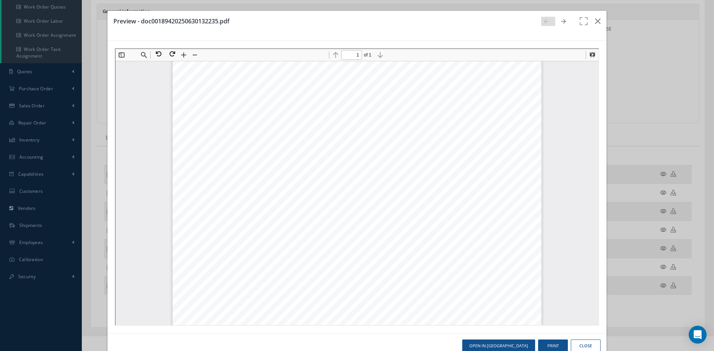
scroll to position [78, 0]
click at [595, 18] on icon "button" at bounding box center [598, 21] width 6 height 9
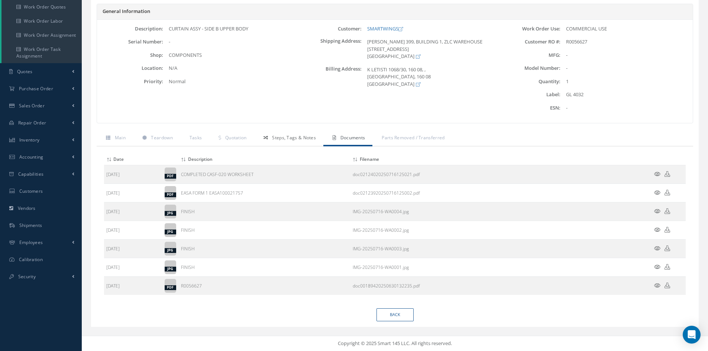
click at [285, 139] on span "Steps, Tags & Notes" at bounding box center [294, 138] width 44 height 6
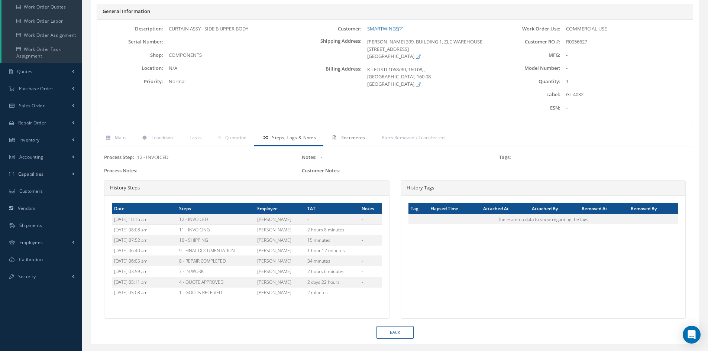
click at [354, 138] on span "Documents" at bounding box center [352, 138] width 25 height 6
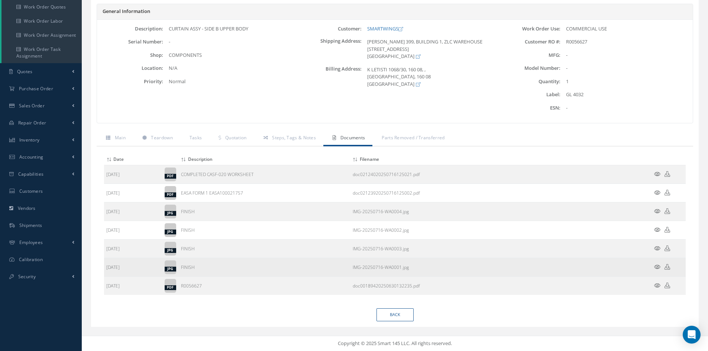
click at [656, 266] on icon at bounding box center [657, 267] width 6 height 6
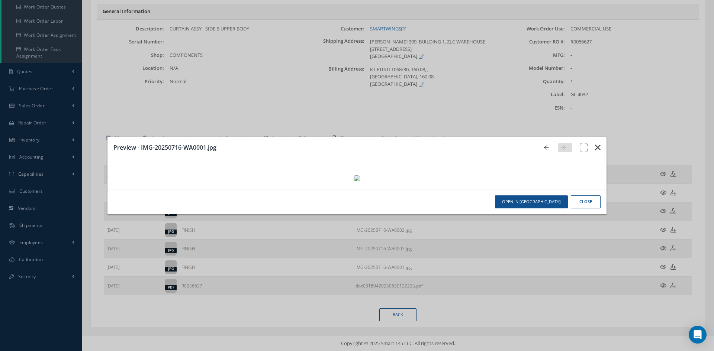
click at [595, 143] on icon "button" at bounding box center [598, 147] width 6 height 9
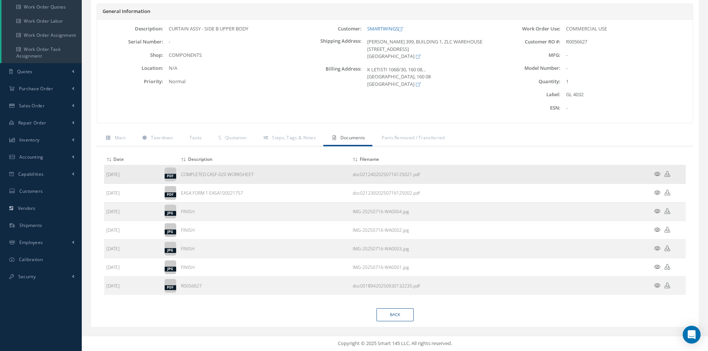
click at [657, 172] on icon at bounding box center [657, 174] width 6 height 6
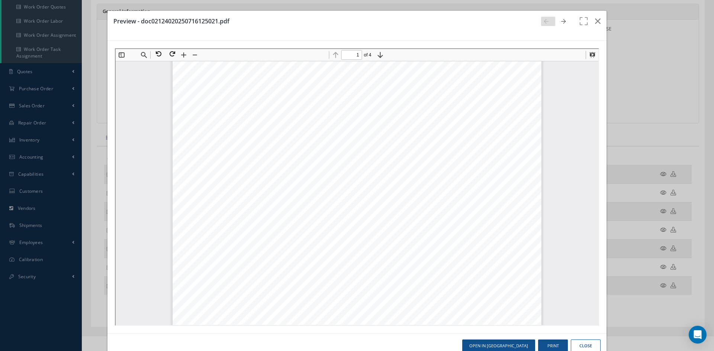
scroll to position [0, 0]
type input "2"
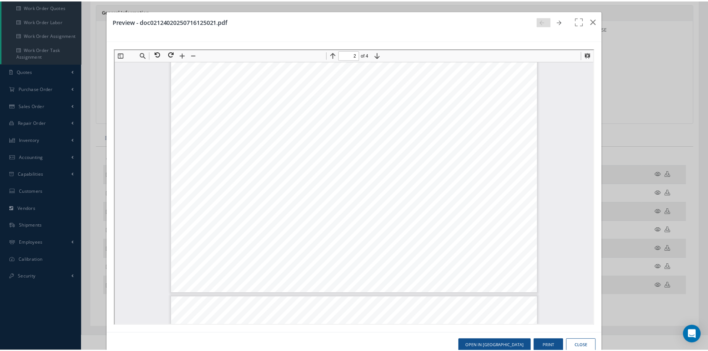
scroll to position [780, 0]
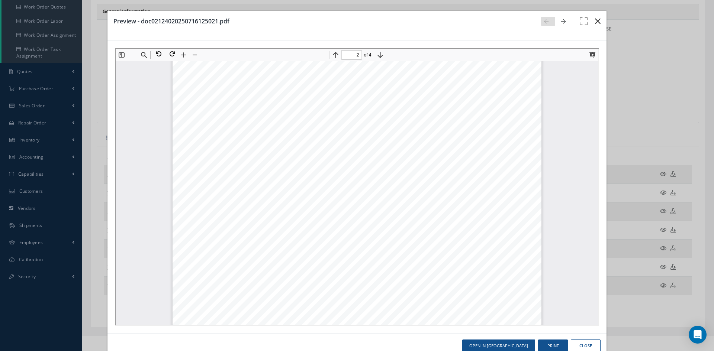
drag, startPoint x: 593, startPoint y: 23, endPoint x: 577, endPoint y: 29, distance: 17.3
click at [595, 23] on icon "button" at bounding box center [598, 21] width 6 height 9
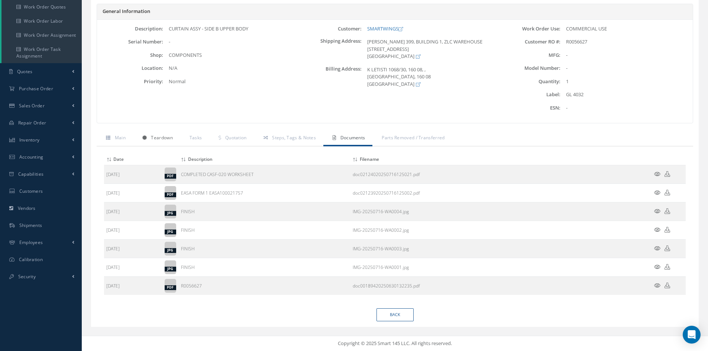
click at [159, 139] on span "Teardown" at bounding box center [162, 138] width 22 height 6
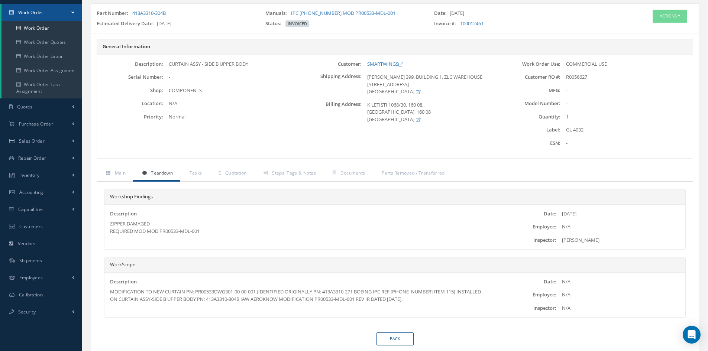
scroll to position [40, 0]
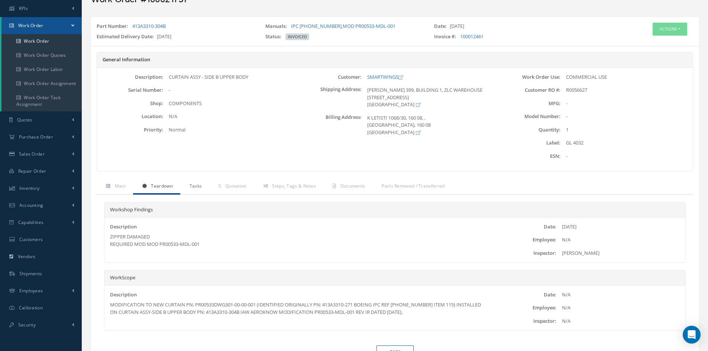
click at [198, 188] on span "Tasks" at bounding box center [196, 186] width 13 height 6
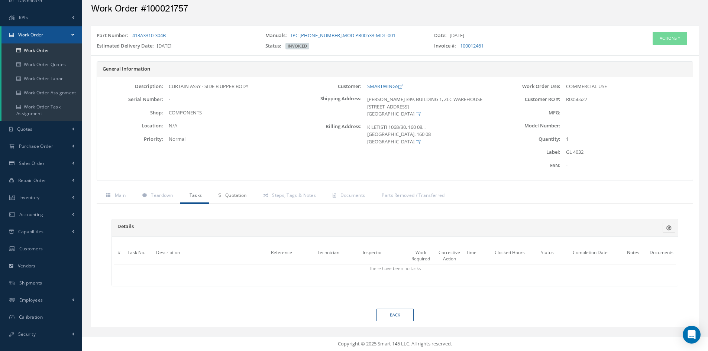
click at [236, 197] on span "Quotation" at bounding box center [236, 195] width 22 height 6
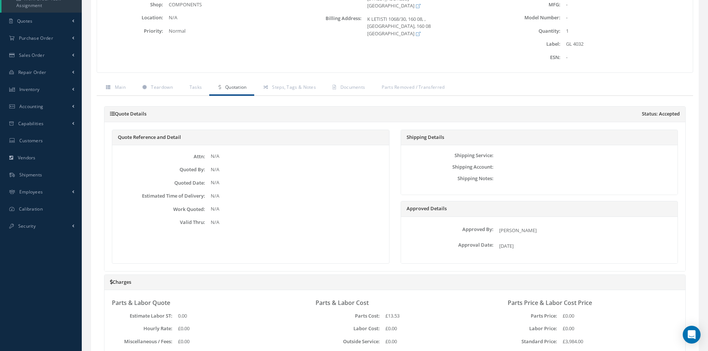
scroll to position [92, 0]
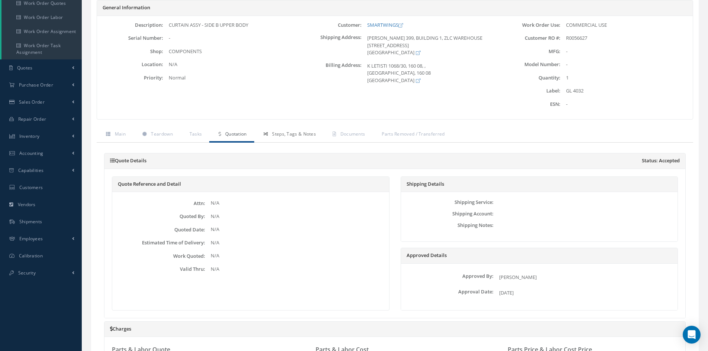
click at [302, 133] on span "Steps, Tags & Notes" at bounding box center [294, 134] width 44 height 6
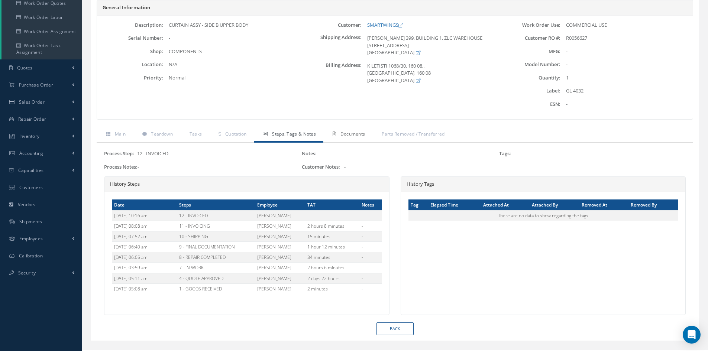
click at [350, 136] on span "Documents" at bounding box center [352, 134] width 25 height 6
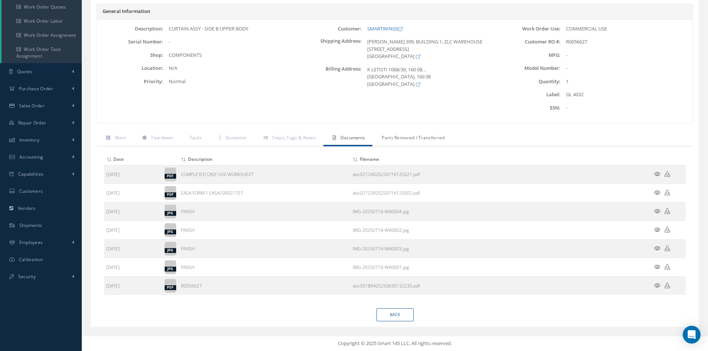
click at [401, 137] on span "Parts Removed / Transferred" at bounding box center [413, 138] width 63 height 6
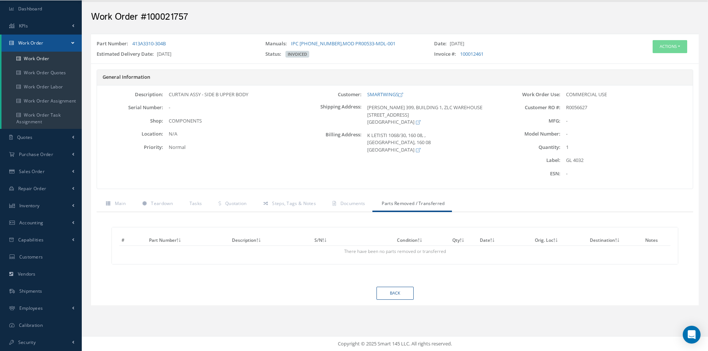
scroll to position [0, 0]
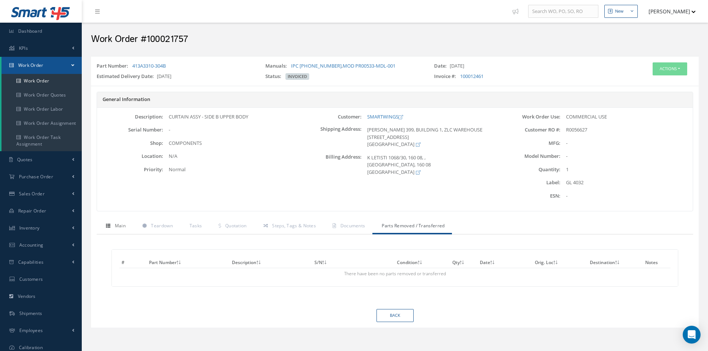
click at [120, 224] on span "Main" at bounding box center [120, 226] width 11 height 6
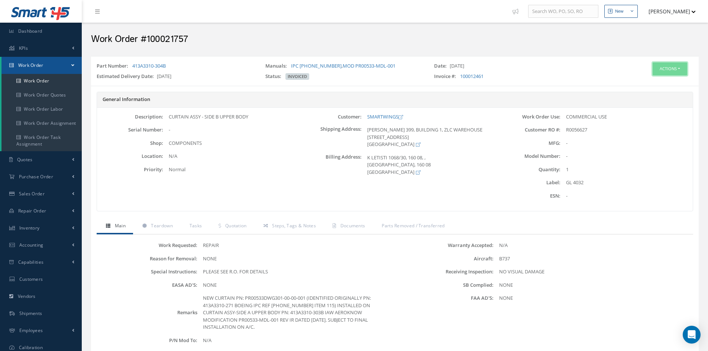
click at [679, 68] on button "Actions" at bounding box center [670, 68] width 35 height 13
click at [654, 87] on link "Edit" at bounding box center [658, 83] width 59 height 10
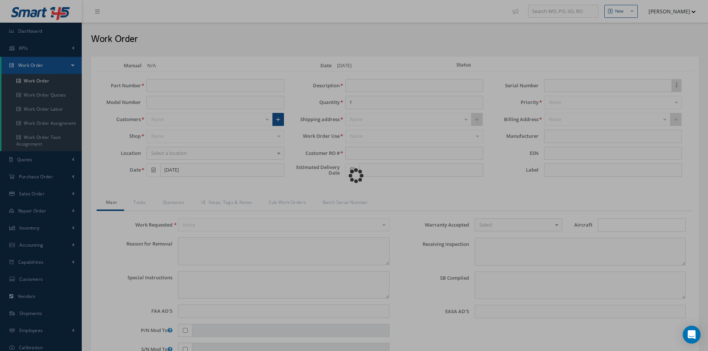
type input "413A3310-304B"
type input "[DATE]"
type input "CURTAIN ASSY - SIDE B UPPER BODY"
type input "R0056627"
type input "[DATE]"
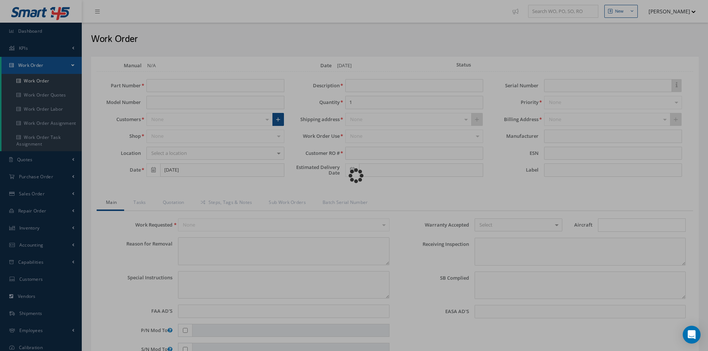
type input "GL 4032"
type textarea "NONE"
type textarea "PLEASE SEE R.O. FOR DETAILS"
type input "NONE"
type textarea "NO VISUAL DAMAGE"
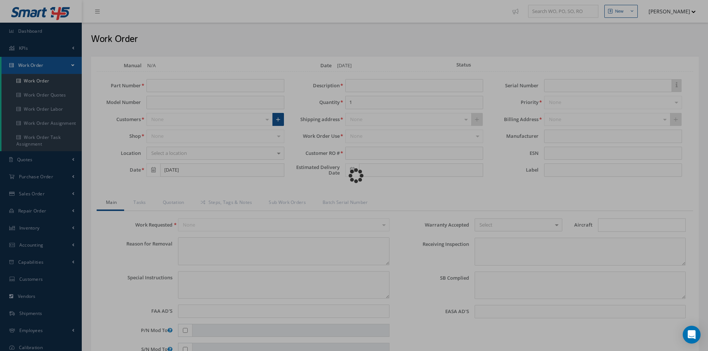
type textarea "NONE"
type input "NONE"
type textarea "NEW CURTAIN PN: PR00533DWG301-00-00-001 (IDENTIFIED ORIGINALLY PN: 413A3310-271…"
type input "[DATE]"
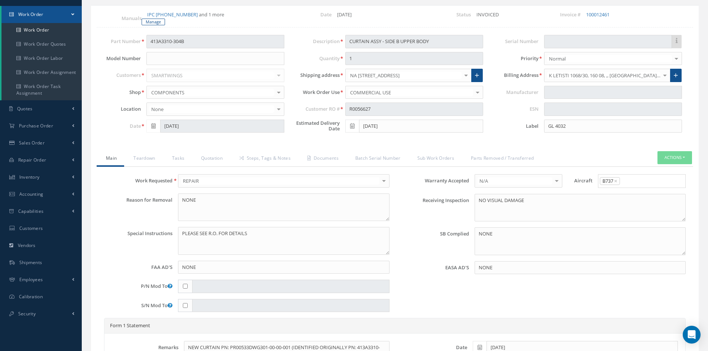
scroll to position [43, 0]
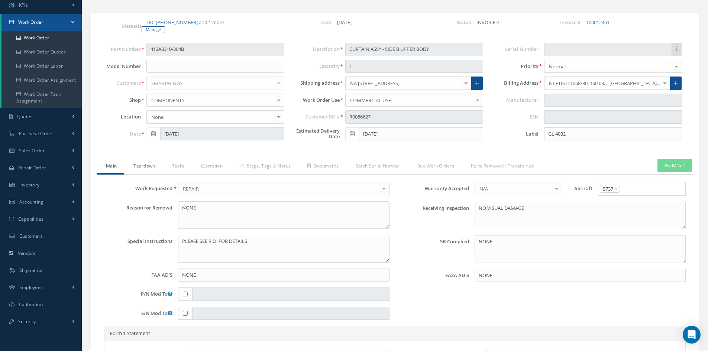
click at [149, 159] on link "Teardown" at bounding box center [143, 167] width 38 height 16
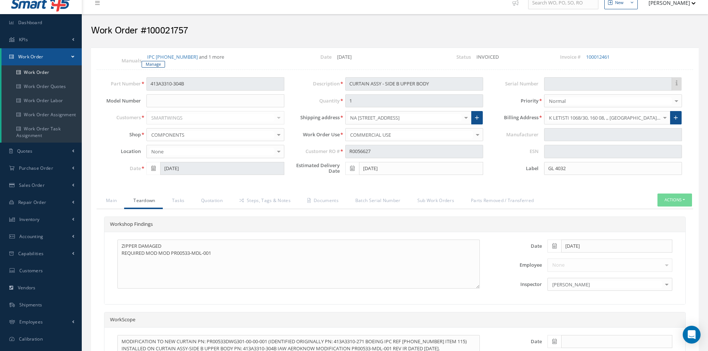
scroll to position [43, 0]
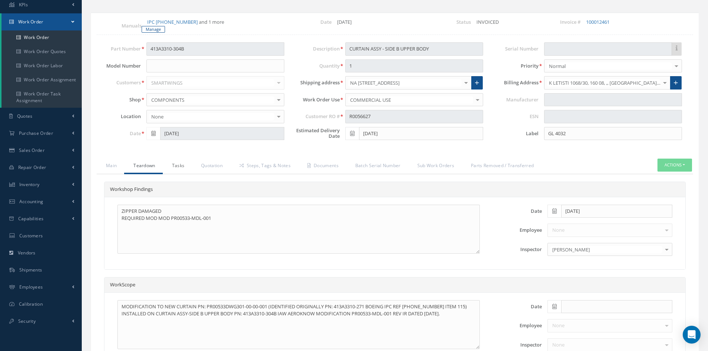
click at [180, 161] on link "Tasks" at bounding box center [177, 167] width 29 height 16
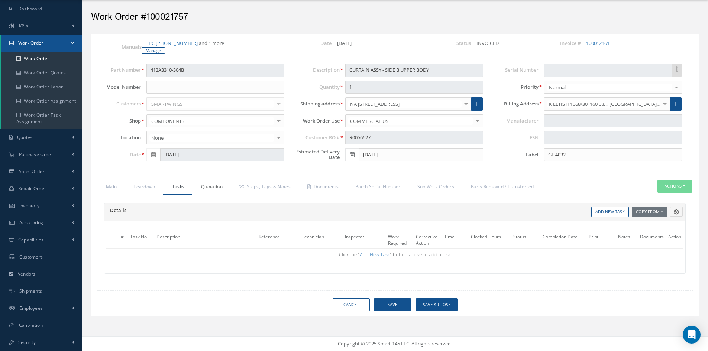
click at [221, 180] on link "Quotation" at bounding box center [211, 188] width 38 height 16
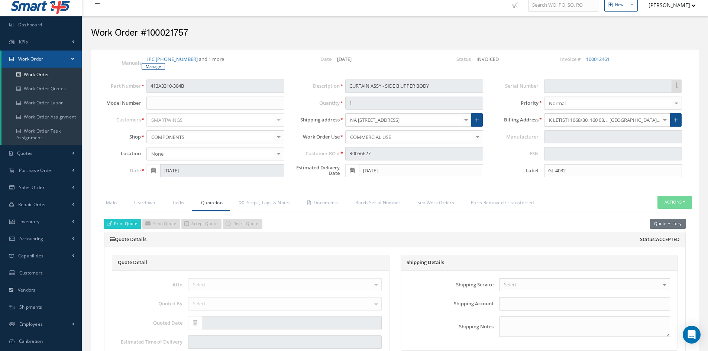
scroll to position [0, 0]
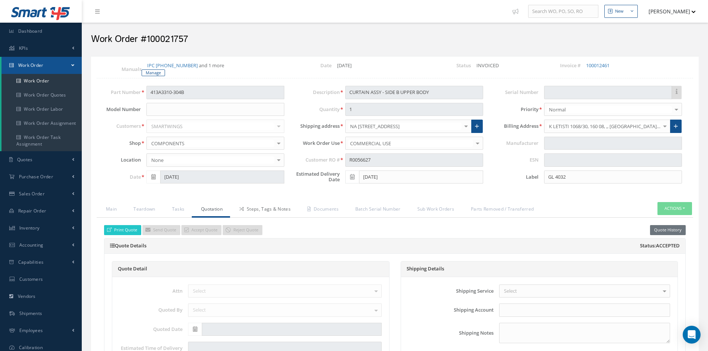
click at [278, 203] on link "Steps, Tags & Notes" at bounding box center [264, 210] width 68 height 16
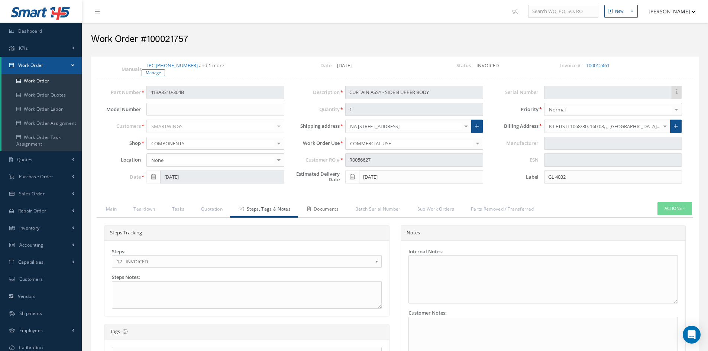
click at [331, 204] on link "Documents" at bounding box center [322, 210] width 48 height 16
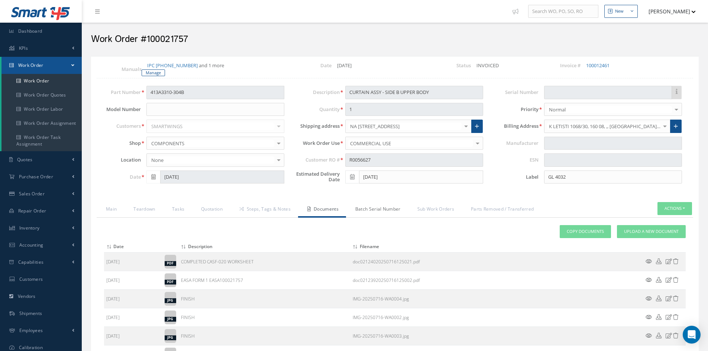
click at [380, 203] on link "Batch Serial Number" at bounding box center [377, 210] width 62 height 16
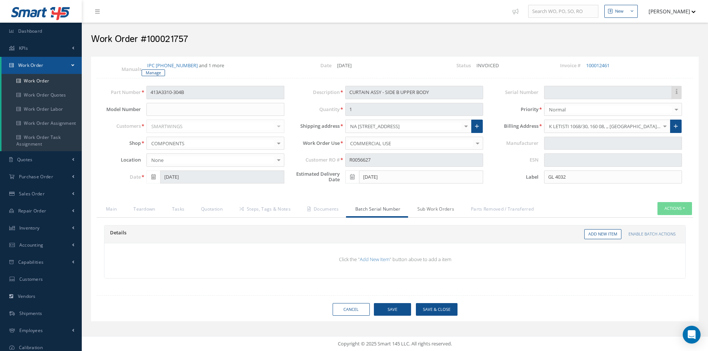
click at [447, 205] on link "Sub Work Orders" at bounding box center [435, 210] width 54 height 16
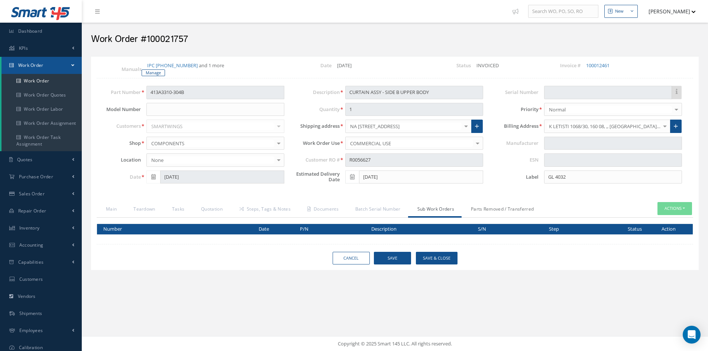
click at [496, 202] on link "Parts Removed / Transferred" at bounding box center [502, 210] width 80 height 16
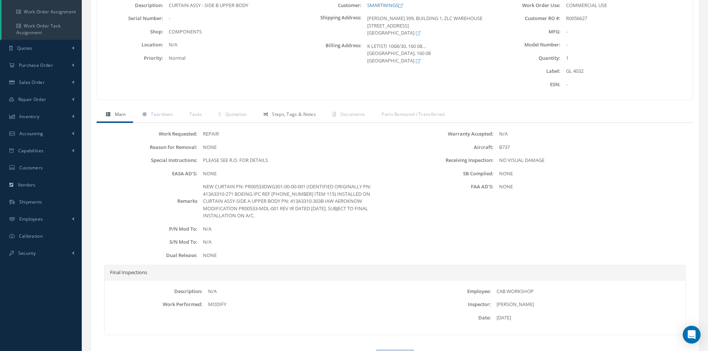
scroll to position [37, 0]
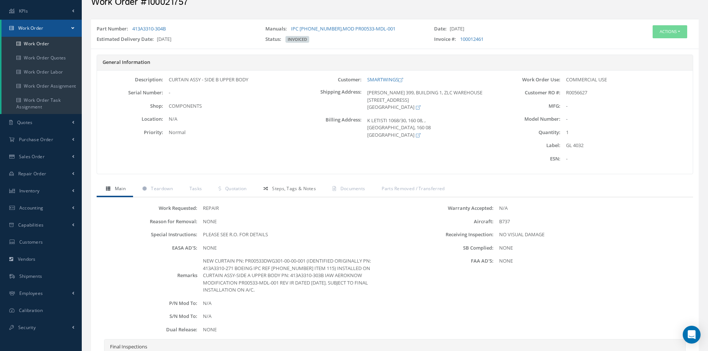
click at [276, 190] on span "Steps, Tags & Notes" at bounding box center [294, 188] width 44 height 6
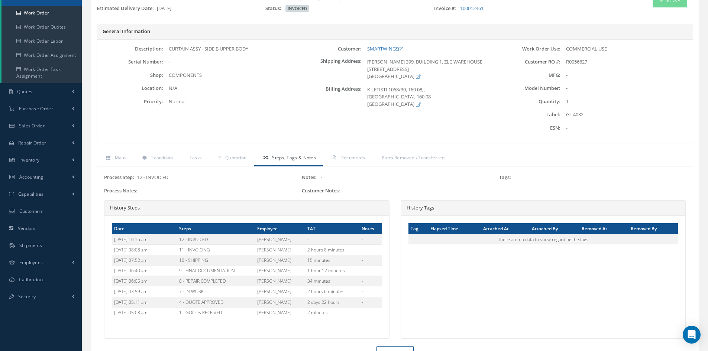
scroll to position [106, 0]
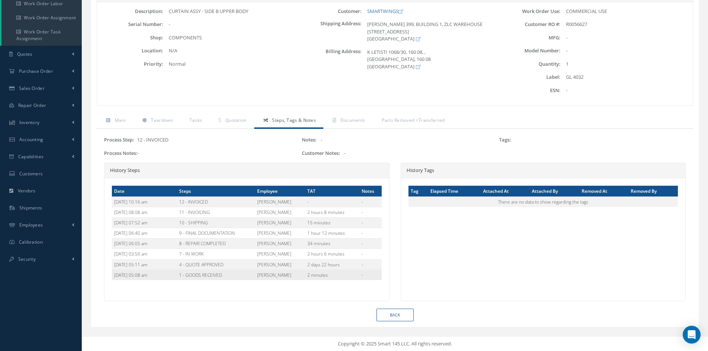
click at [145, 275] on td "[DATE] 05:08 am" at bounding box center [144, 275] width 65 height 10
click at [306, 274] on td "2 minutes" at bounding box center [332, 275] width 54 height 10
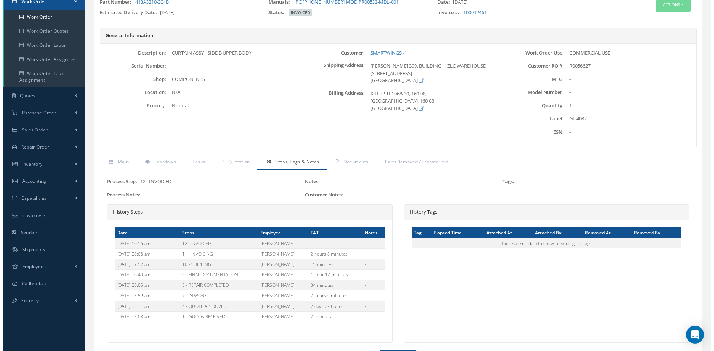
scroll to position [74, 0]
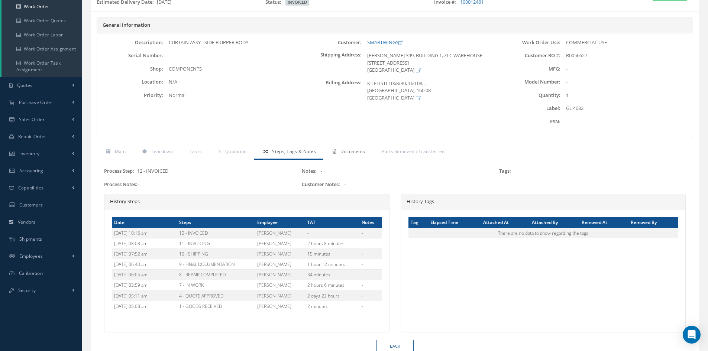
click at [353, 152] on span "Documents" at bounding box center [352, 151] width 25 height 6
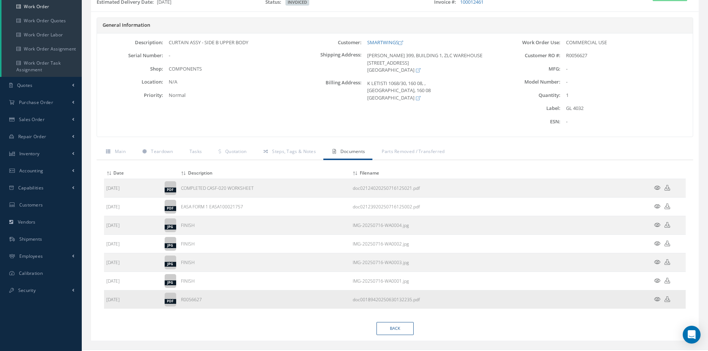
click at [656, 300] on icon at bounding box center [657, 300] width 6 height 6
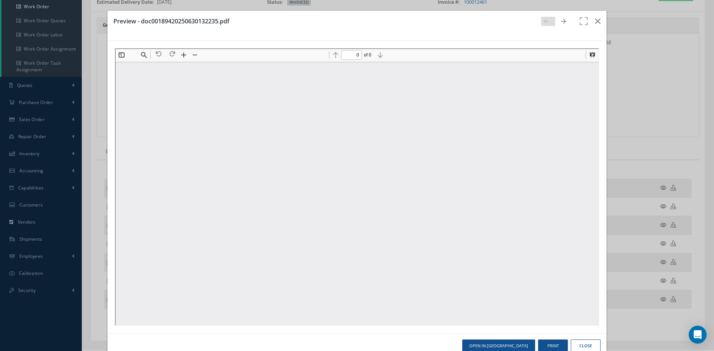
scroll to position [0, 0]
type input "1"
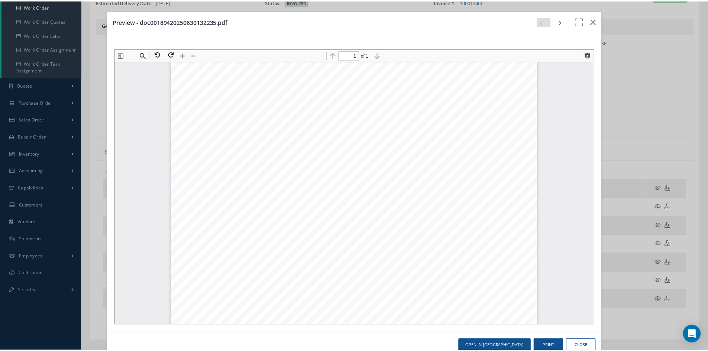
scroll to position [212, 0]
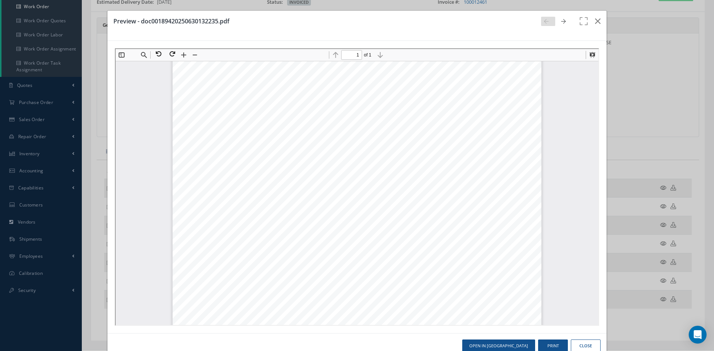
drag, startPoint x: 591, startPoint y: 190, endPoint x: 713, endPoint y: 303, distance: 166.2
click at [596, 20] on button "button" at bounding box center [597, 21] width 17 height 21
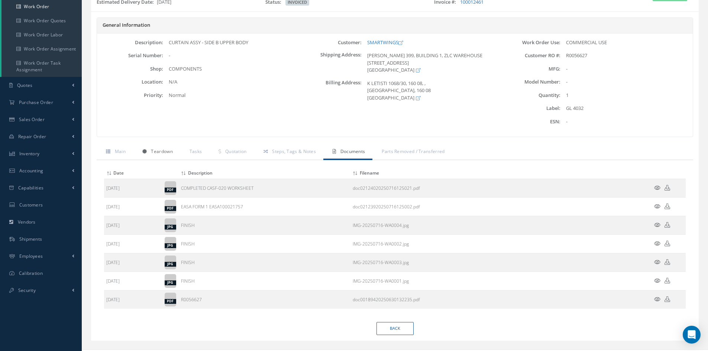
click at [162, 151] on span "Teardown" at bounding box center [162, 151] width 22 height 6
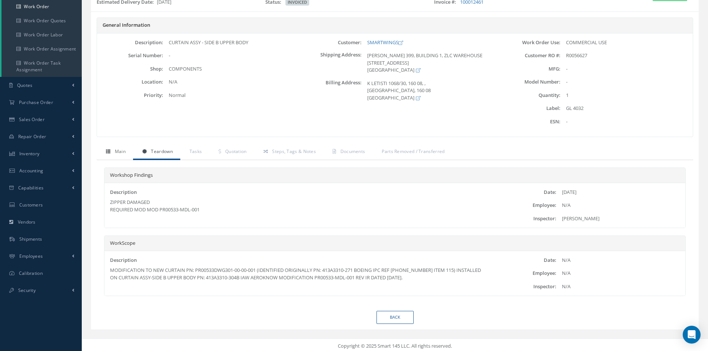
click at [118, 148] on span "Main" at bounding box center [120, 151] width 11 height 6
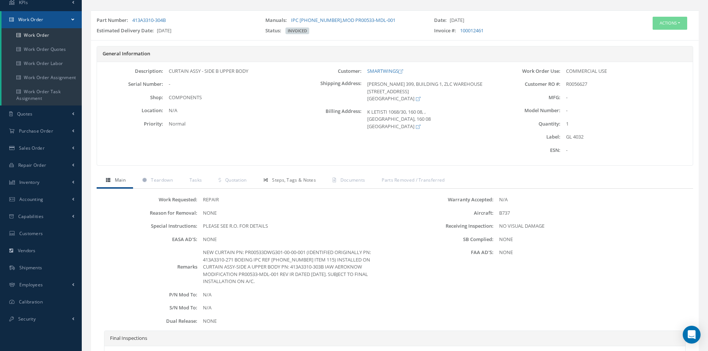
scroll to position [42, 0]
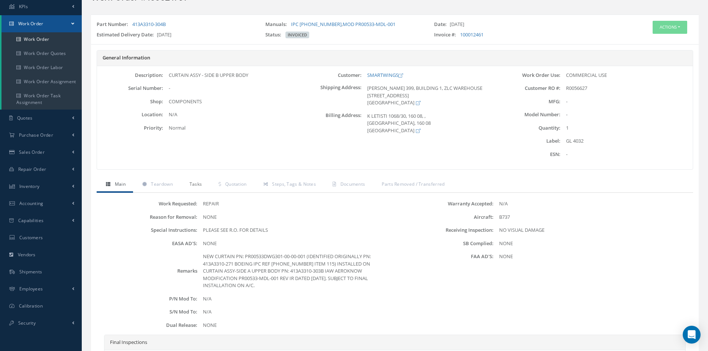
click at [197, 186] on span "Tasks" at bounding box center [196, 184] width 13 height 6
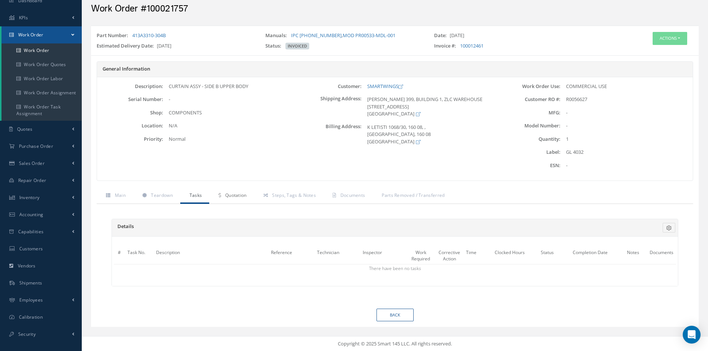
click at [235, 198] on span "Quotation" at bounding box center [236, 195] width 22 height 6
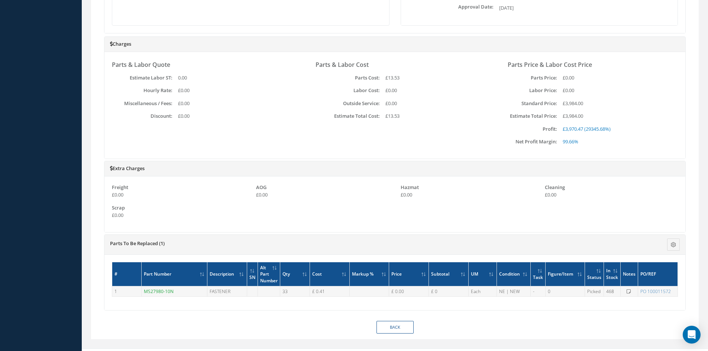
scroll to position [389, 0]
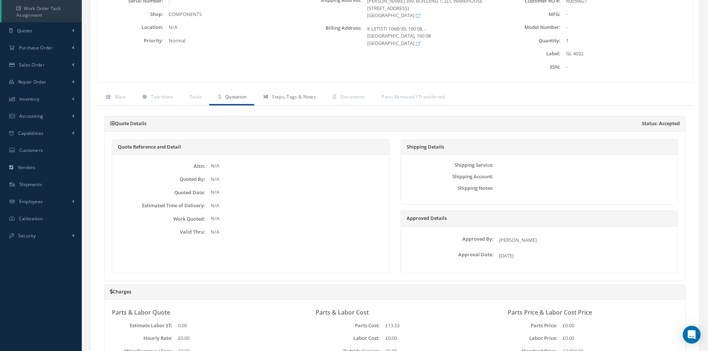
click at [288, 100] on span "Steps, Tags & Notes" at bounding box center [294, 97] width 44 height 6
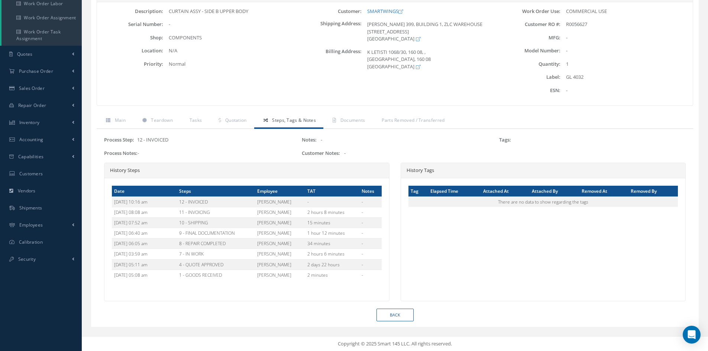
scroll to position [106, 0]
click at [346, 119] on span "Documents" at bounding box center [352, 120] width 25 height 6
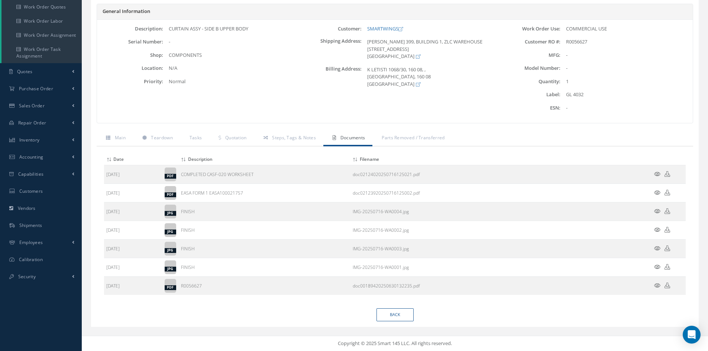
scroll to position [88, 0]
click at [410, 138] on span "Parts Removed / Transferred" at bounding box center [413, 138] width 63 height 6
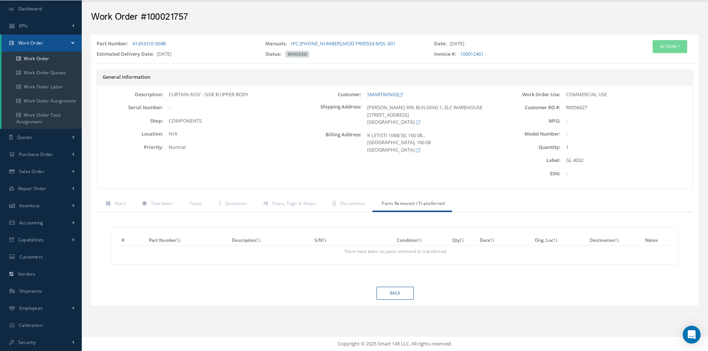
scroll to position [0, 0]
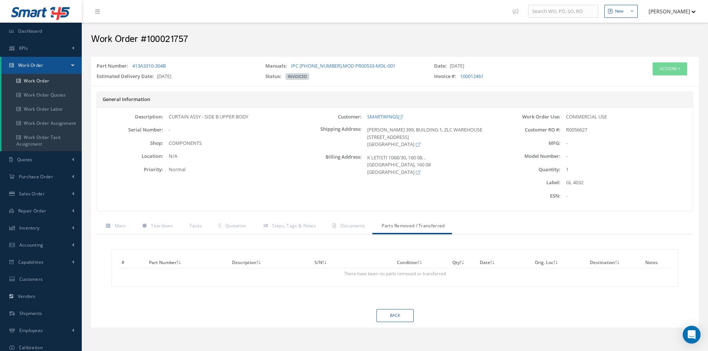
click at [38, 64] on span "Work Order" at bounding box center [30, 65] width 25 height 6
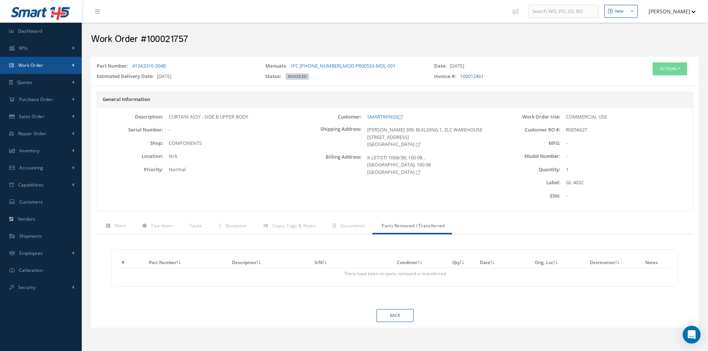
click at [28, 68] on span "Work Order" at bounding box center [30, 65] width 25 height 6
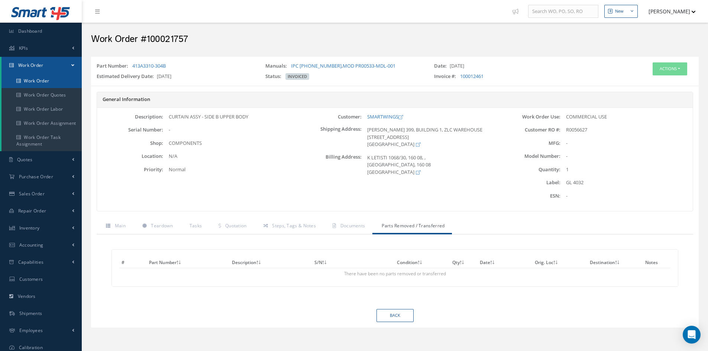
click at [34, 86] on link "Work Order" at bounding box center [41, 81] width 80 height 14
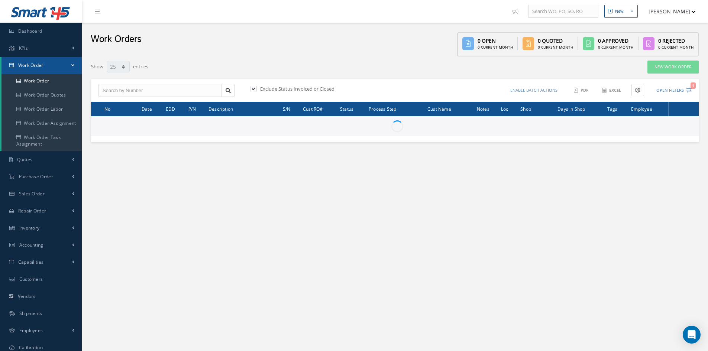
select select "25"
click at [256, 88] on label at bounding box center [257, 88] width 2 height 7
click at [252, 88] on input "checkbox" at bounding box center [252, 89] width 5 height 5
checkbox input "false"
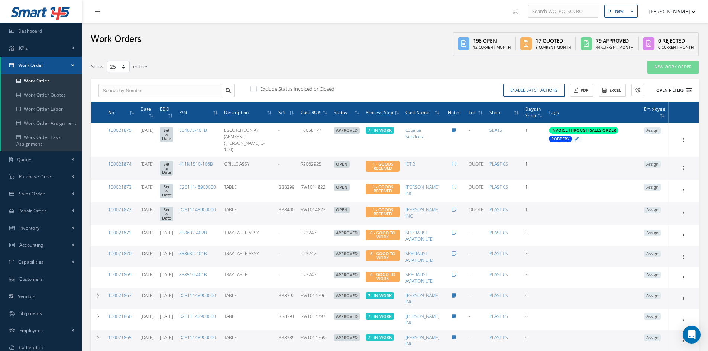
click at [674, 90] on button "Open Filters" at bounding box center [671, 90] width 42 height 12
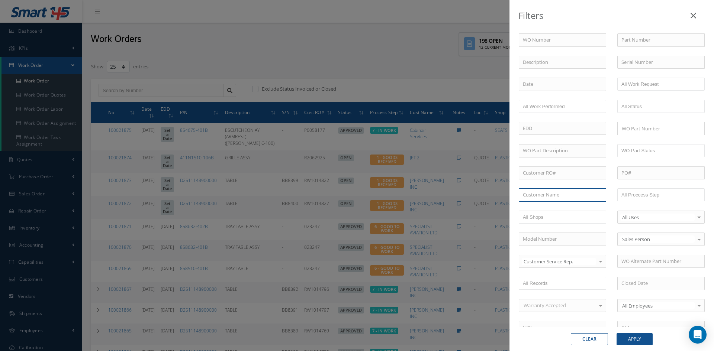
click at [561, 195] on input "text" at bounding box center [561, 194] width 87 height 13
click at [559, 213] on div "SMARTWINGS" at bounding box center [562, 208] width 87 height 13
type input "SMARTWINGS"
click at [637, 337] on button "Apply" at bounding box center [634, 339] width 36 height 12
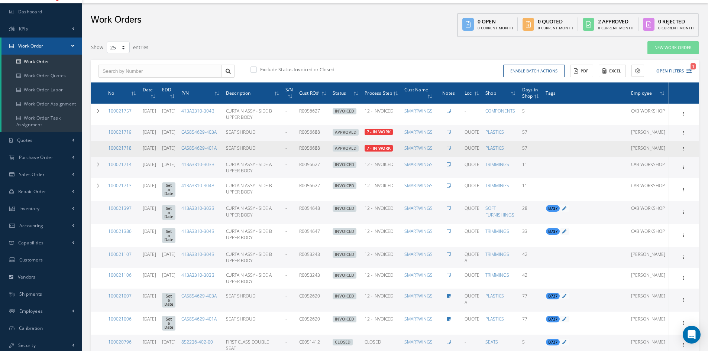
scroll to position [37, 0]
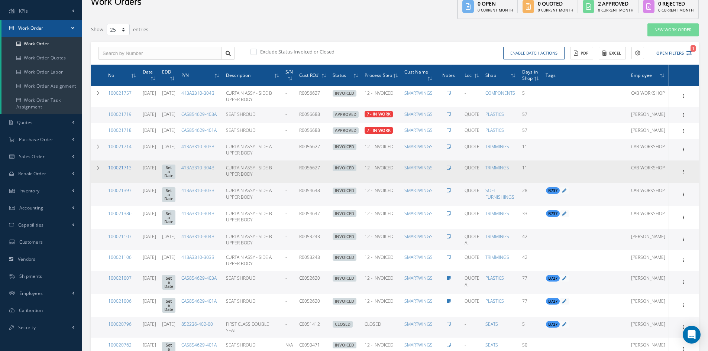
click at [126, 171] on link "100021713" at bounding box center [119, 168] width 23 height 6
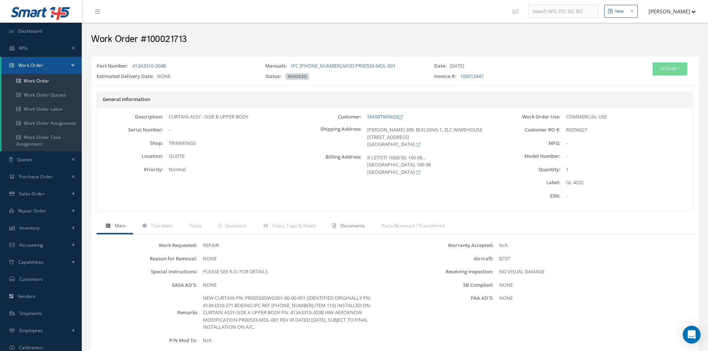
click at [347, 227] on span "Documents" at bounding box center [352, 226] width 25 height 6
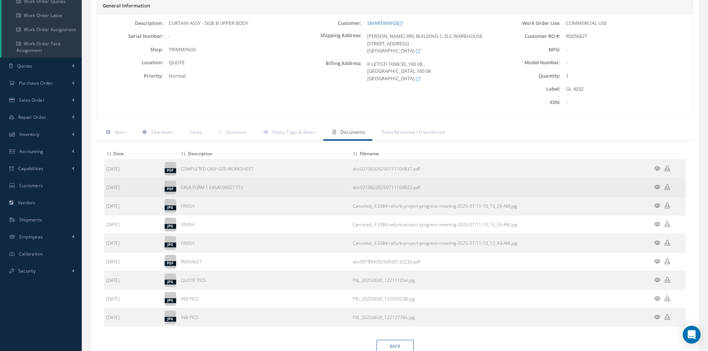
scroll to position [111, 0]
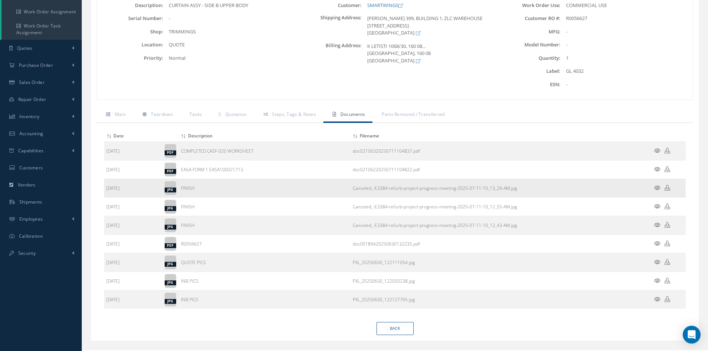
click at [655, 187] on icon at bounding box center [657, 188] width 6 height 6
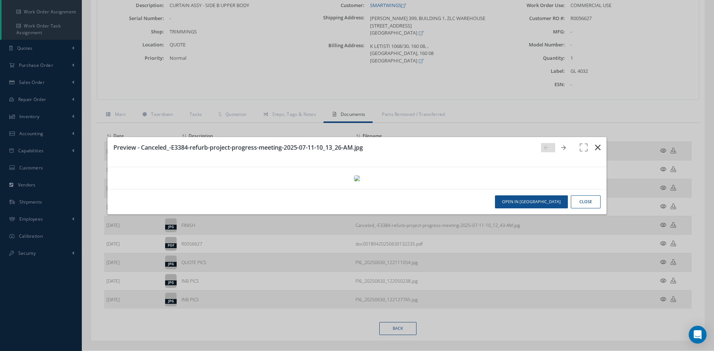
click at [595, 143] on icon "button" at bounding box center [598, 147] width 6 height 9
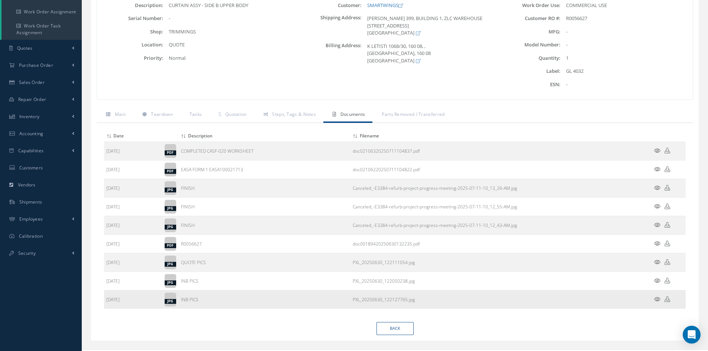
click at [657, 301] on icon at bounding box center [657, 300] width 6 height 6
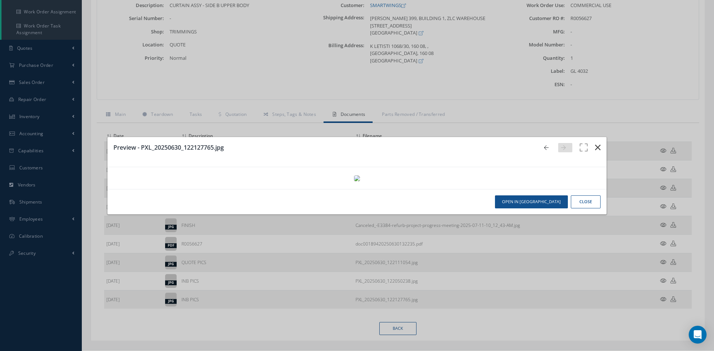
click at [595, 143] on icon "button" at bounding box center [598, 147] width 6 height 9
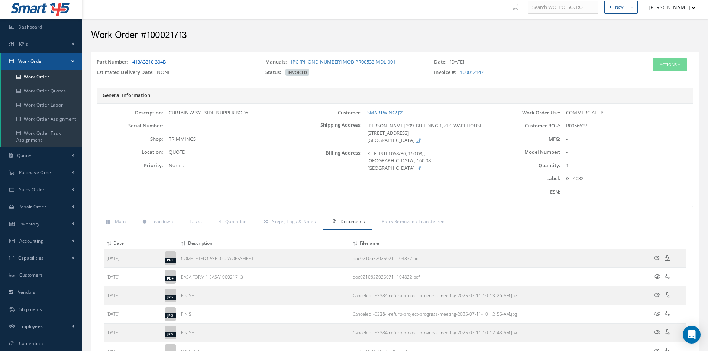
scroll to position [0, 0]
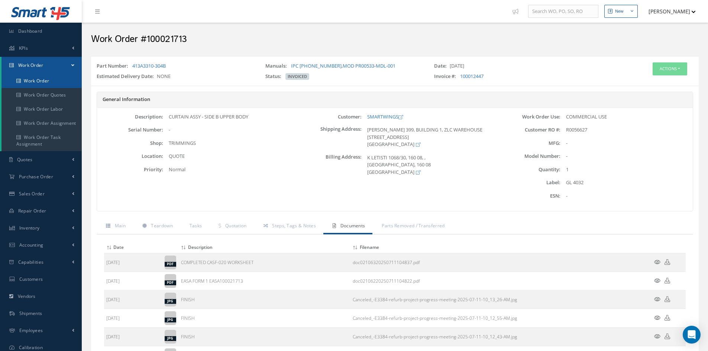
click at [41, 83] on link "Work Order" at bounding box center [41, 81] width 80 height 14
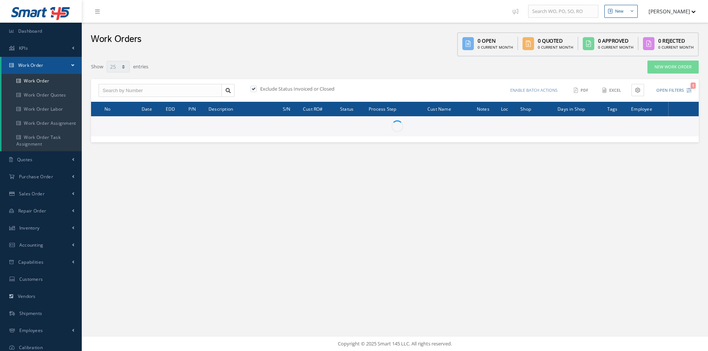
select select "25"
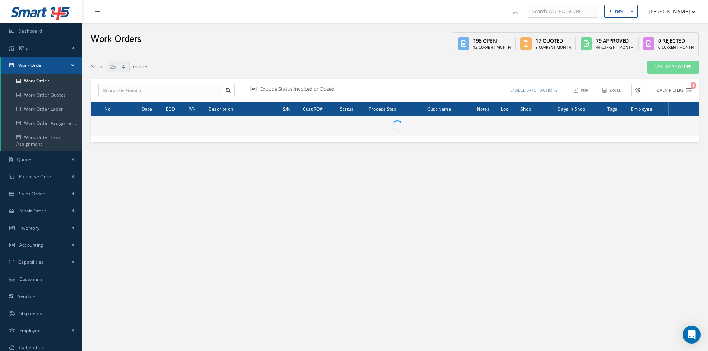
type input "All Work Request"
type input "All Work Performed"
type input "All Status"
type input "WO Part Status"
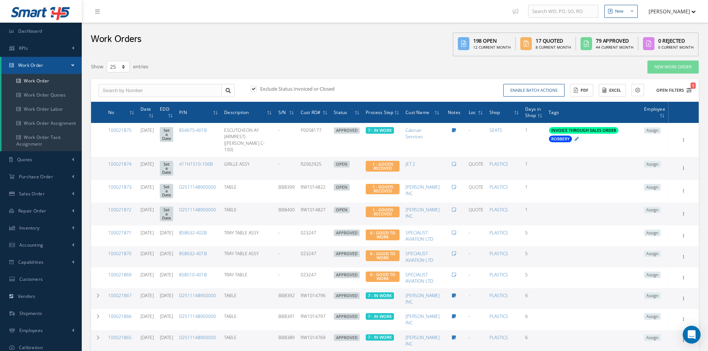
click at [678, 92] on button "Open Filters 1" at bounding box center [671, 90] width 42 height 12
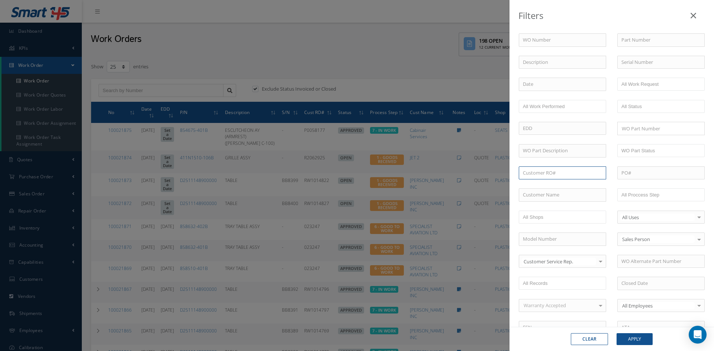
click at [566, 173] on input "text" at bounding box center [561, 172] width 87 height 13
type input "0056627"
click at [566, 185] on div "No Match Found" at bounding box center [562, 186] width 87 height 13
click at [688, 16] on link at bounding box center [692, 14] width 23 height 22
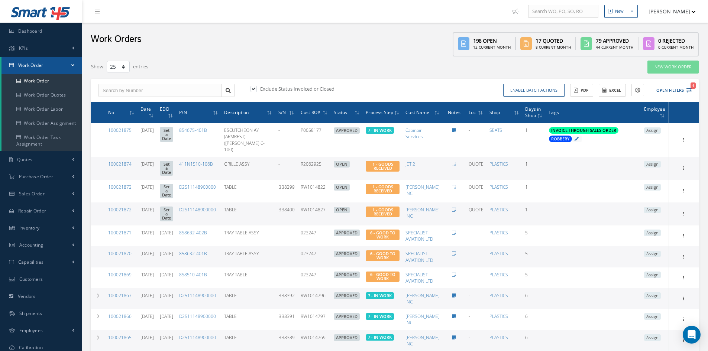
click at [256, 88] on label at bounding box center [257, 88] width 2 height 7
click at [255, 88] on input "checkbox" at bounding box center [252, 89] width 5 height 5
checkbox input "false"
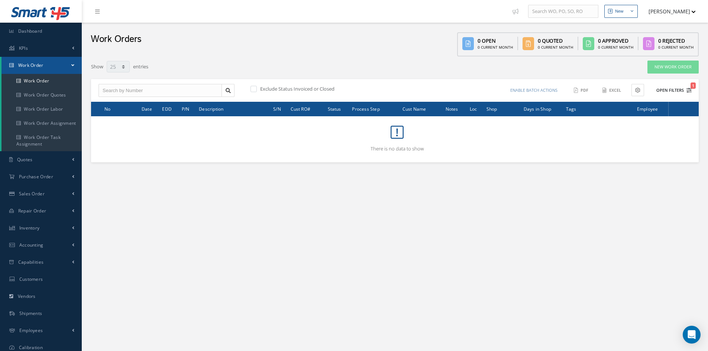
click at [669, 91] on button "Open Filters 1" at bounding box center [671, 90] width 42 height 12
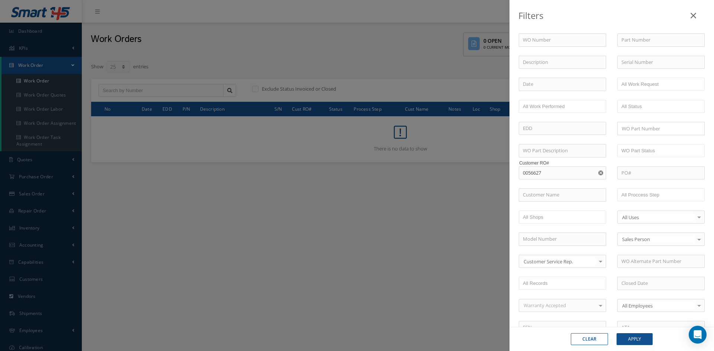
click at [208, 54] on div "Filters WO Number Part Number Description Serial Number - BER CERTIFICATION FIL…" at bounding box center [357, 175] width 714 height 351
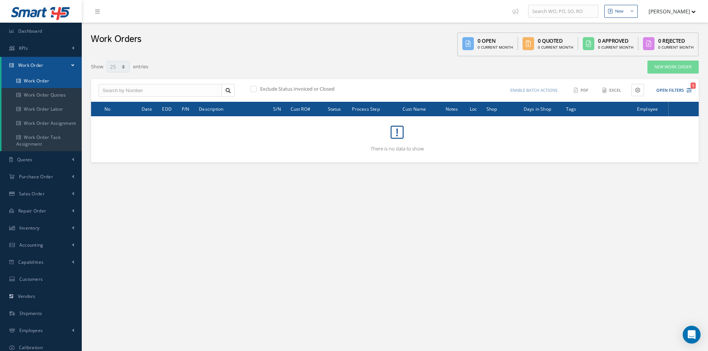
click at [31, 81] on link "Work Order" at bounding box center [41, 81] width 80 height 14
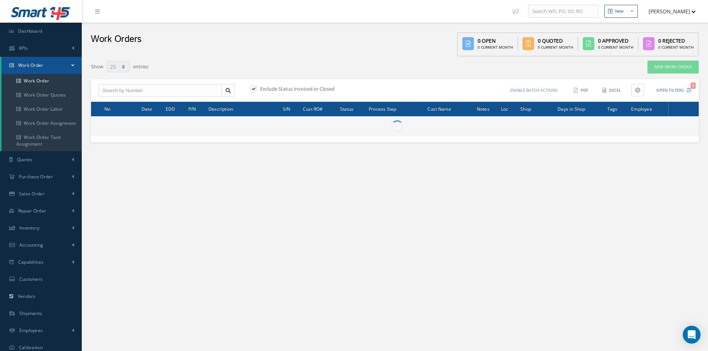
select select "25"
click at [678, 93] on button "Open Filters 1" at bounding box center [671, 90] width 42 height 12
type input "All Work Request"
type input "All Work Performed"
type input "All Status"
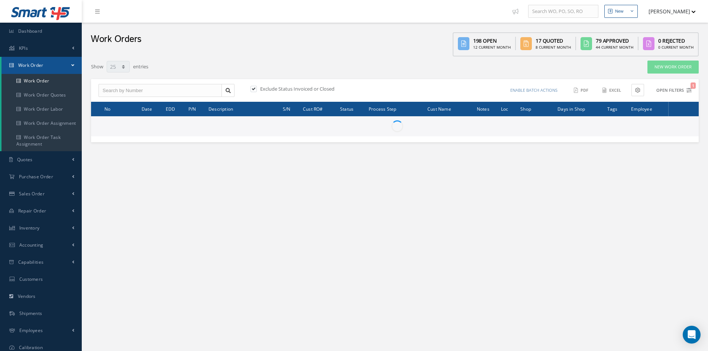
type input "WO Part Status"
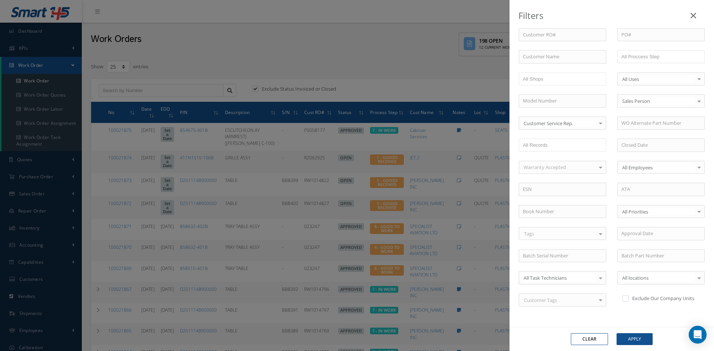
scroll to position [145, 0]
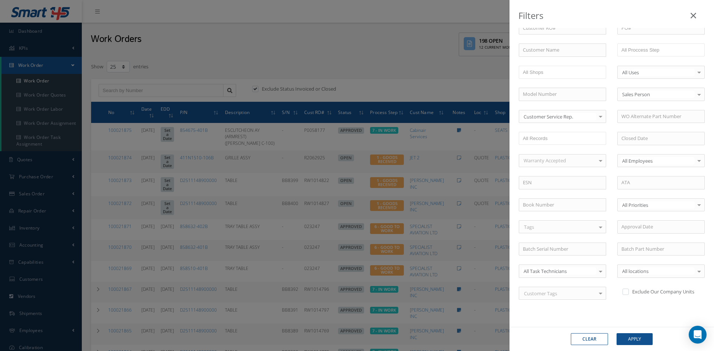
click at [596, 340] on button "Clear" at bounding box center [588, 339] width 37 height 12
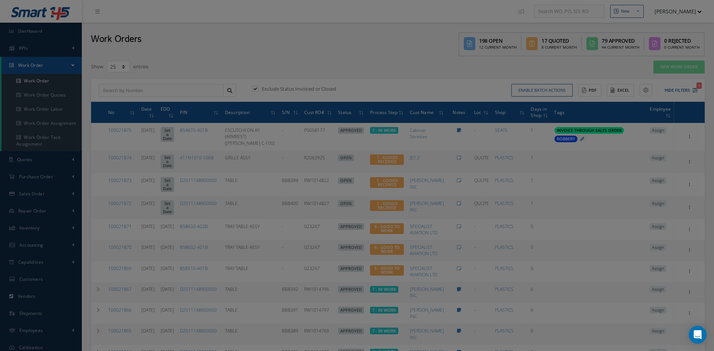
click at [152, 91] on div "Filters WO Number Part Number Description Serial Number - BER CERTIFICATION FIL…" at bounding box center [357, 175] width 714 height 351
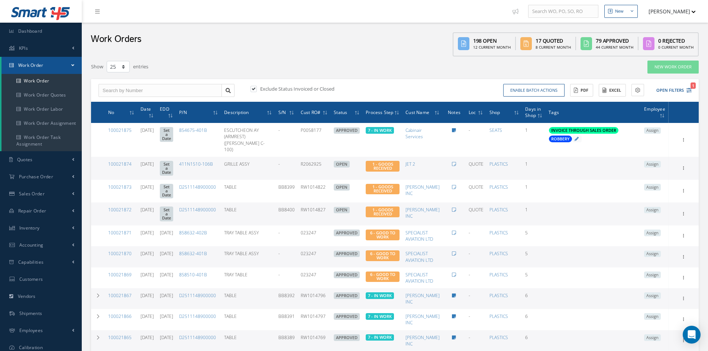
click at [257, 90] on label at bounding box center [257, 88] width 2 height 7
click at [255, 90] on input "checkbox" at bounding box center [252, 89] width 5 height 5
checkbox input "false"
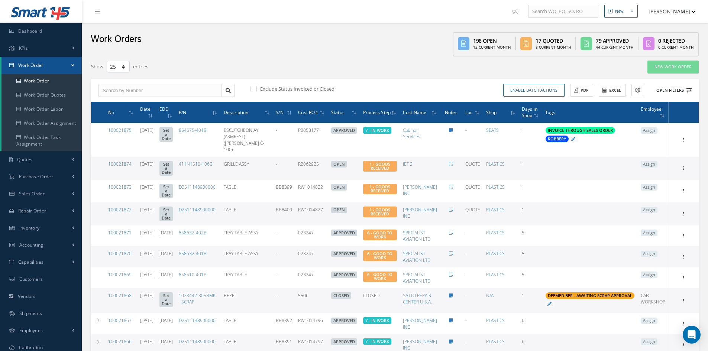
click at [673, 90] on button "Open Filters" at bounding box center [671, 90] width 42 height 12
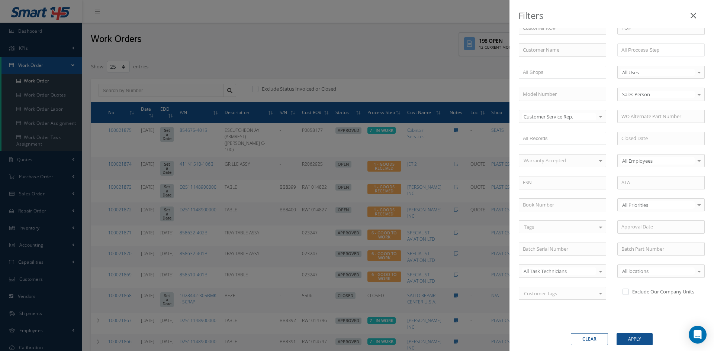
scroll to position [108, 0]
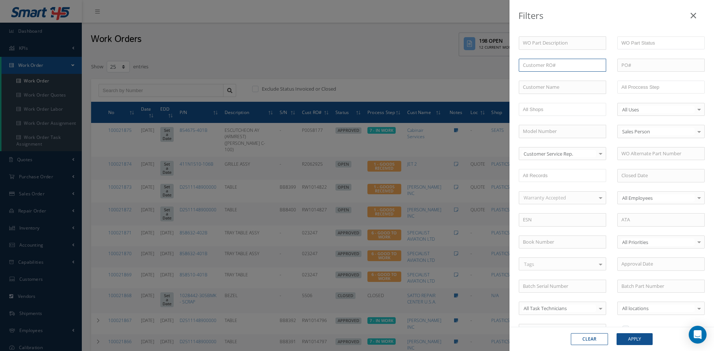
click at [563, 65] on input "text" at bounding box center [561, 65] width 87 height 13
type input "0056627"
click at [562, 88] on input "text" at bounding box center [561, 87] width 87 height 13
click at [568, 86] on input "text" at bounding box center [561, 87] width 87 height 13
type input "sma"
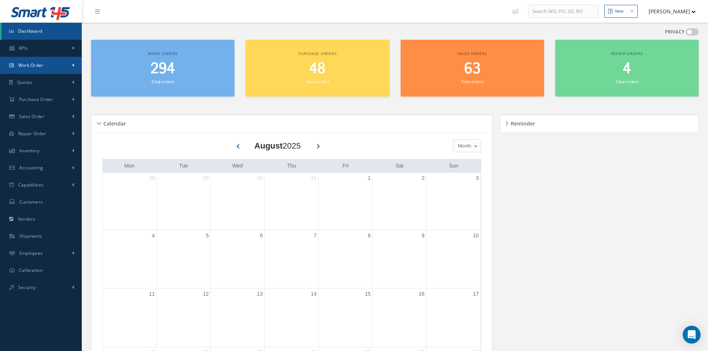
click at [35, 69] on link "Work Order" at bounding box center [41, 65] width 82 height 17
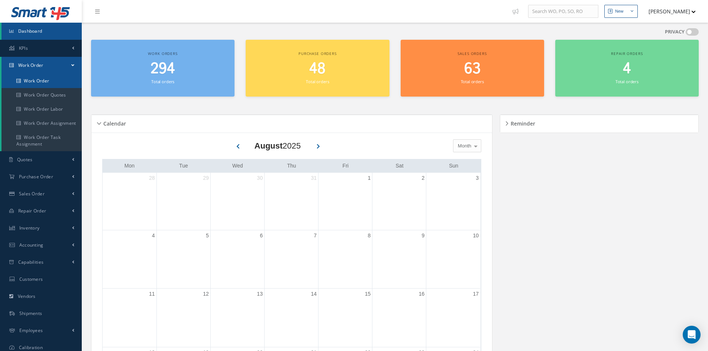
click at [38, 79] on link "Work Order" at bounding box center [41, 81] width 80 height 14
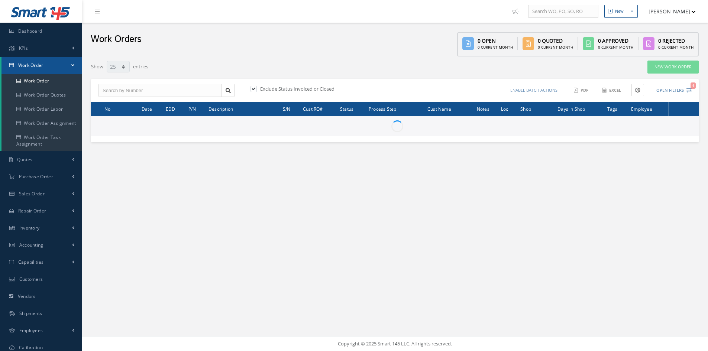
select select "25"
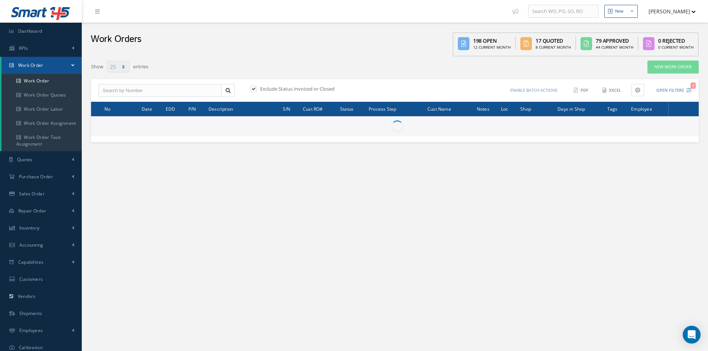
type input "All Work Request"
type input "All Work Performed"
type input "All Status"
type input "WO Part Status"
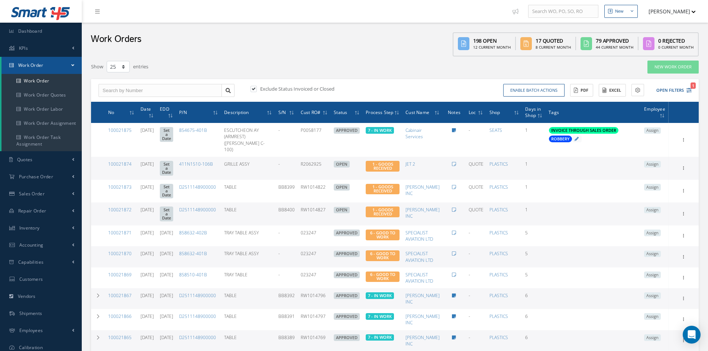
click at [256, 88] on label at bounding box center [257, 88] width 2 height 7
click at [255, 88] on input "checkbox" at bounding box center [252, 89] width 5 height 5
checkbox input "false"
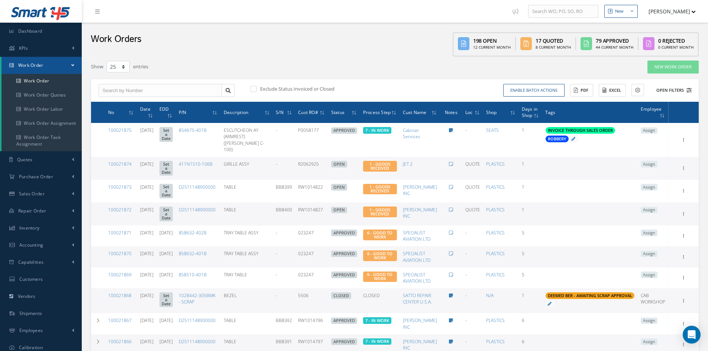
click at [681, 92] on button "Open Filters" at bounding box center [671, 90] width 42 height 12
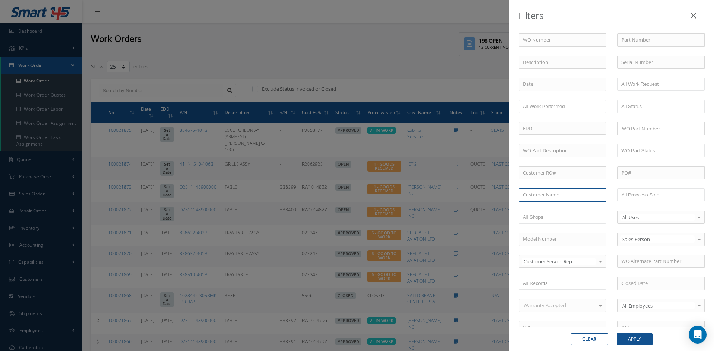
click at [563, 193] on input "text" at bounding box center [561, 194] width 87 height 13
click at [563, 173] on input "text" at bounding box center [561, 172] width 87 height 13
type input "r"
type input "5"
click at [547, 193] on input "text" at bounding box center [561, 194] width 87 height 13
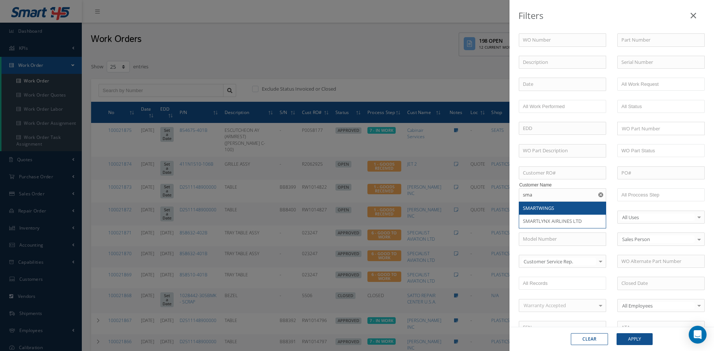
click at [548, 205] on span "SMARTWINGS" at bounding box center [538, 208] width 31 height 7
type input "SMARTWINGS"
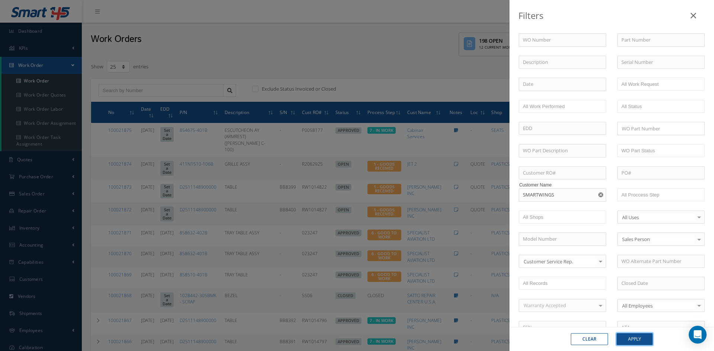
click at [638, 342] on button "Apply" at bounding box center [634, 339] width 36 height 12
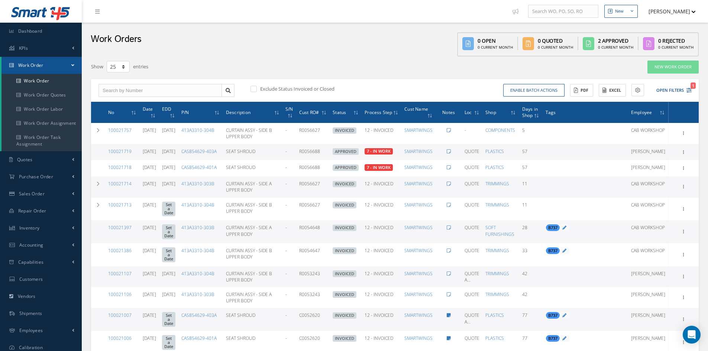
click at [319, 113] on span "Cust RO#" at bounding box center [309, 112] width 20 height 7
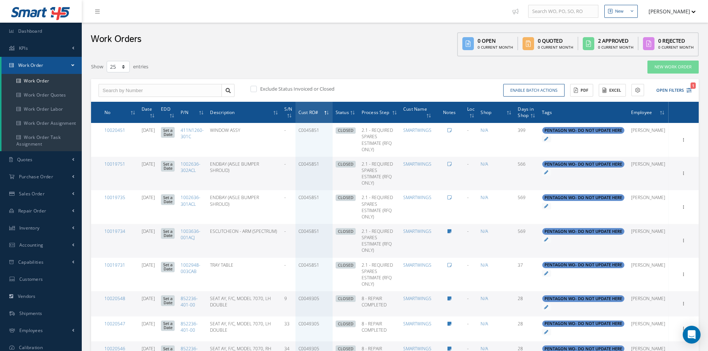
click at [319, 113] on span "Cust RO#" at bounding box center [308, 112] width 20 height 7
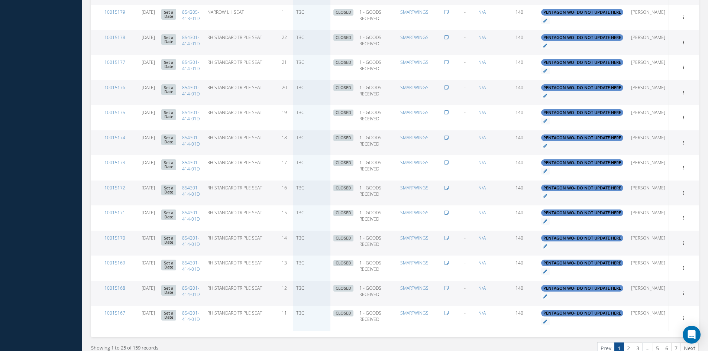
scroll to position [465, 0]
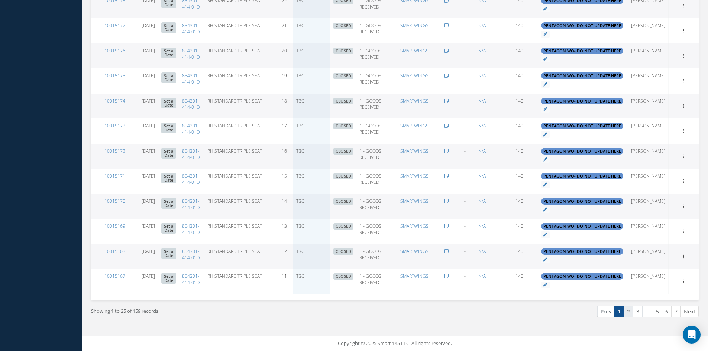
click at [630, 315] on link "2" at bounding box center [629, 312] width 10 height 12
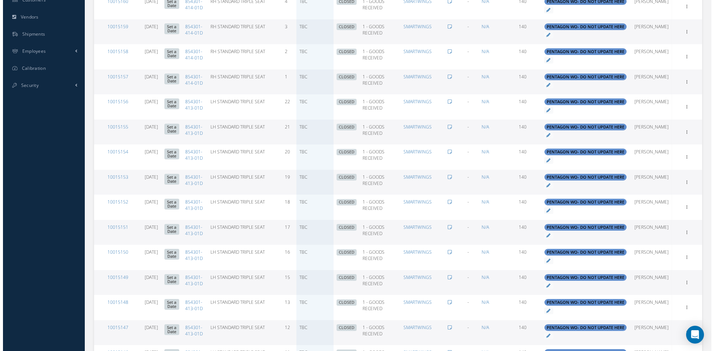
scroll to position [56, 0]
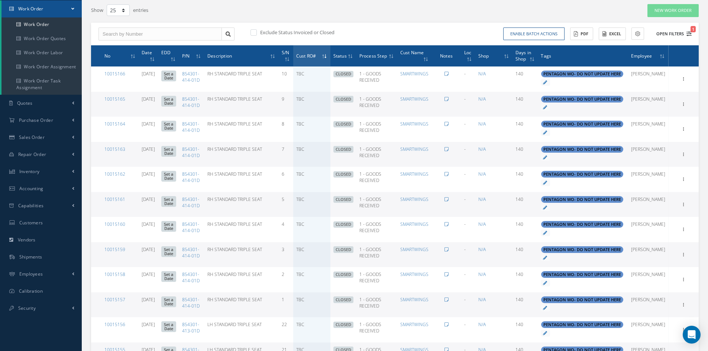
click at [670, 33] on button "Open Filters 1" at bounding box center [671, 34] width 42 height 12
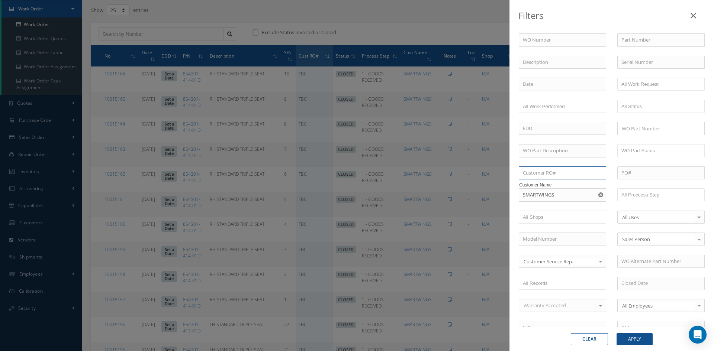
click at [555, 173] on input "text" at bounding box center [561, 172] width 87 height 13
type input "0"
click at [646, 340] on button "Apply" at bounding box center [634, 339] width 36 height 12
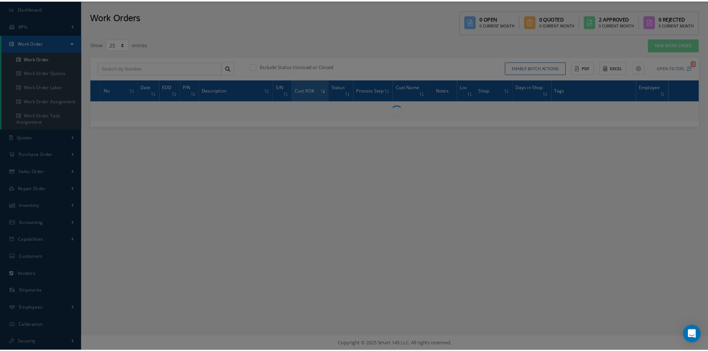
scroll to position [22, 0]
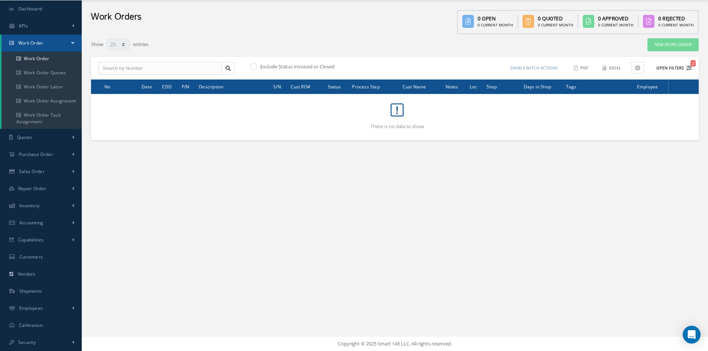
click at [675, 68] on button "Open Filters 2" at bounding box center [671, 68] width 42 height 12
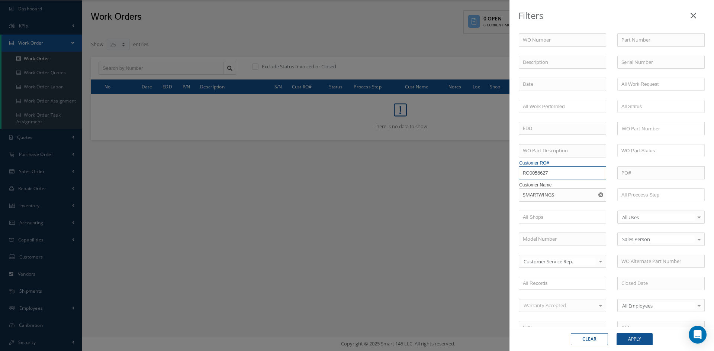
click at [529, 174] on input "RO0056627" at bounding box center [561, 172] width 87 height 13
type input "0056627"
click at [648, 340] on button "Apply" at bounding box center [634, 339] width 36 height 12
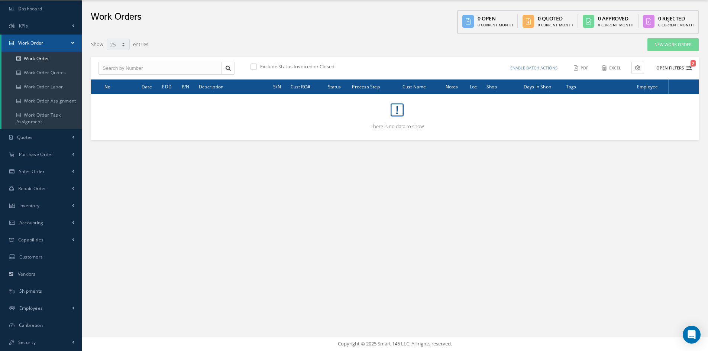
click at [675, 68] on button "Open Filters 2" at bounding box center [671, 68] width 42 height 12
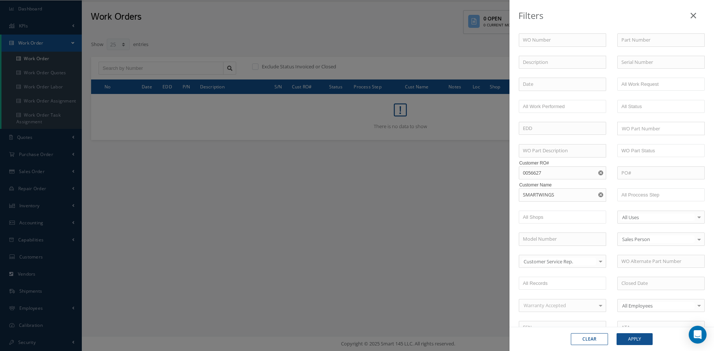
click at [598, 175] on use "Reset" at bounding box center [600, 173] width 5 height 5
click at [637, 339] on button "Apply" at bounding box center [634, 339] width 36 height 12
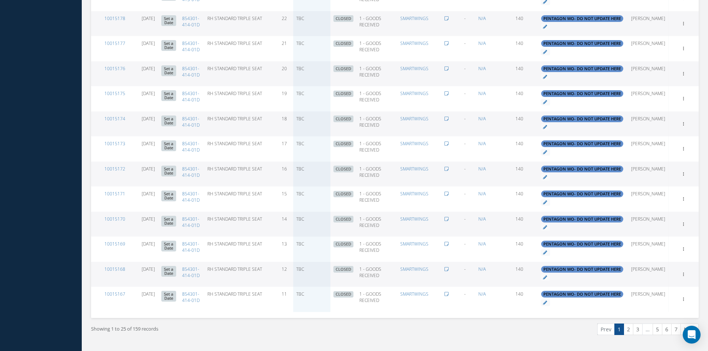
scroll to position [465, 0]
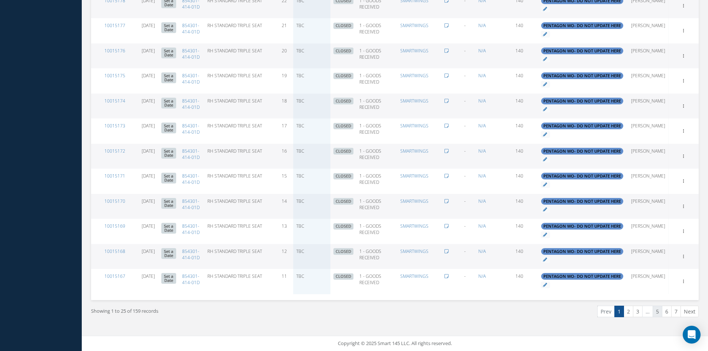
click at [659, 314] on link "5" at bounding box center [658, 312] width 10 height 12
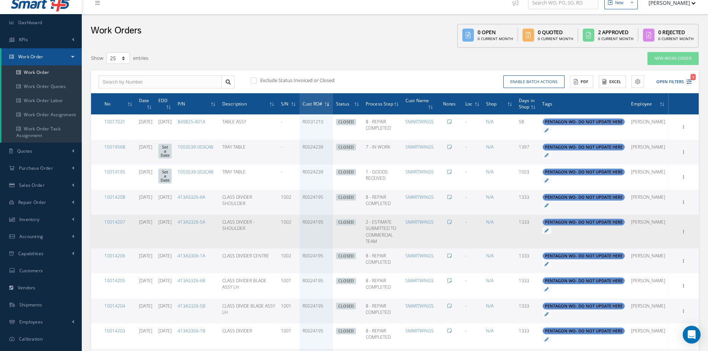
scroll to position [0, 0]
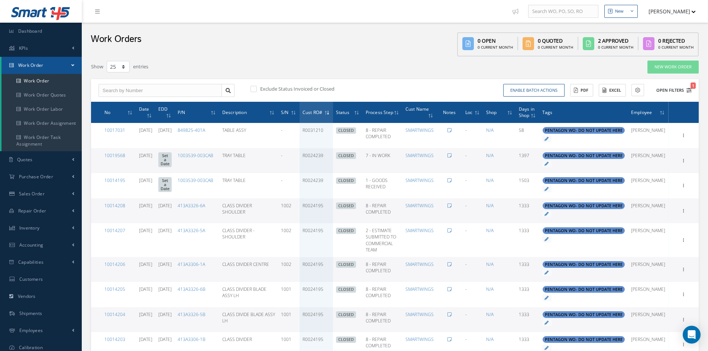
click at [679, 89] on button "Open Filters 1" at bounding box center [671, 90] width 42 height 12
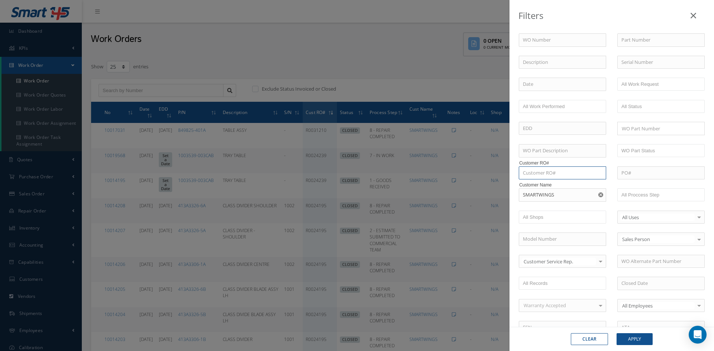
click at [539, 174] on input "text" at bounding box center [561, 172] width 87 height 13
type input "r"
click at [546, 181] on div "R0056627" at bounding box center [562, 186] width 87 height 13
type input "R0056627"
click at [632, 337] on button "Apply" at bounding box center [634, 339] width 36 height 12
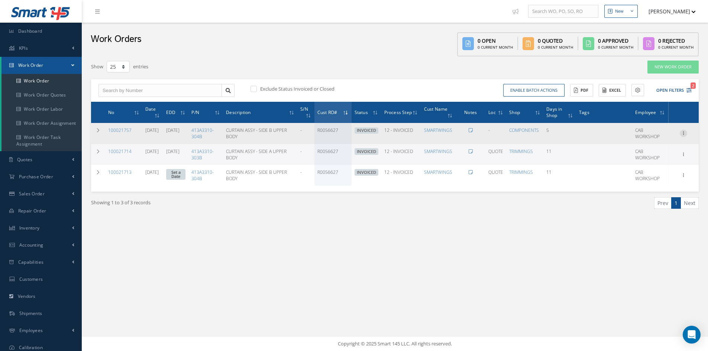
click at [686, 132] on icon at bounding box center [683, 133] width 7 height 6
click at [473, 130] on icon at bounding box center [471, 130] width 4 height 4
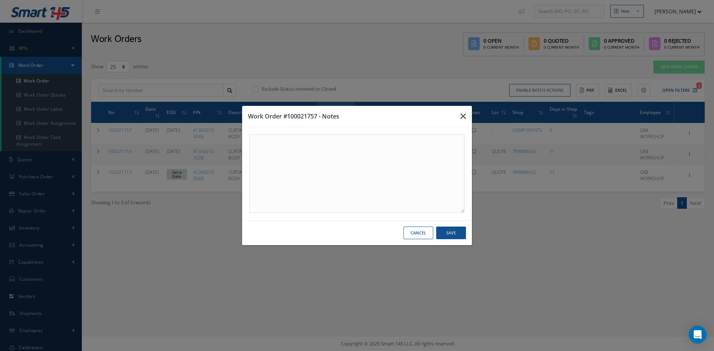
click at [467, 118] on button "button" at bounding box center [462, 116] width 17 height 21
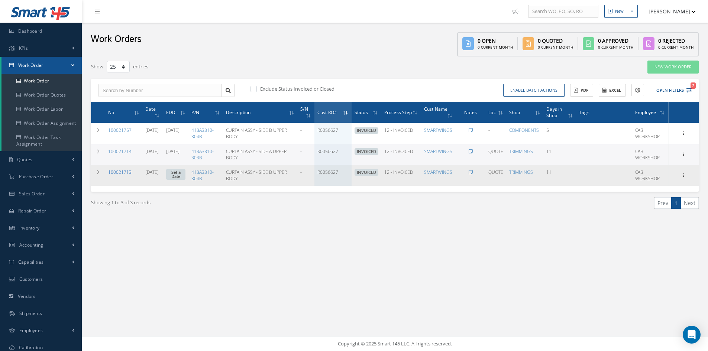
click at [120, 172] on link "100021713" at bounding box center [119, 172] width 23 height 6
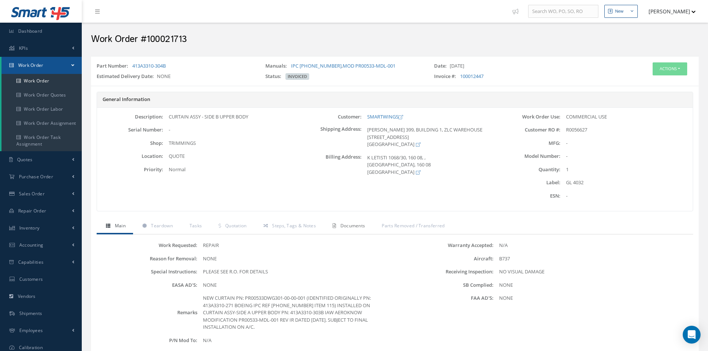
click at [355, 227] on span "Documents" at bounding box center [352, 226] width 25 height 6
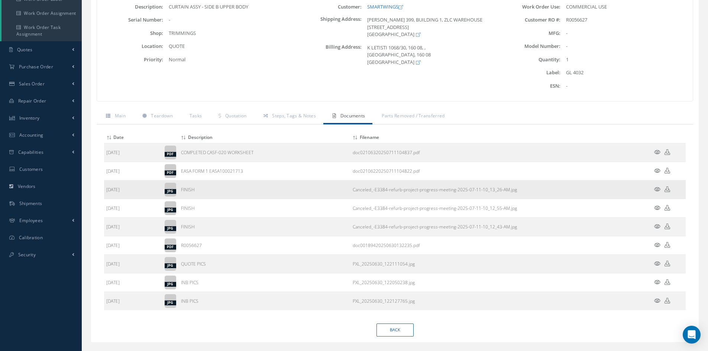
scroll to position [125, 0]
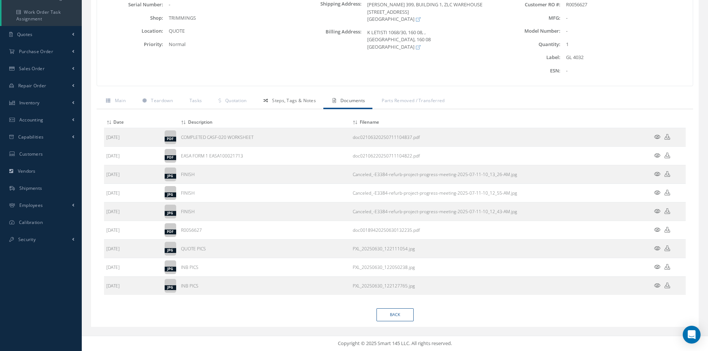
click at [287, 102] on span "Steps, Tags & Notes" at bounding box center [294, 100] width 44 height 6
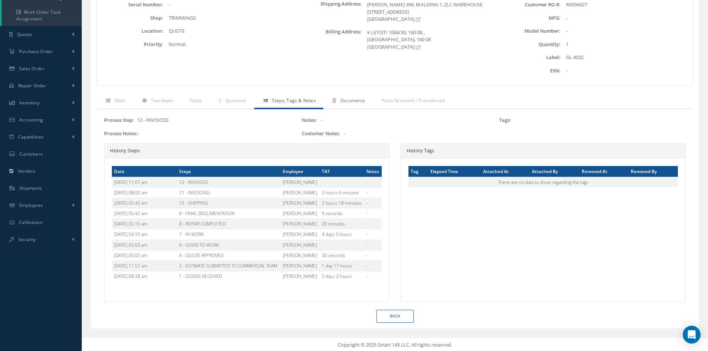
click at [347, 100] on span "Documents" at bounding box center [352, 100] width 25 height 6
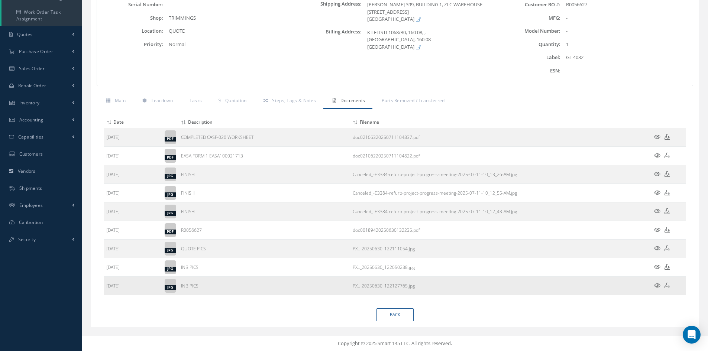
click at [658, 288] on icon at bounding box center [657, 286] width 6 height 6
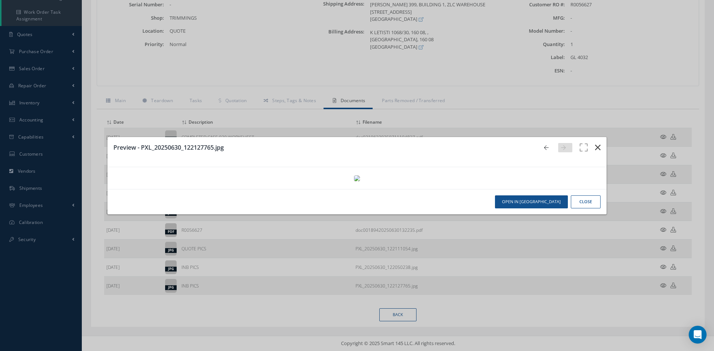
click at [595, 143] on icon "button" at bounding box center [598, 147] width 6 height 9
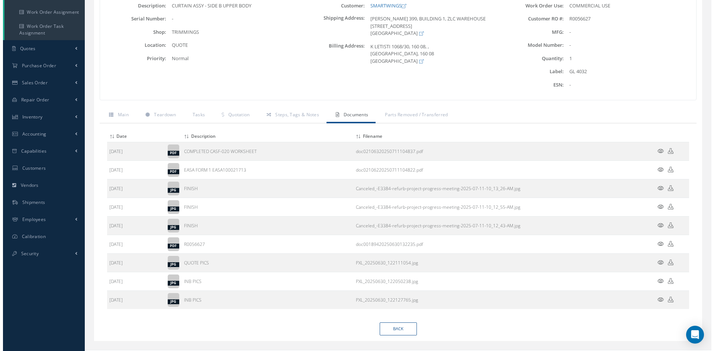
scroll to position [111, 0]
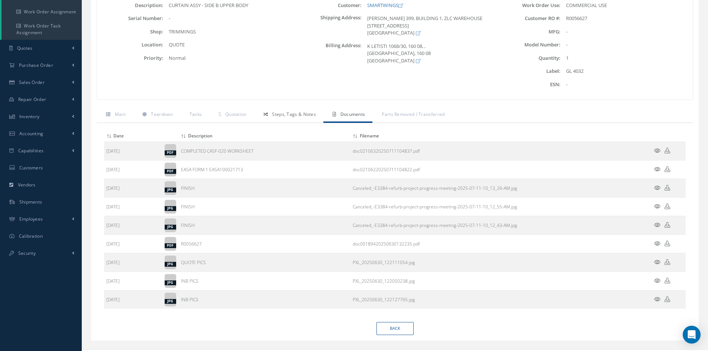
click at [277, 113] on span "Steps, Tags & Notes" at bounding box center [294, 114] width 44 height 6
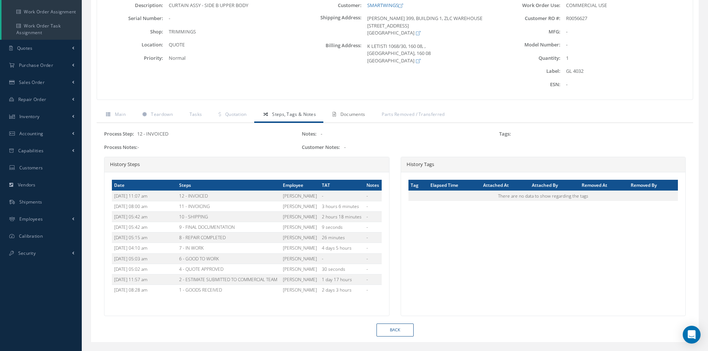
click at [353, 112] on span "Documents" at bounding box center [352, 114] width 25 height 6
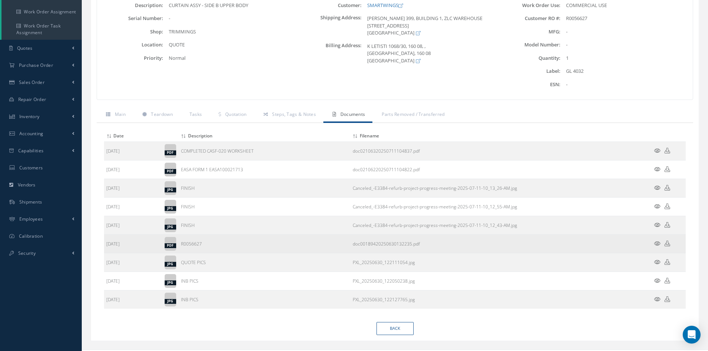
click at [654, 242] on icon at bounding box center [657, 244] width 6 height 6
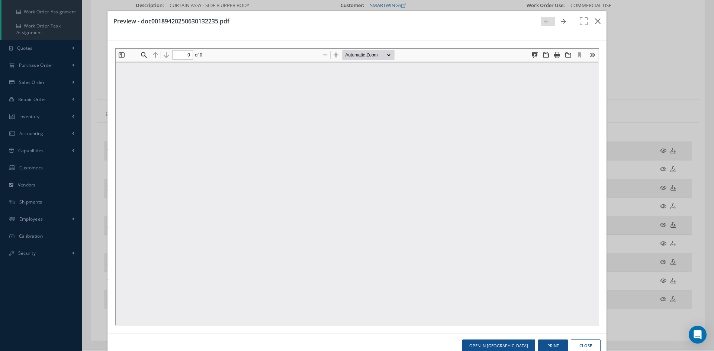
scroll to position [0, 0]
type input "1"
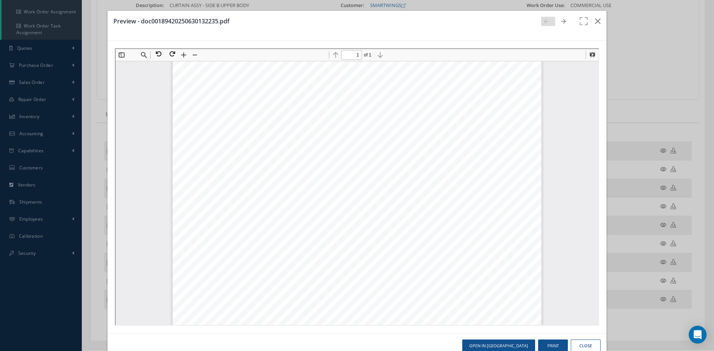
scroll to position [101, 0]
click at [595, 20] on icon "button" at bounding box center [598, 21] width 6 height 9
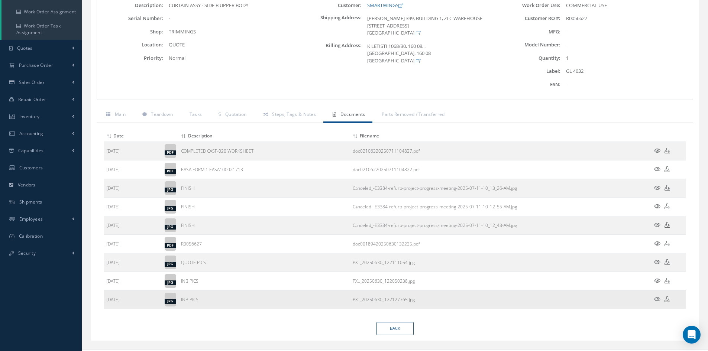
click at [659, 297] on icon at bounding box center [657, 300] width 6 height 6
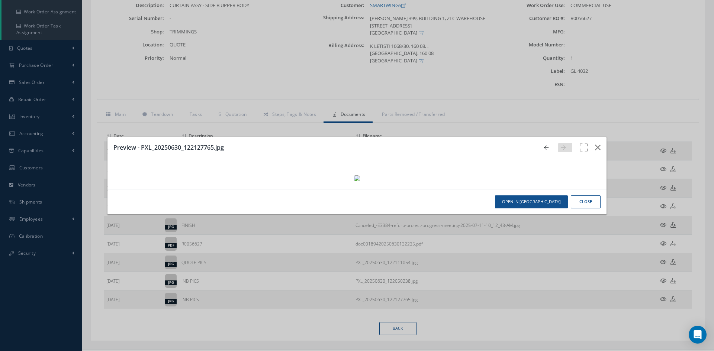
click at [578, 208] on button "Close" at bounding box center [585, 201] width 30 height 13
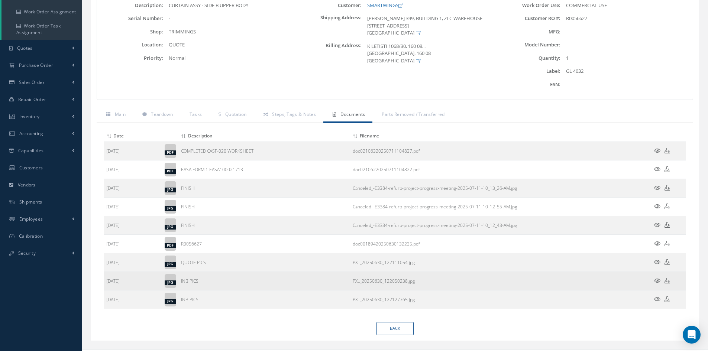
click at [656, 281] on icon at bounding box center [657, 281] width 6 height 6
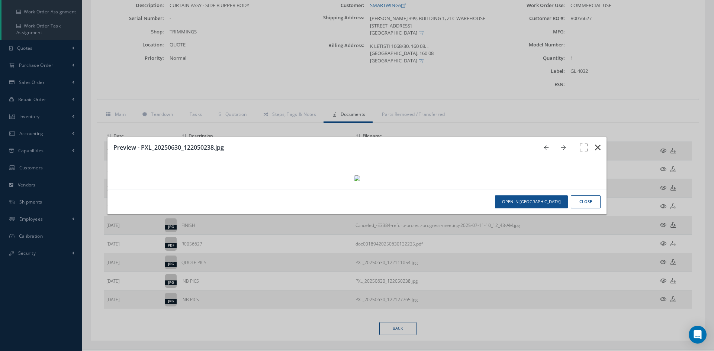
click at [595, 143] on icon "button" at bounding box center [598, 147] width 6 height 9
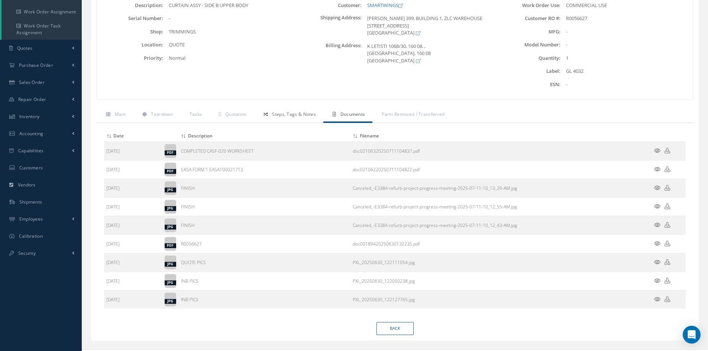
click at [281, 119] on link "Steps, Tags & Notes" at bounding box center [288, 115] width 69 height 16
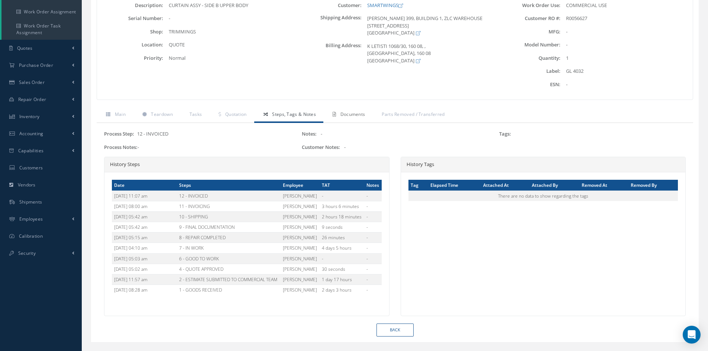
click at [363, 116] on span "Documents" at bounding box center [352, 114] width 25 height 6
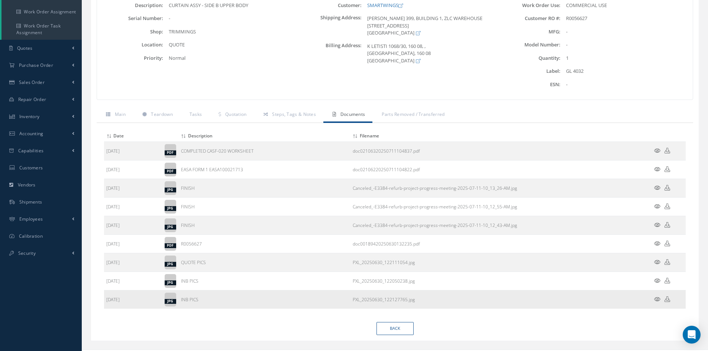
click at [667, 300] on icon at bounding box center [668, 300] width 6 height 6
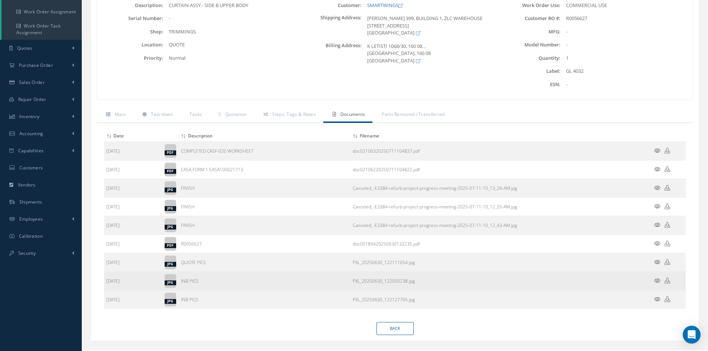
click at [667, 281] on icon at bounding box center [668, 281] width 6 height 6
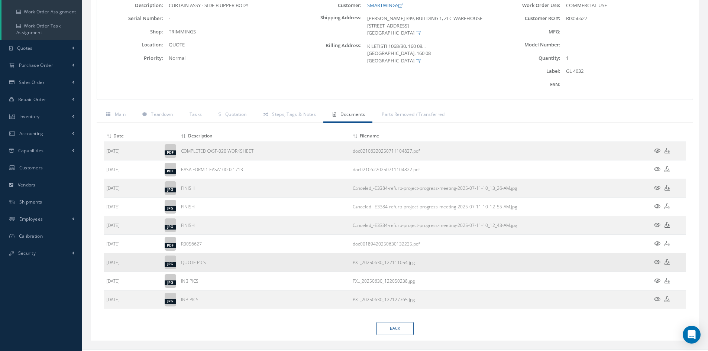
click at [666, 261] on icon at bounding box center [668, 262] width 6 height 6
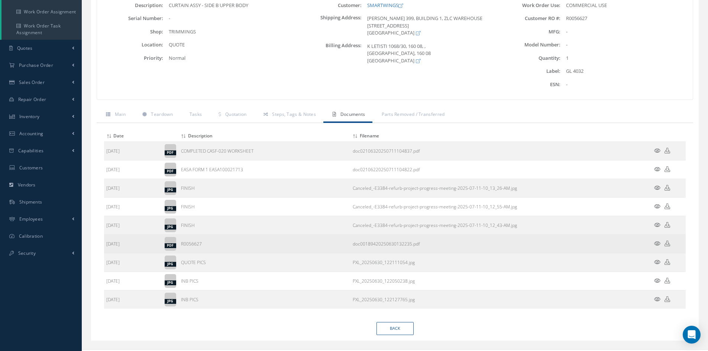
click at [667, 246] on icon at bounding box center [668, 244] width 6 height 6
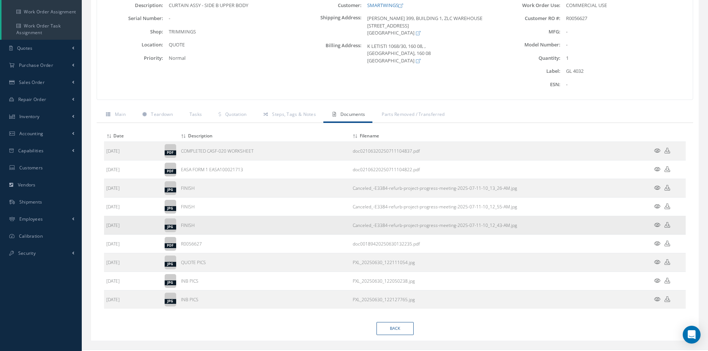
click at [666, 224] on icon at bounding box center [668, 225] width 6 height 6
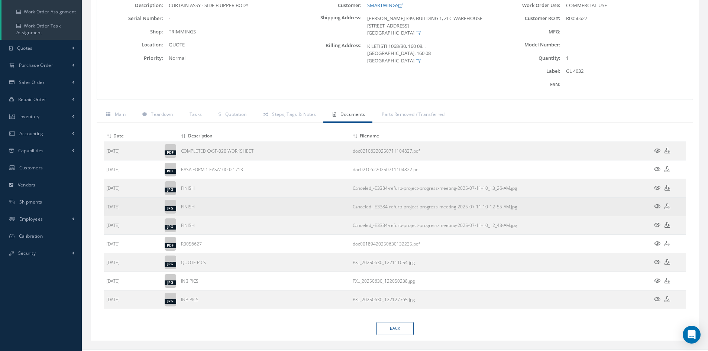
click at [669, 204] on icon at bounding box center [668, 207] width 6 height 6
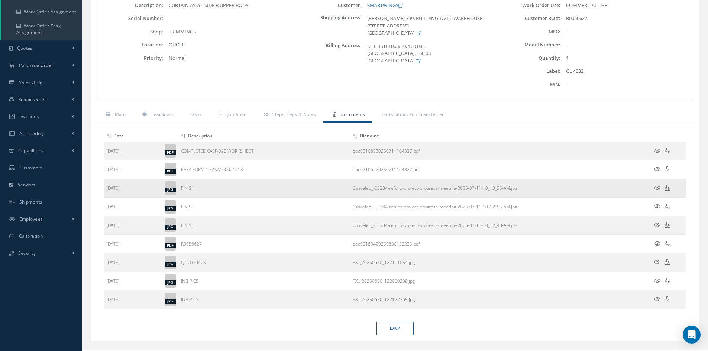
click at [667, 188] on icon at bounding box center [668, 188] width 6 height 6
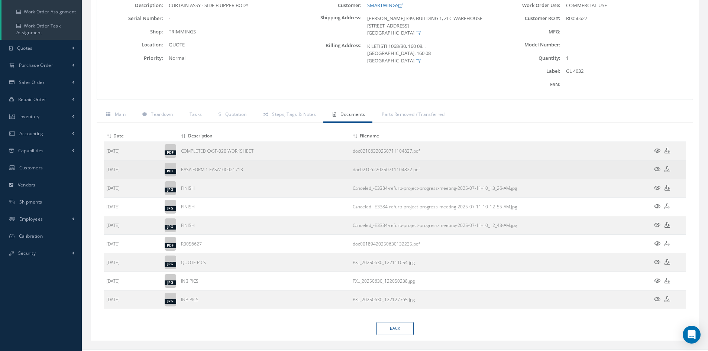
click at [665, 169] on icon at bounding box center [668, 169] width 6 height 6
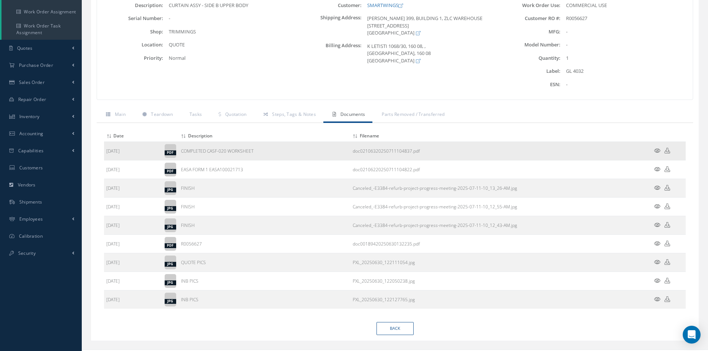
click at [666, 148] on icon at bounding box center [668, 151] width 6 height 6
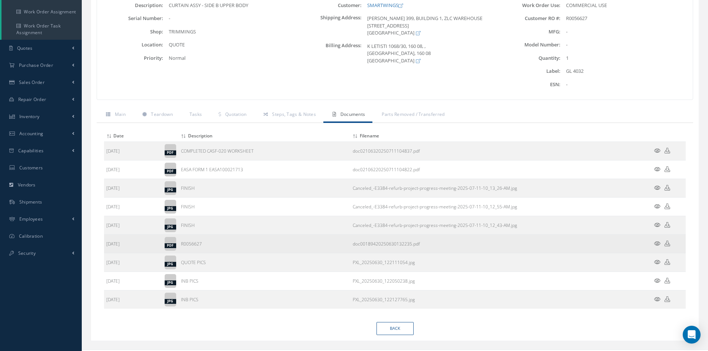
click at [659, 242] on icon at bounding box center [657, 244] width 6 height 6
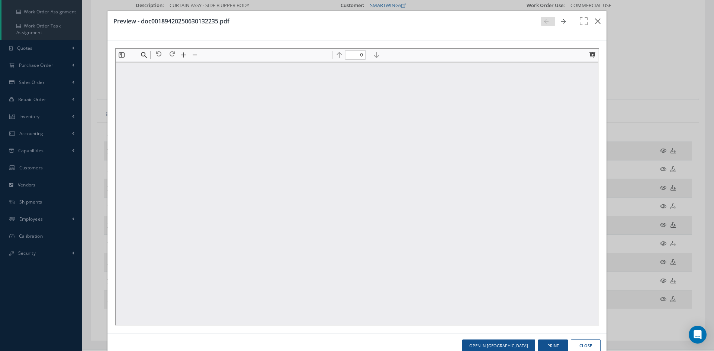
scroll to position [0, 0]
type input "1"
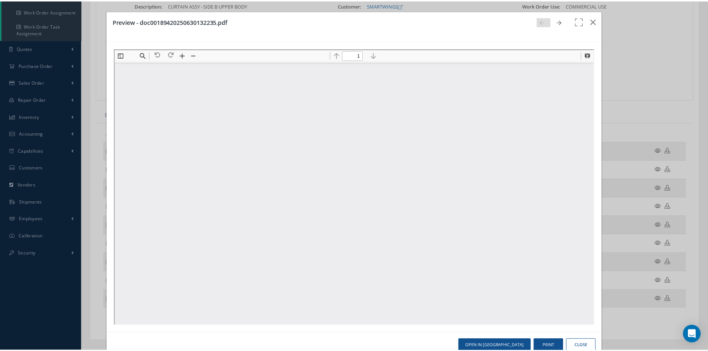
scroll to position [101, 0]
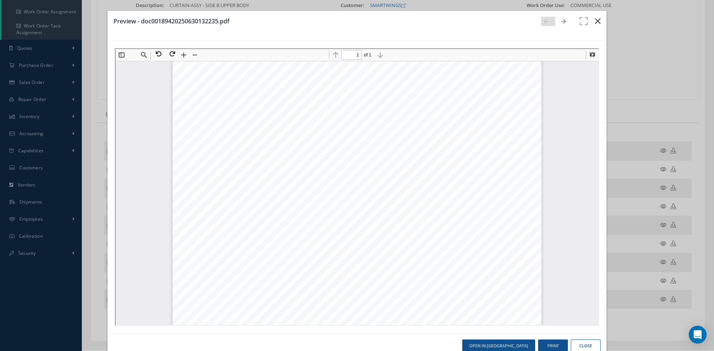
click at [589, 22] on button "button" at bounding box center [597, 21] width 17 height 21
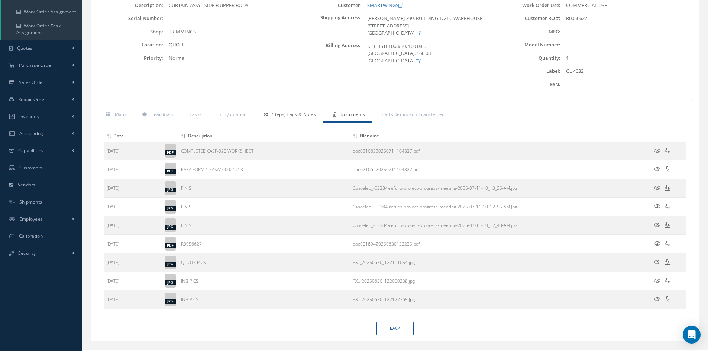
click at [280, 114] on span "Steps, Tags & Notes" at bounding box center [294, 114] width 44 height 6
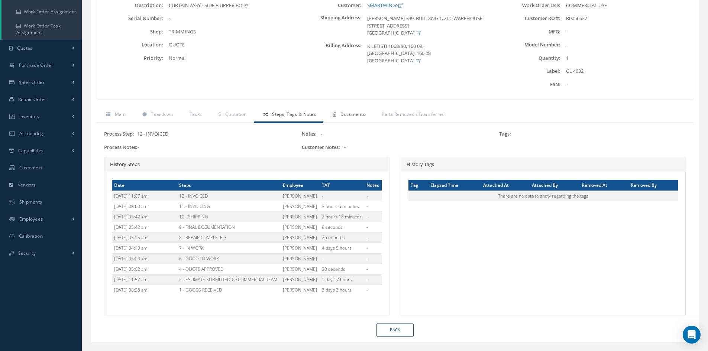
click at [353, 115] on span "Documents" at bounding box center [352, 114] width 25 height 6
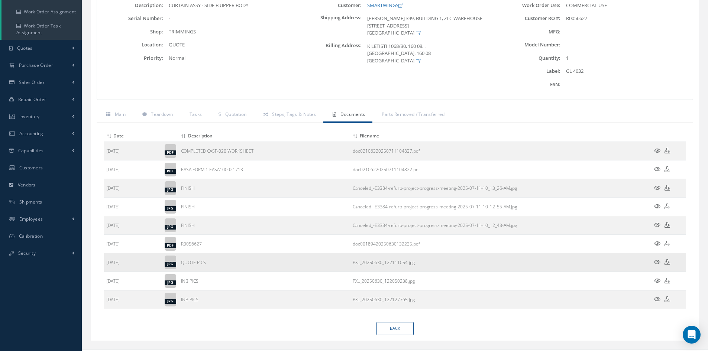
click at [660, 262] on icon at bounding box center [657, 262] width 6 height 6
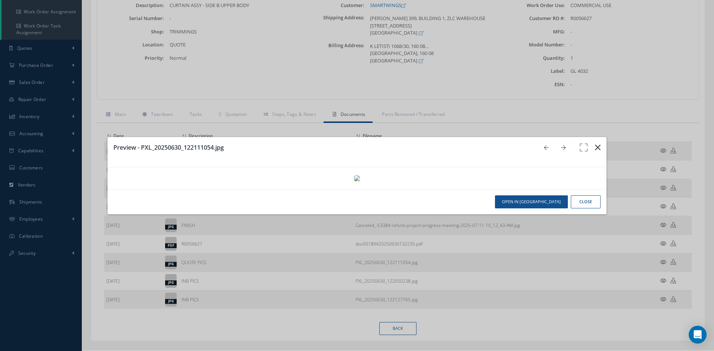
click at [595, 143] on icon "button" at bounding box center [598, 147] width 6 height 9
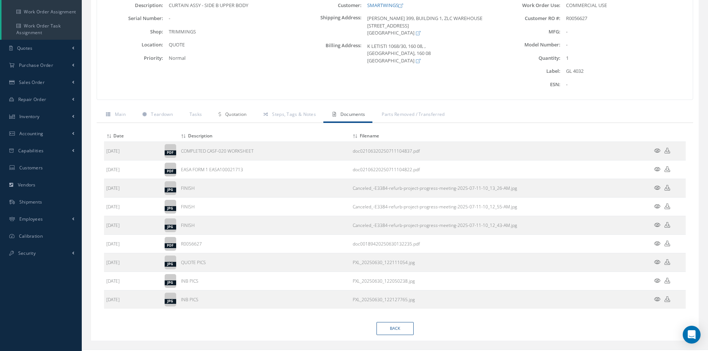
click at [235, 120] on link "Quotation" at bounding box center [231, 115] width 45 height 16
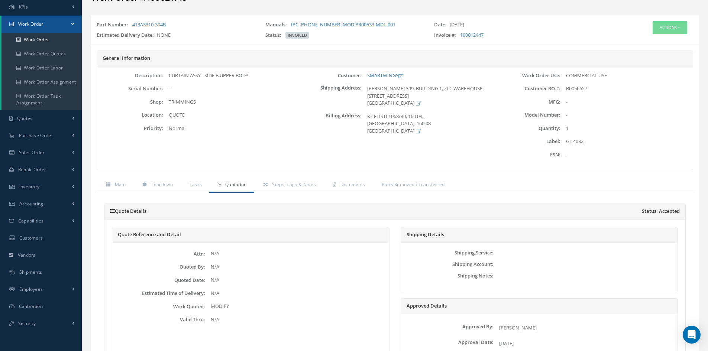
scroll to position [37, 0]
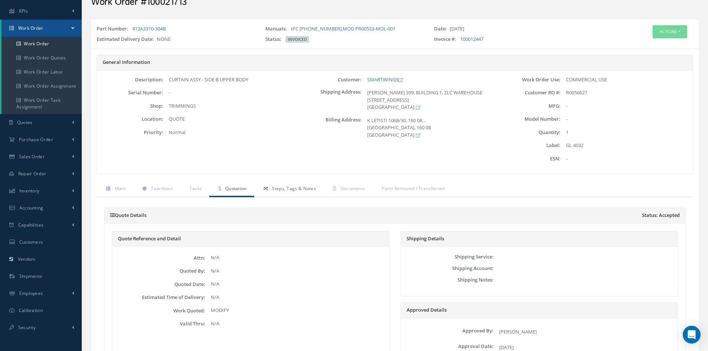
click at [278, 188] on span "Steps, Tags & Notes" at bounding box center [294, 188] width 44 height 6
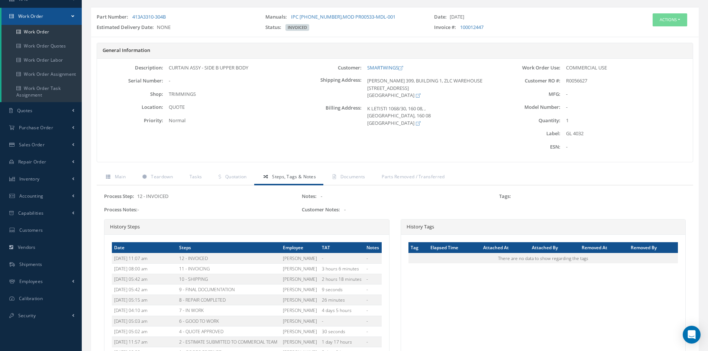
scroll to position [74, 0]
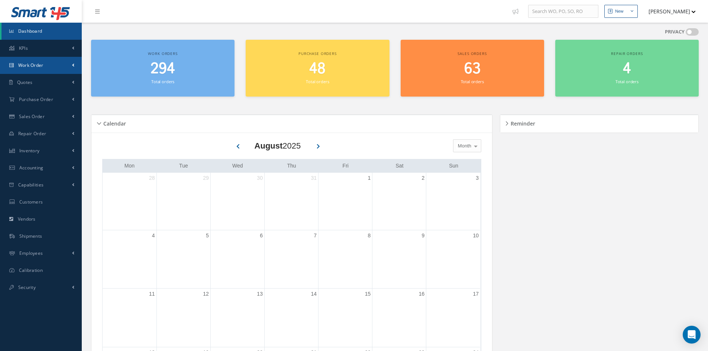
click at [35, 68] on span "Work Order" at bounding box center [30, 65] width 25 height 6
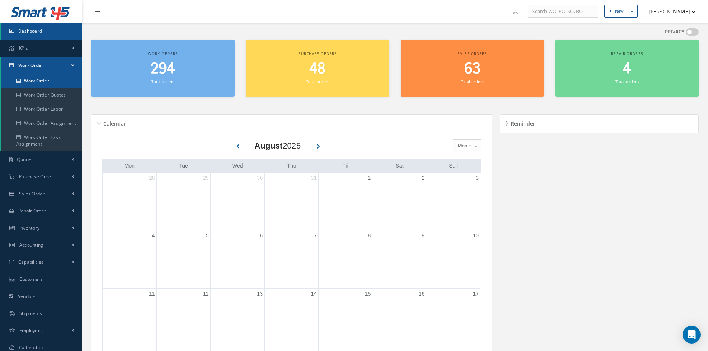
click at [48, 79] on link "Work Order" at bounding box center [41, 81] width 80 height 14
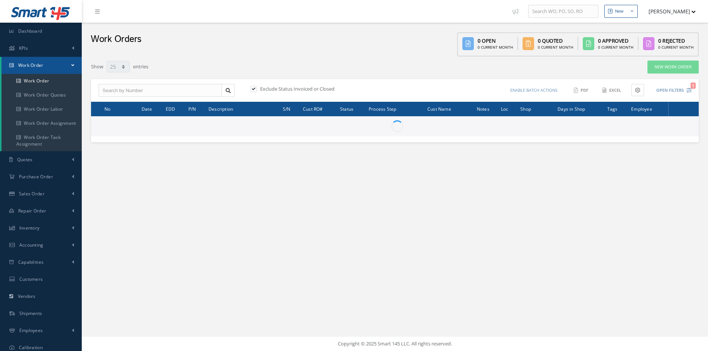
select select "25"
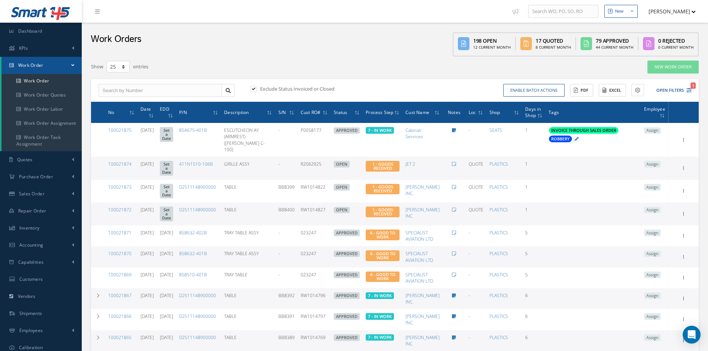
click at [256, 89] on label at bounding box center [257, 88] width 2 height 7
click at [254, 89] on input "checkbox" at bounding box center [252, 89] width 5 height 5
checkbox input "false"
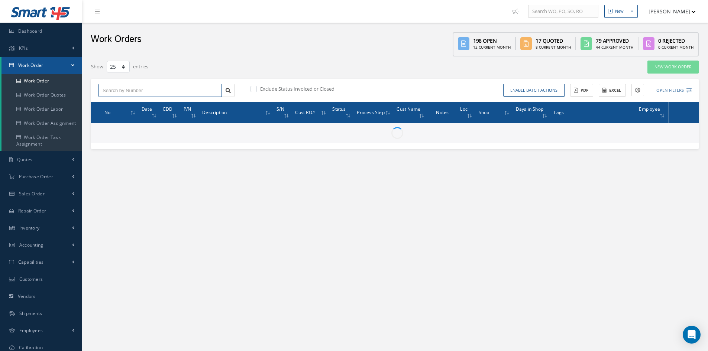
click at [151, 90] on input "text" at bounding box center [159, 90] width 123 height 13
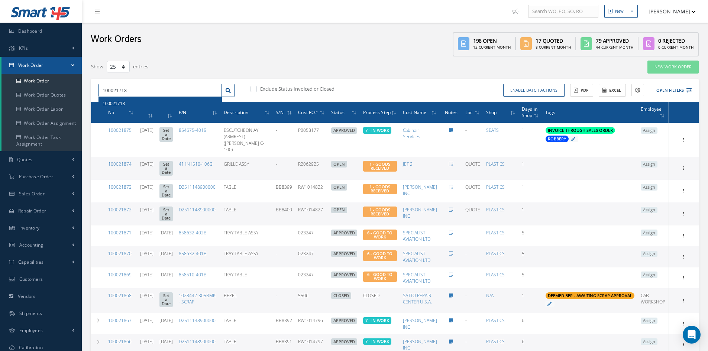
type input "100021713"
click at [121, 101] on div "100021713" at bounding box center [160, 103] width 115 height 7
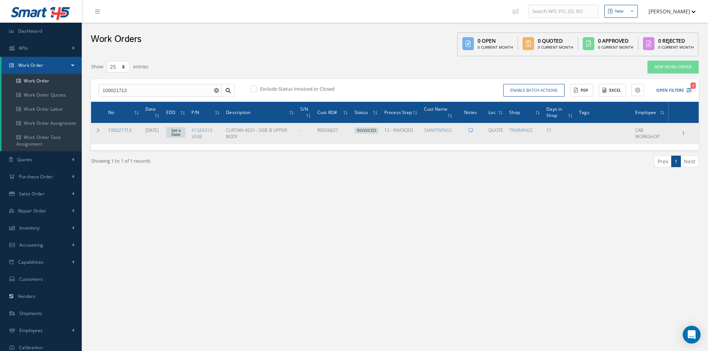
click at [125, 129] on link "100021713" at bounding box center [119, 130] width 23 height 6
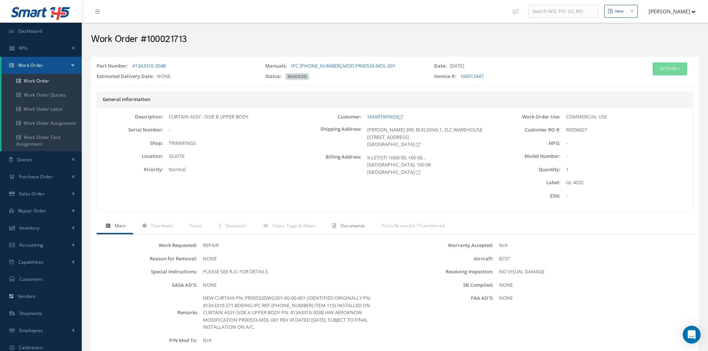
click at [345, 227] on span "Documents" at bounding box center [352, 226] width 25 height 6
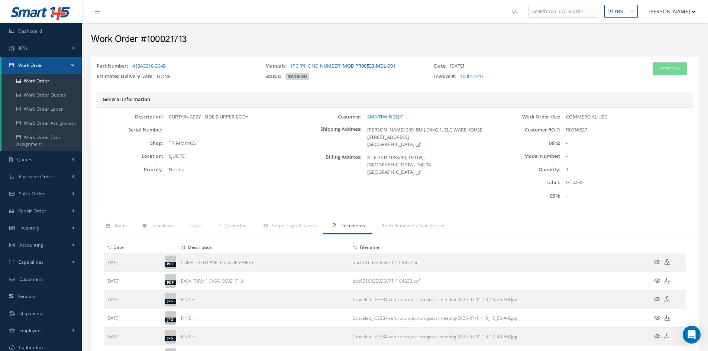
click at [357, 67] on link "MOD PR00533-MDL-001" at bounding box center [369, 65] width 53 height 7
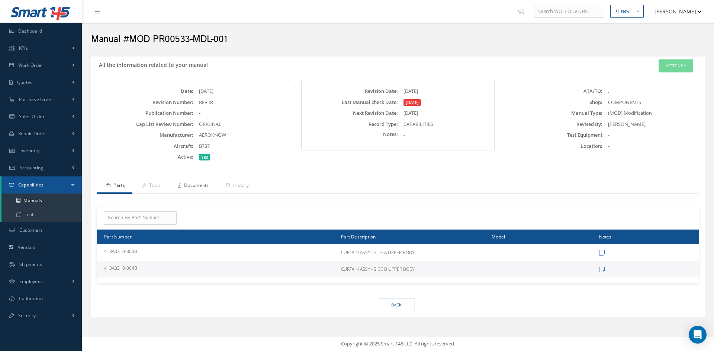
click at [202, 186] on link "Documents" at bounding box center [192, 186] width 48 height 16
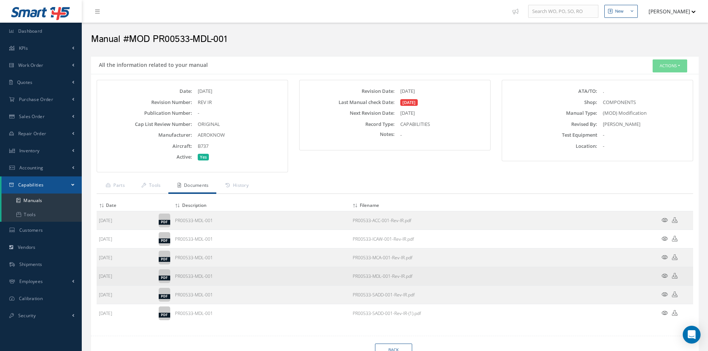
click at [366, 276] on link "PR00533-MDL-001-Rev-IR.pdf" at bounding box center [383, 276] width 60 height 6
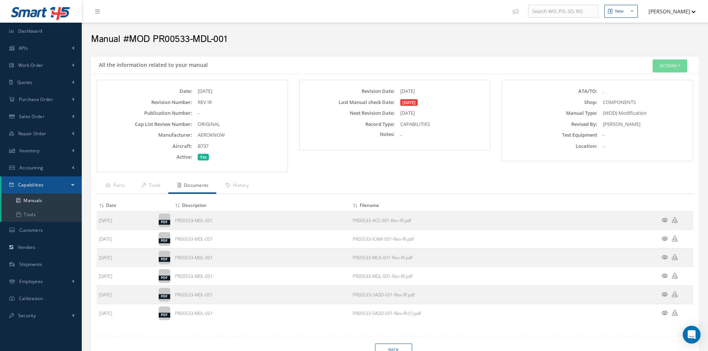
drag, startPoint x: 663, startPoint y: 276, endPoint x: 657, endPoint y: 276, distance: 5.6
click at [663, 276] on icon at bounding box center [665, 276] width 6 height 6
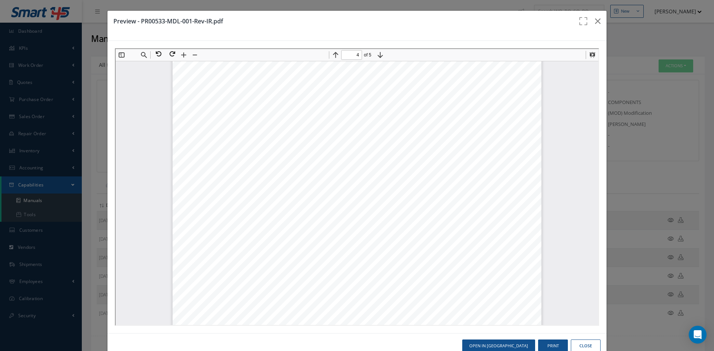
scroll to position [1639, 0]
type input "4"
click at [595, 21] on icon "button" at bounding box center [598, 21] width 6 height 9
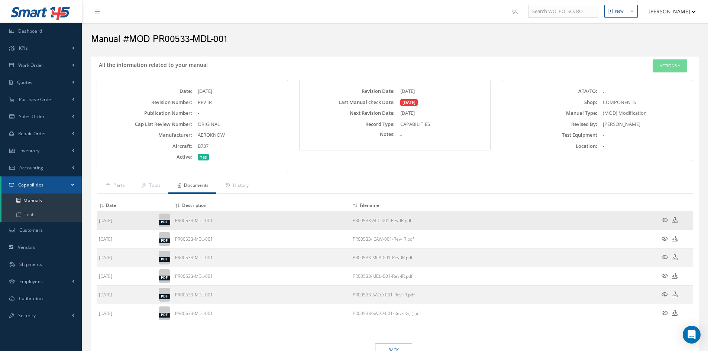
click at [662, 222] on icon at bounding box center [665, 220] width 6 height 6
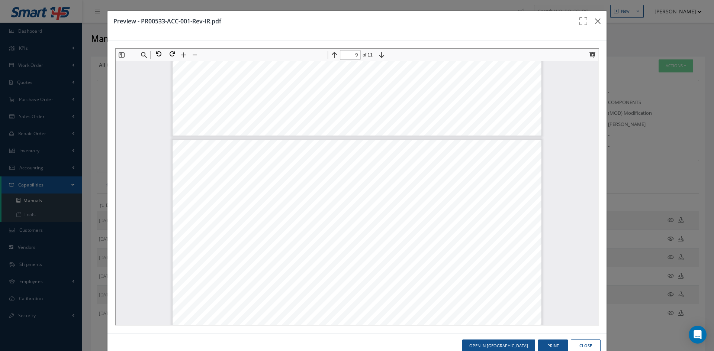
scroll to position [4092, 0]
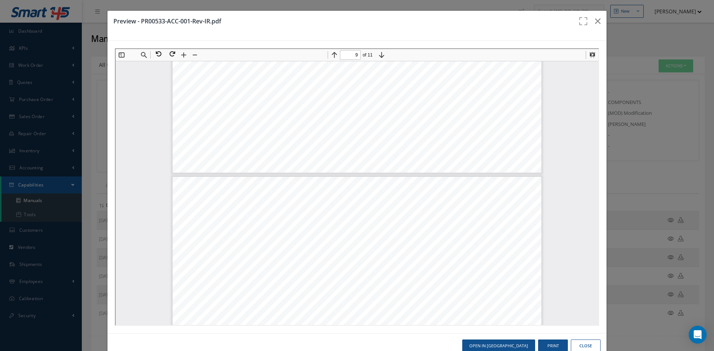
type input "8"
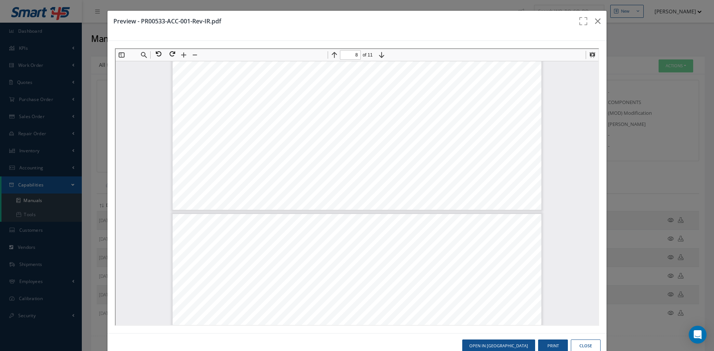
scroll to position [4018, 0]
